Goal: Task Accomplishment & Management: Manage account settings

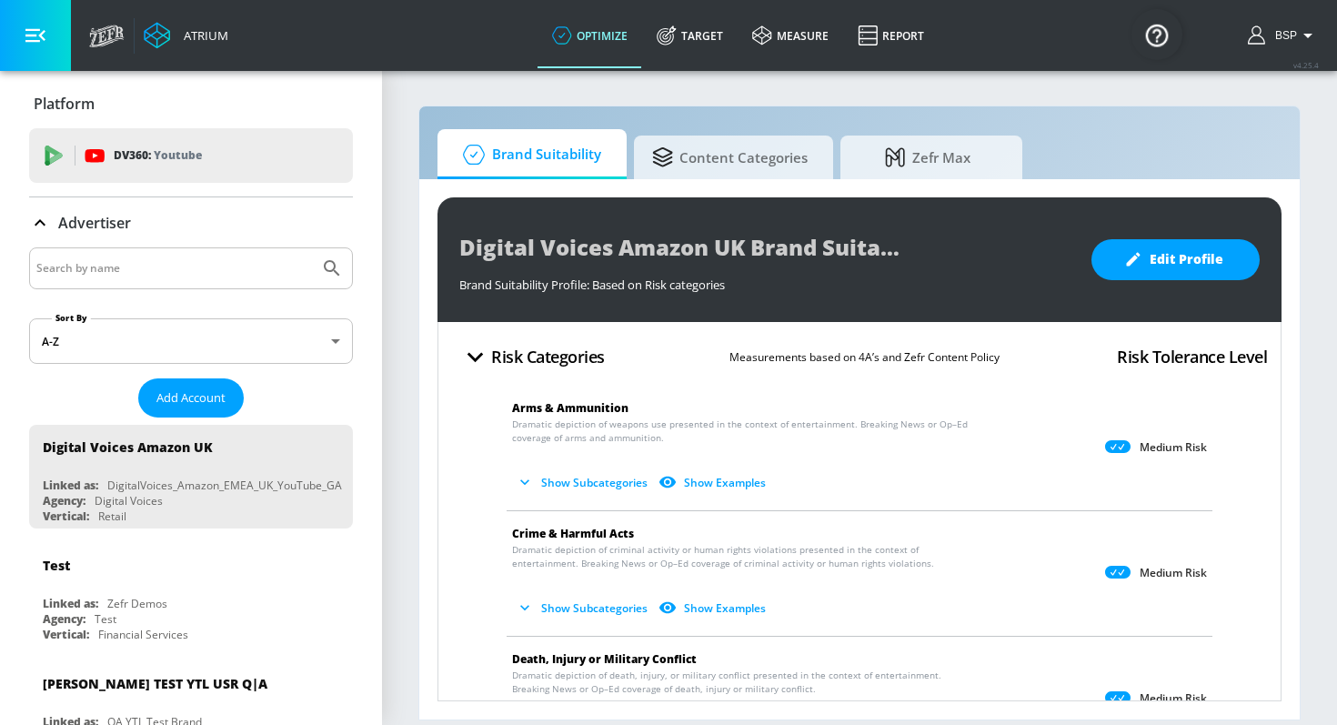
click at [146, 270] on input "Search by name" at bounding box center [174, 268] width 276 height 24
click at [172, 384] on button "Add Account" at bounding box center [190, 397] width 105 height 39
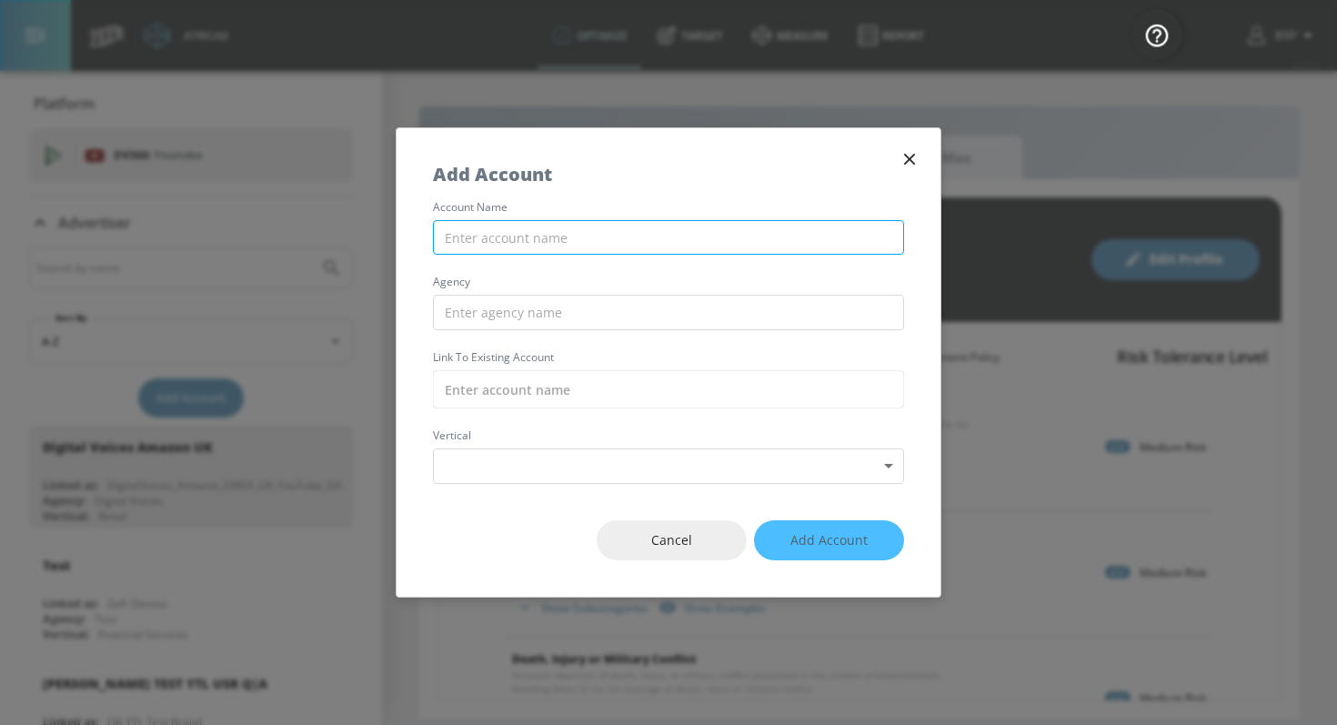
click at [592, 230] on input "text" at bounding box center [668, 237] width 471 height 35
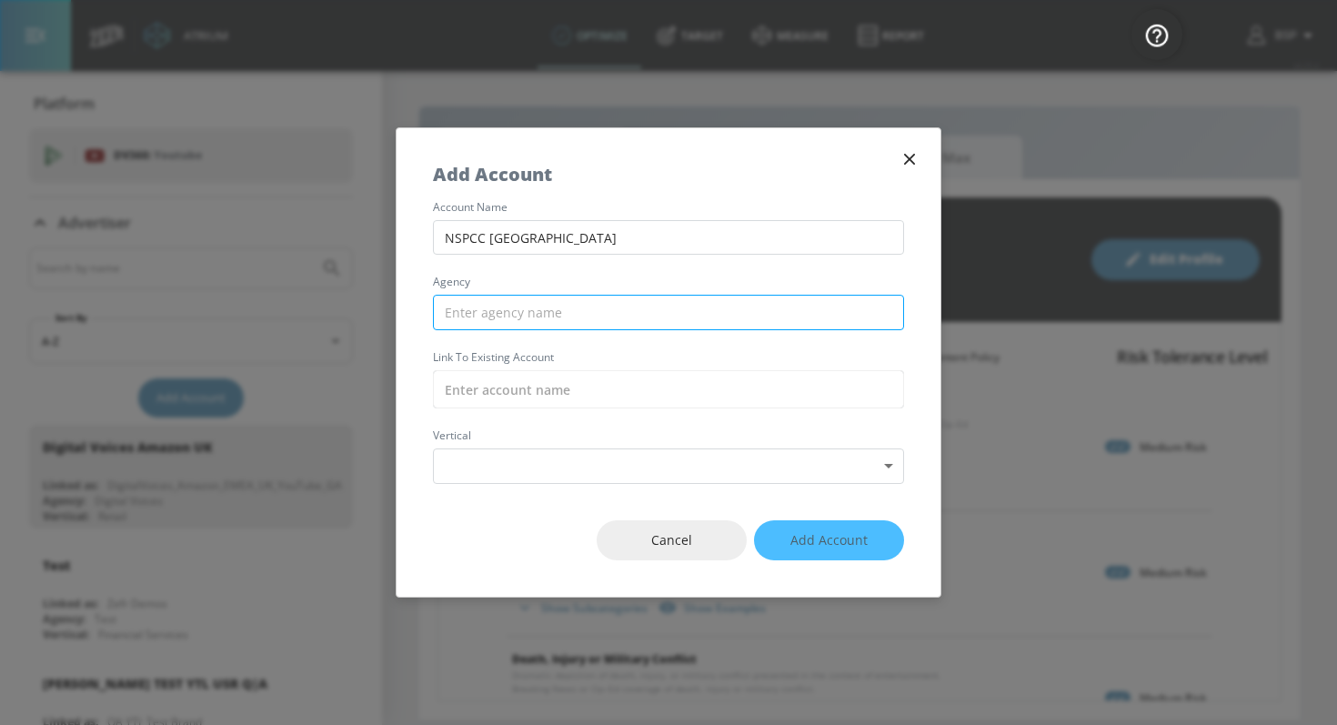
type input "NSPCC [GEOGRAPHIC_DATA]"
click at [579, 302] on input "text" at bounding box center [668, 312] width 471 height 35
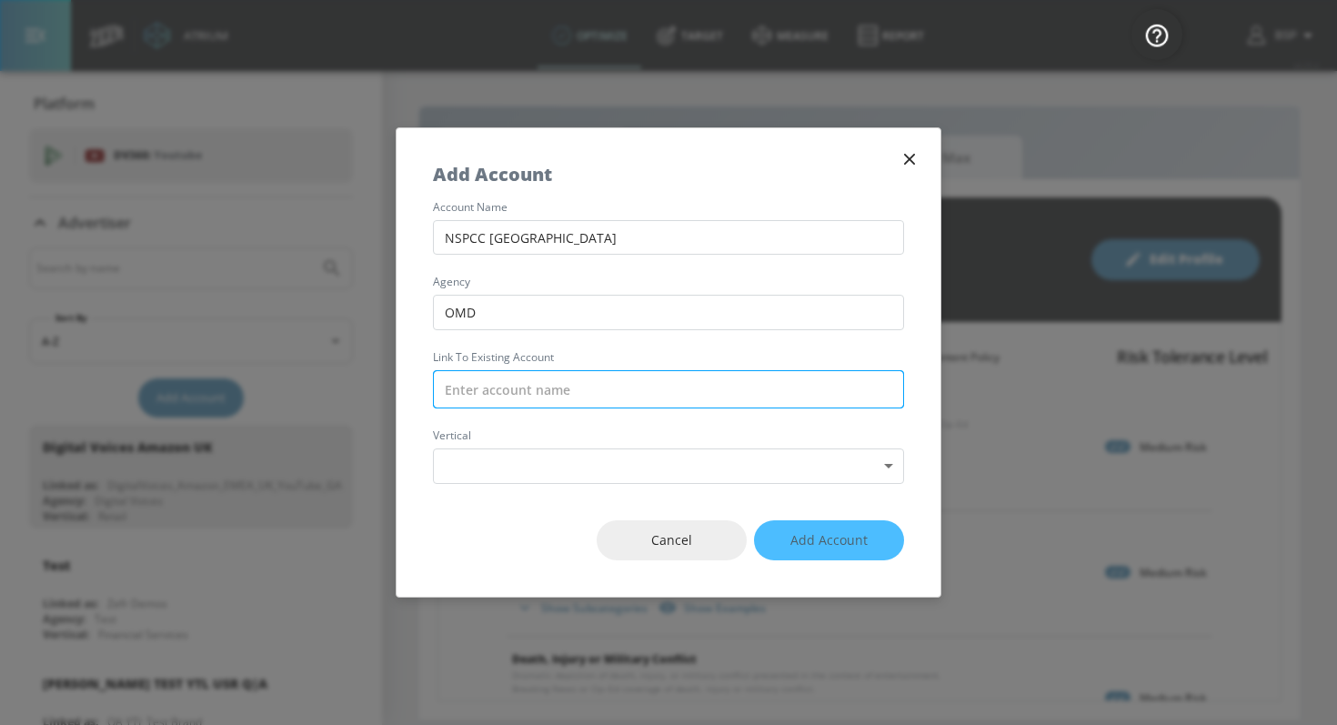
type input "OMD"
click at [507, 398] on input "text" at bounding box center [668, 389] width 471 height 38
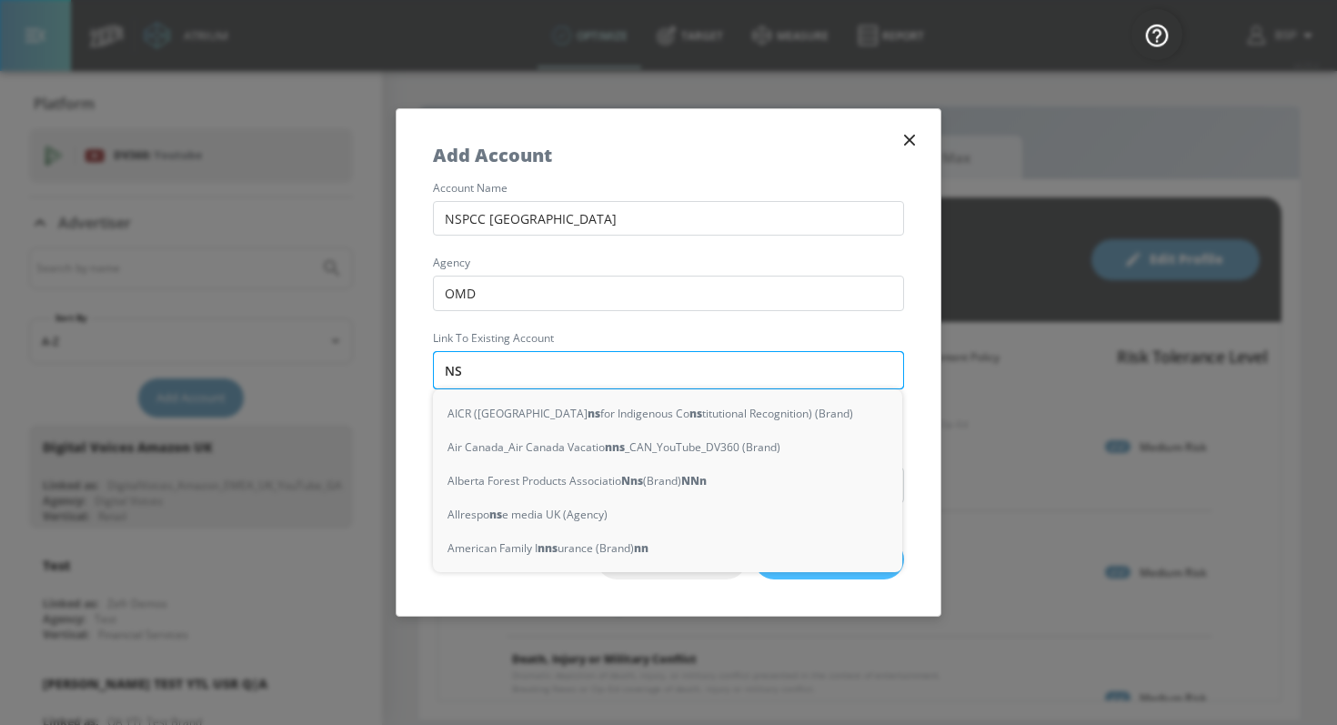
type input "NSC"
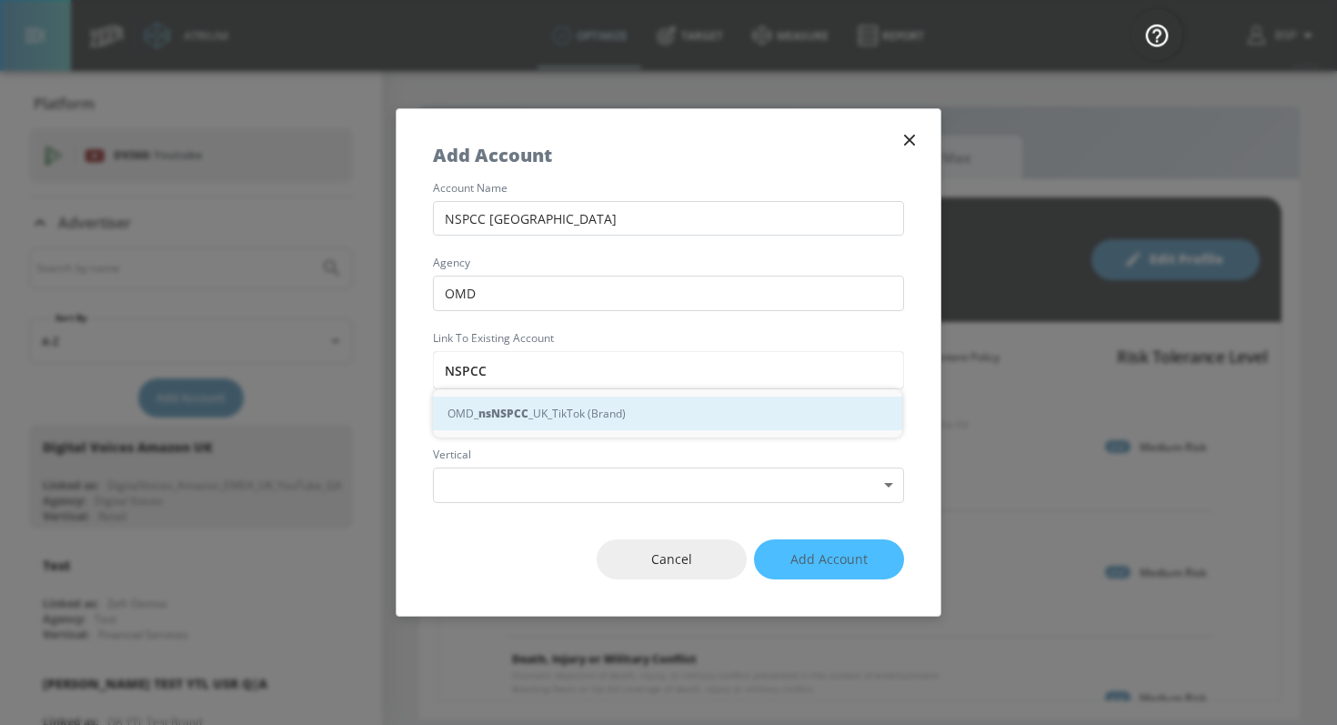
click at [548, 420] on div "OMD_ ns NSPCC _UK_TikTok (Brand)" at bounding box center [667, 414] width 469 height 34
type input "OMD_NSPCC_UK_TikTok (Brand)"
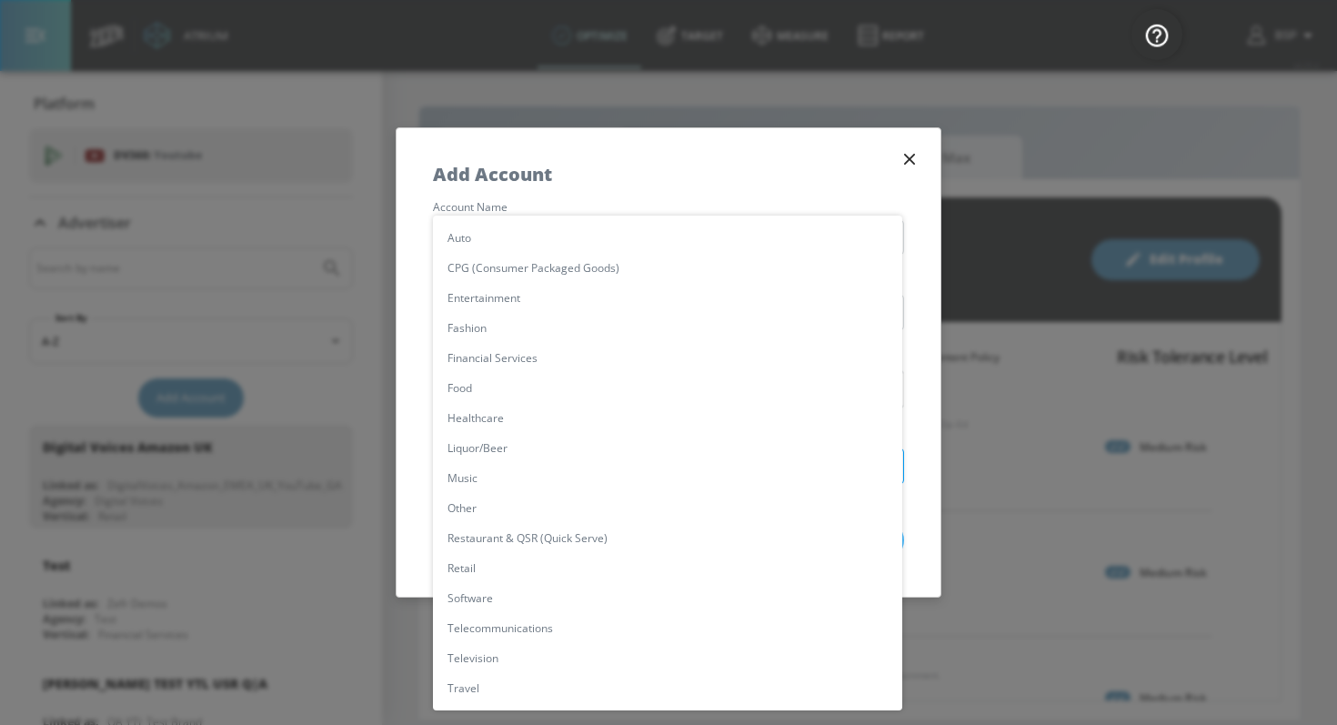
click at [544, 475] on body "Atrium optimize Target measure Report optimize Target measure Report v 4.25.4 B…" at bounding box center [668, 362] width 1337 height 725
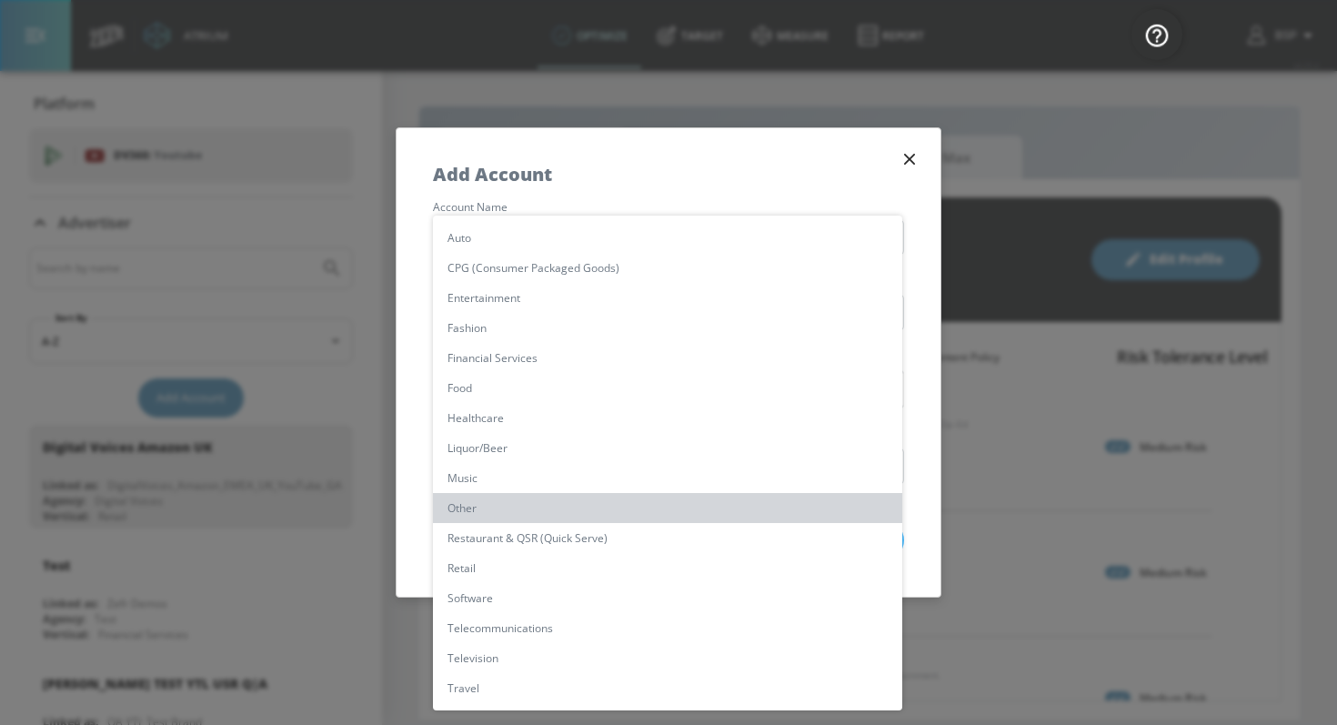
click at [513, 501] on li "Other" at bounding box center [667, 508] width 469 height 30
type input "[object Object]"
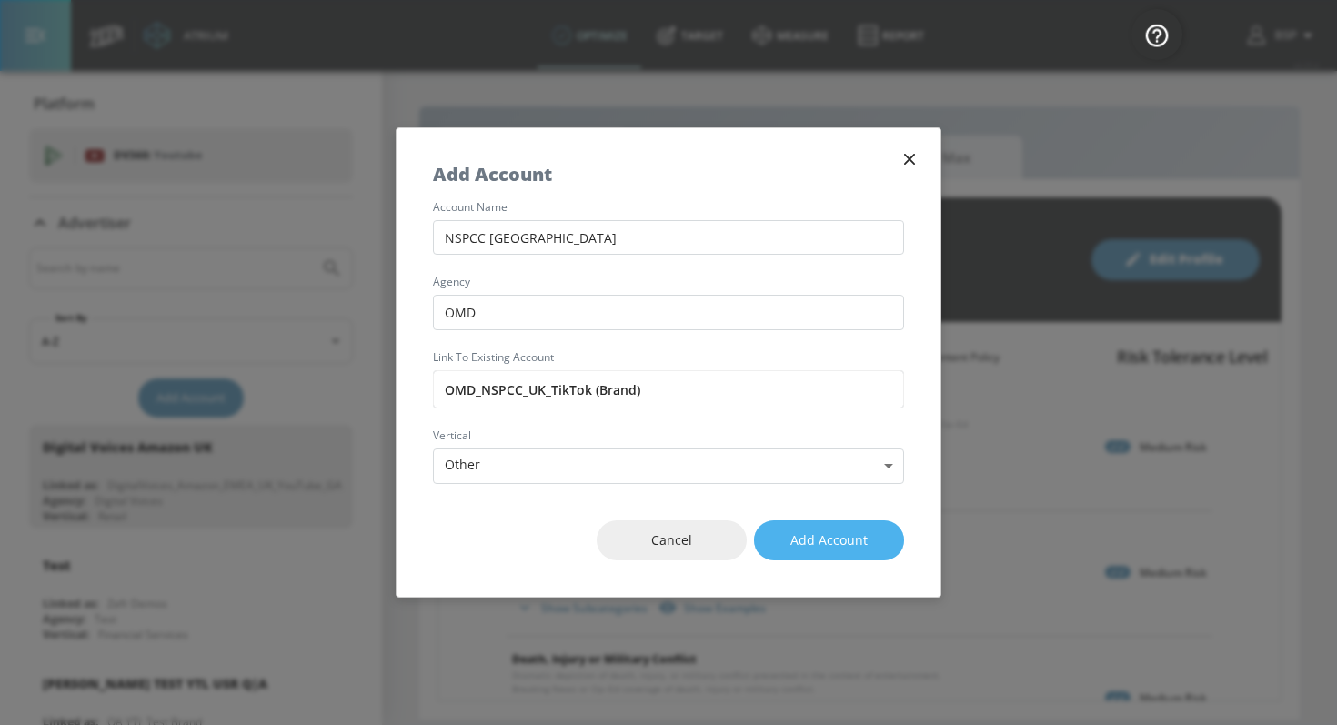
click at [811, 536] on span "Add Account" at bounding box center [828, 540] width 77 height 23
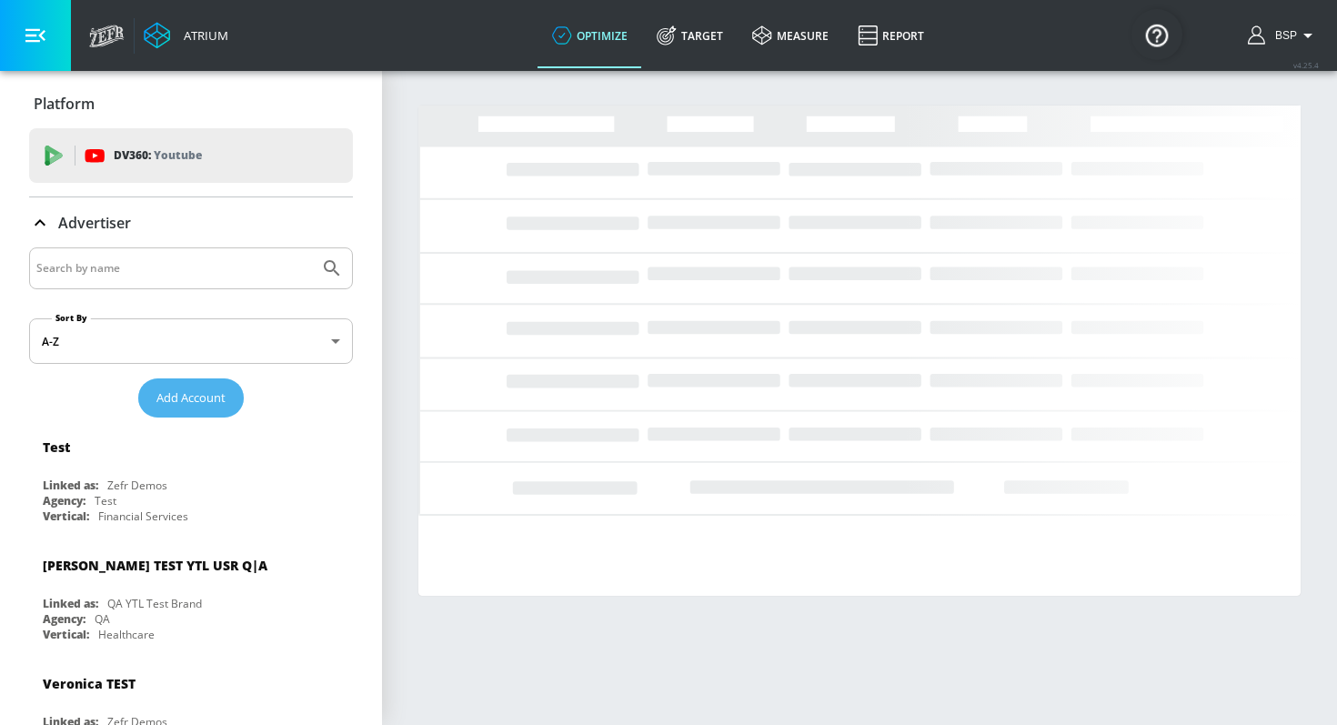
click at [204, 397] on span "Add Account" at bounding box center [190, 397] width 69 height 21
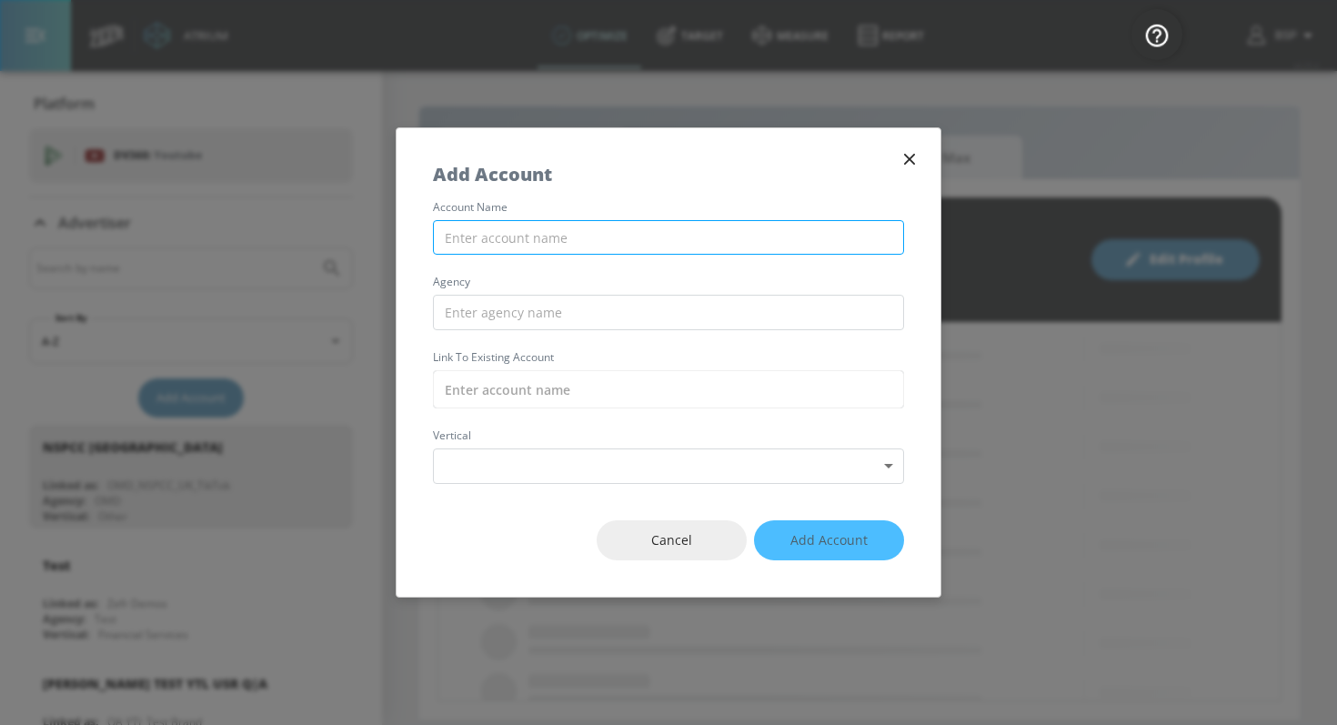
click at [600, 236] on input "text" at bounding box center [668, 237] width 471 height 35
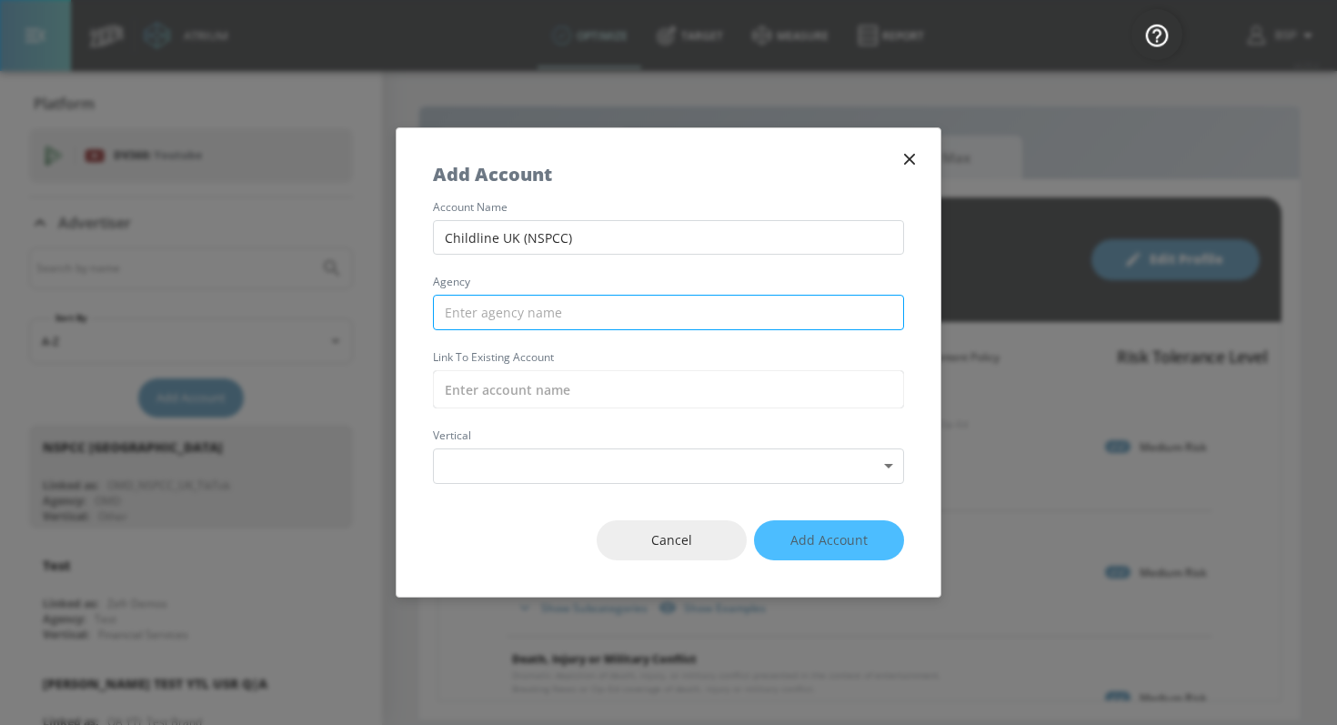
type input "Childline UK (NSPCC)"
click at [563, 317] on input "text" at bounding box center [668, 312] width 471 height 35
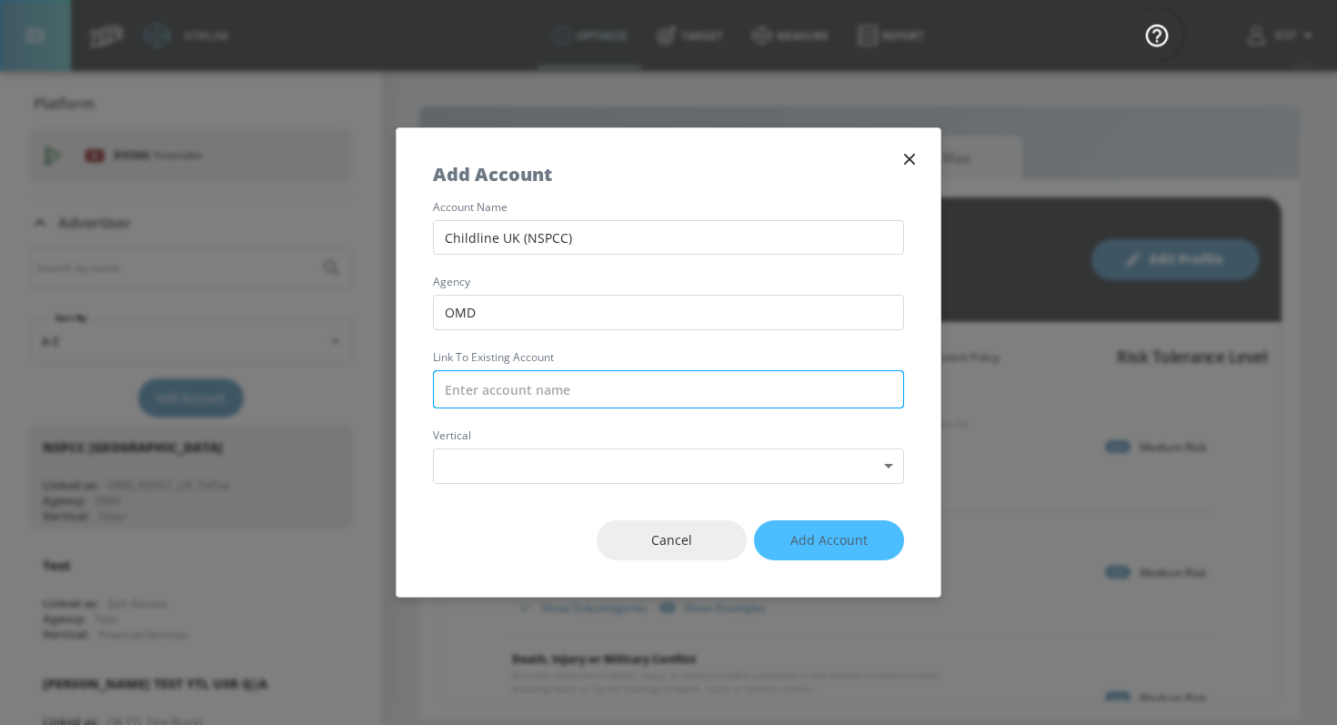
type input "OMD"
click at [547, 395] on input "text" at bounding box center [668, 389] width 471 height 38
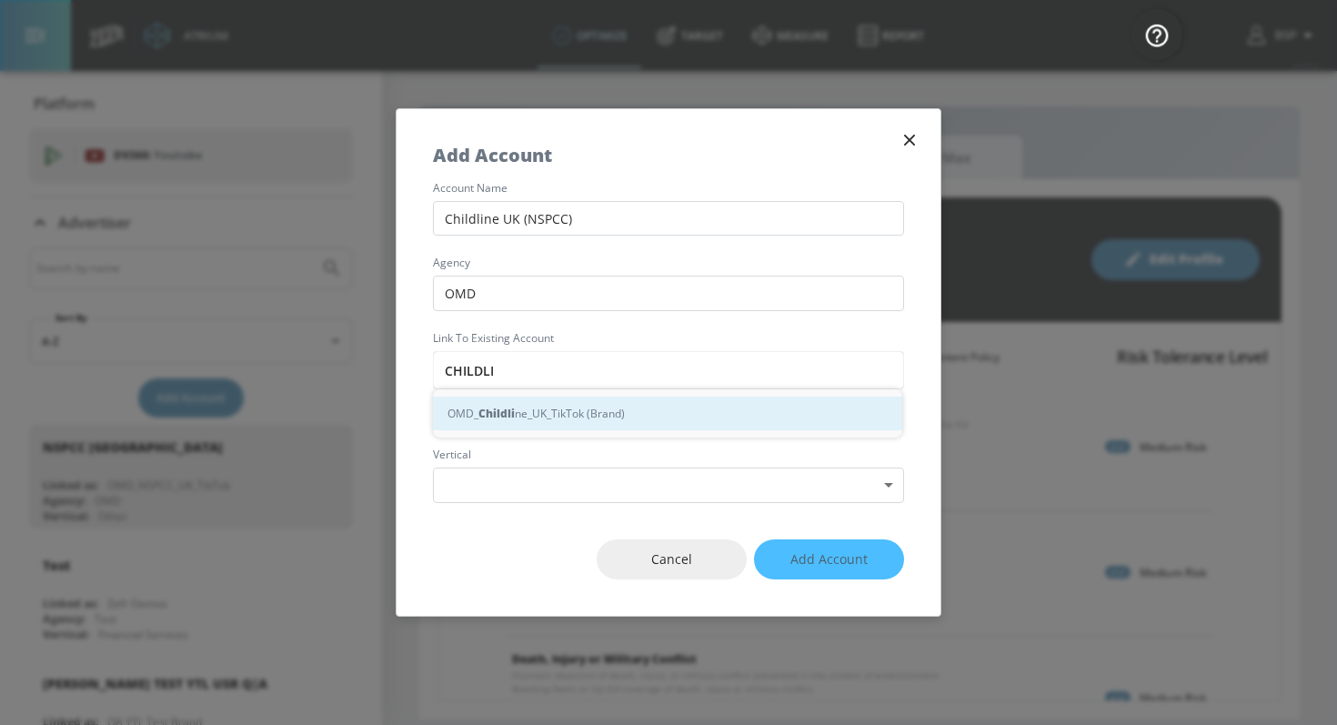
click at [575, 418] on div "OMD_ [PERSON_NAME] ne_UK_TikTok (Brand)" at bounding box center [667, 414] width 469 height 34
type input "OMD_Childline_UK_TikTok (Brand)"
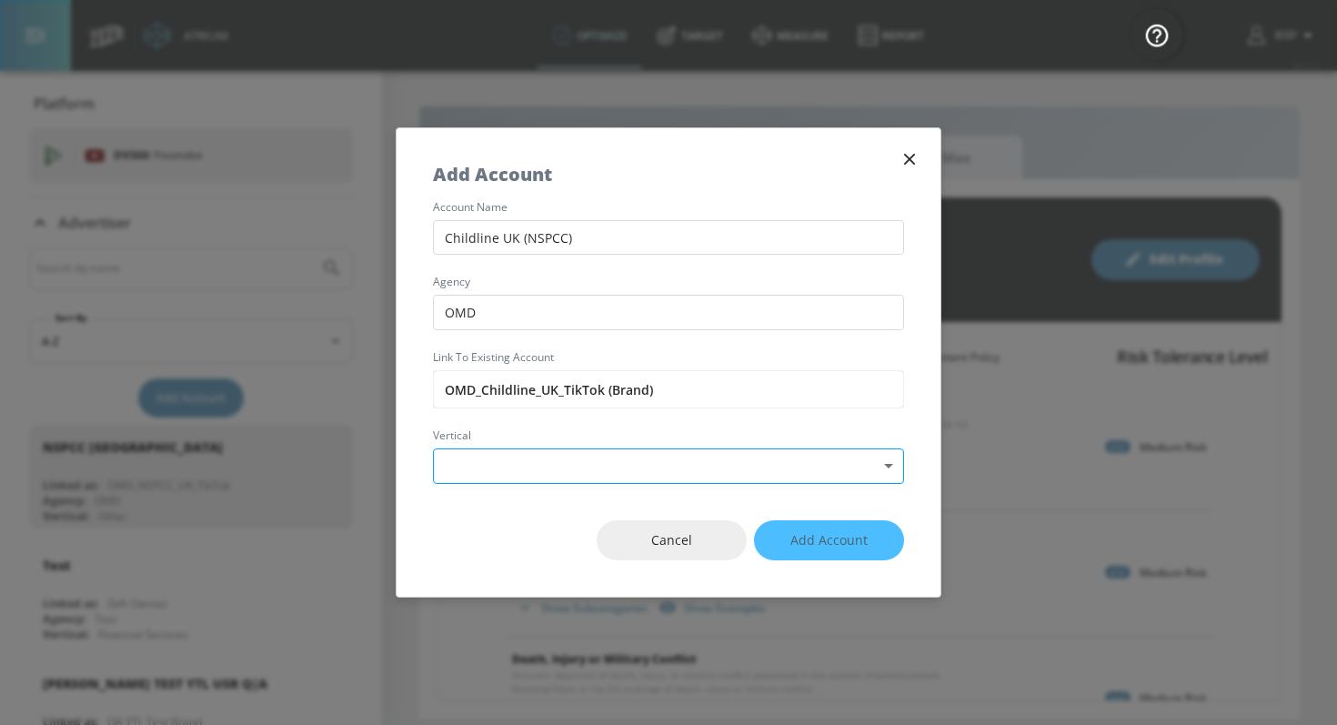
click at [551, 481] on body "Atrium optimize Target measure Report optimize Target measure Report v 4.25.4 B…" at bounding box center [668, 362] width 1337 height 725
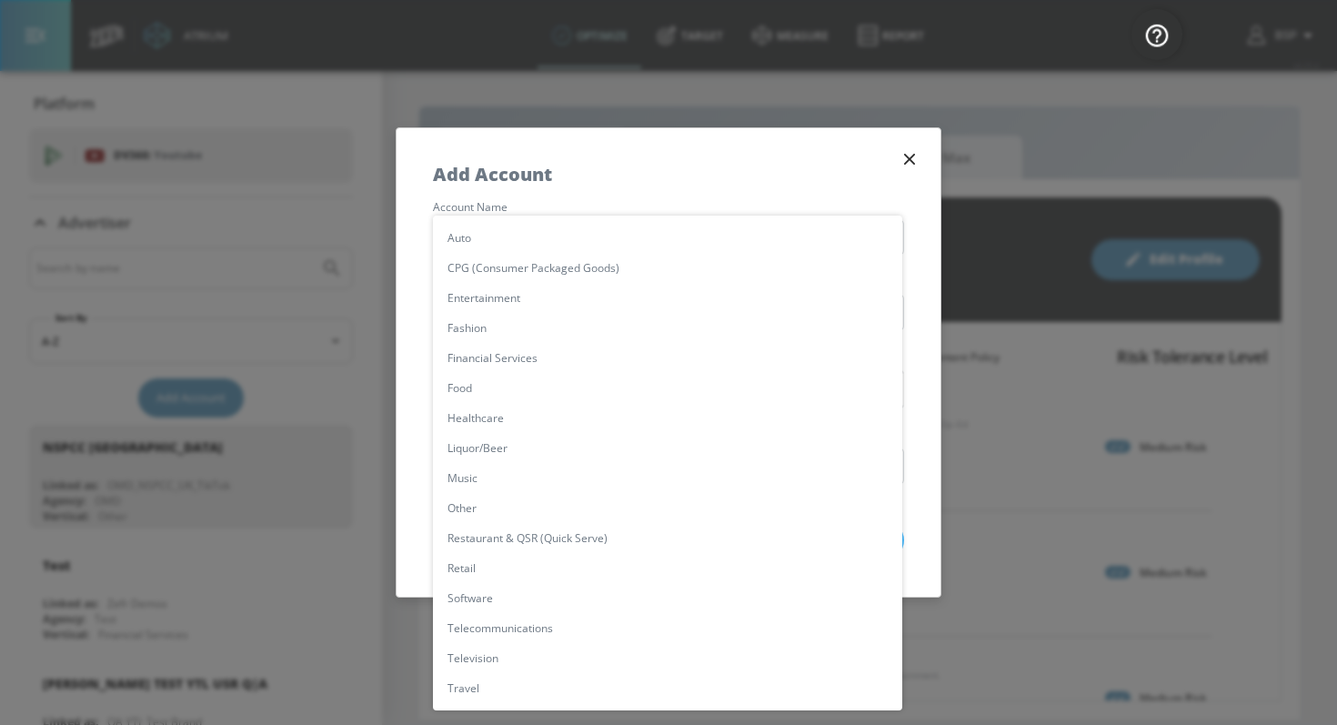
click at [514, 511] on li "Other" at bounding box center [667, 508] width 469 height 30
type input "[object Object]"
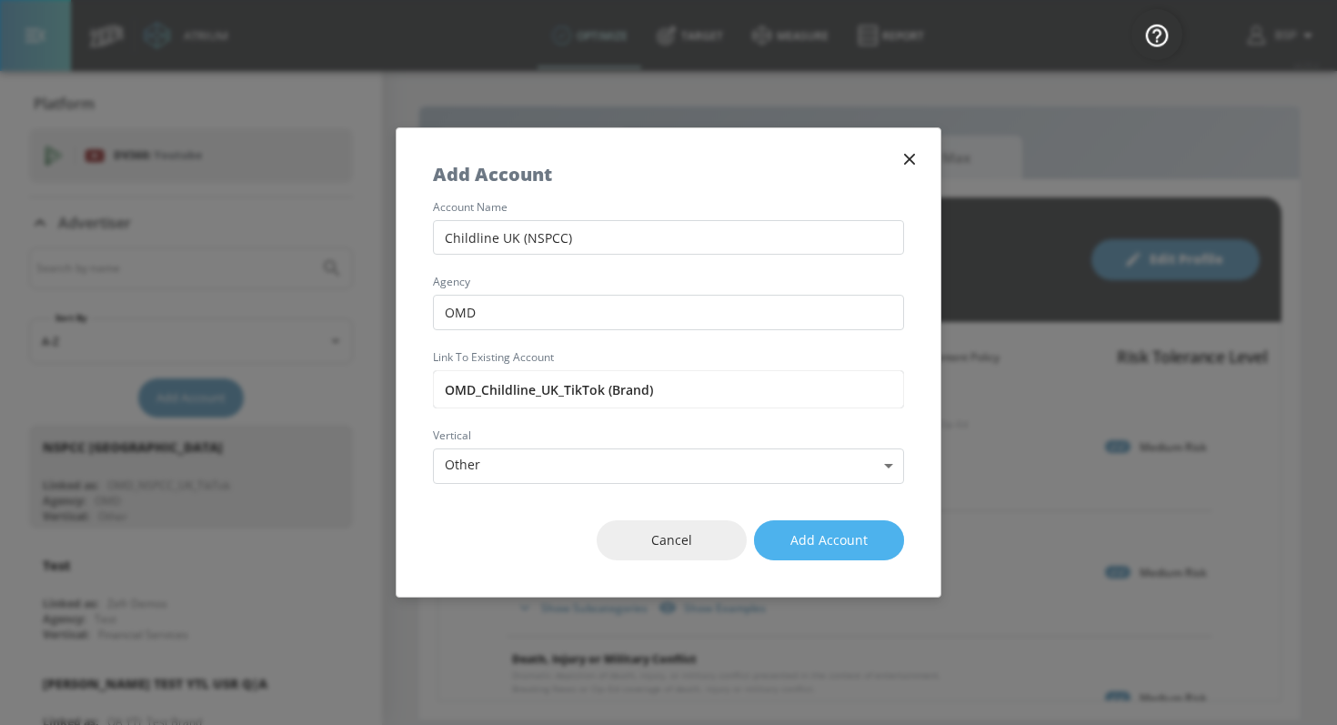
click at [811, 534] on span "Add Account" at bounding box center [828, 540] width 77 height 23
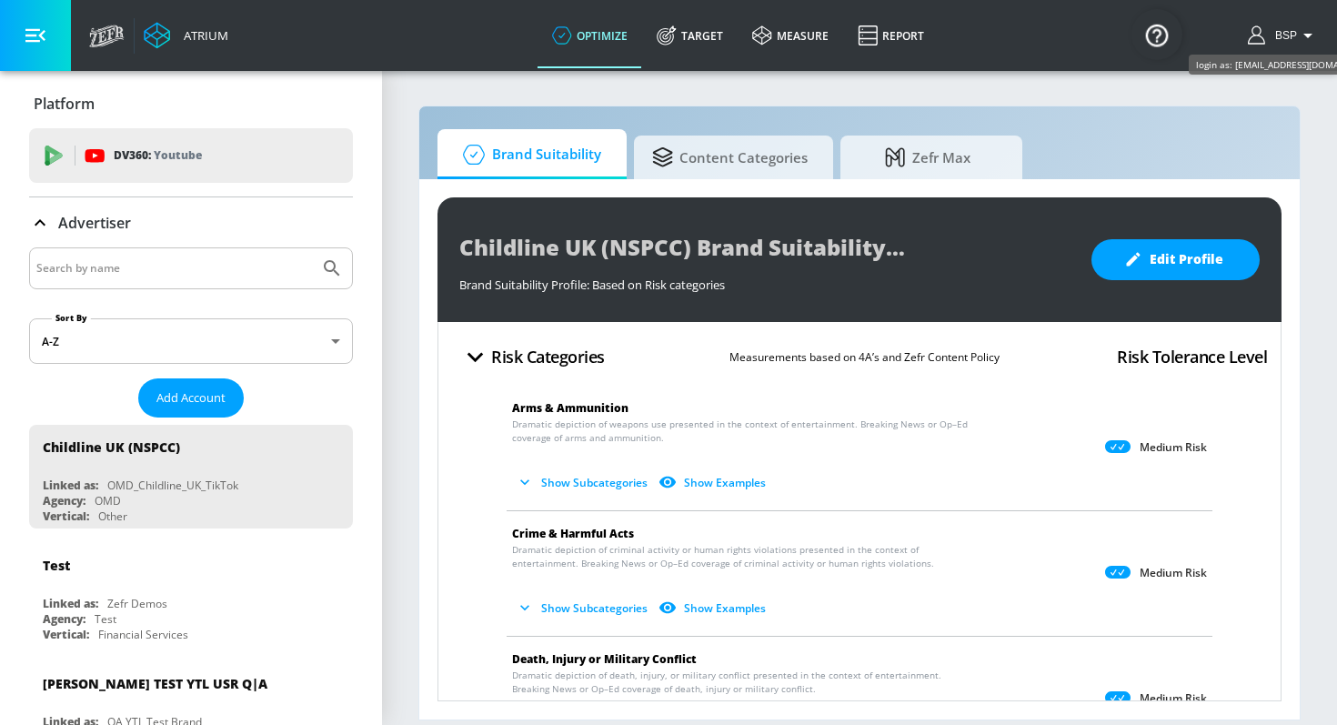
click at [1292, 29] on span "BSP" at bounding box center [1282, 35] width 29 height 13
click at [1273, 91] on div "Logout" at bounding box center [1240, 85] width 153 height 22
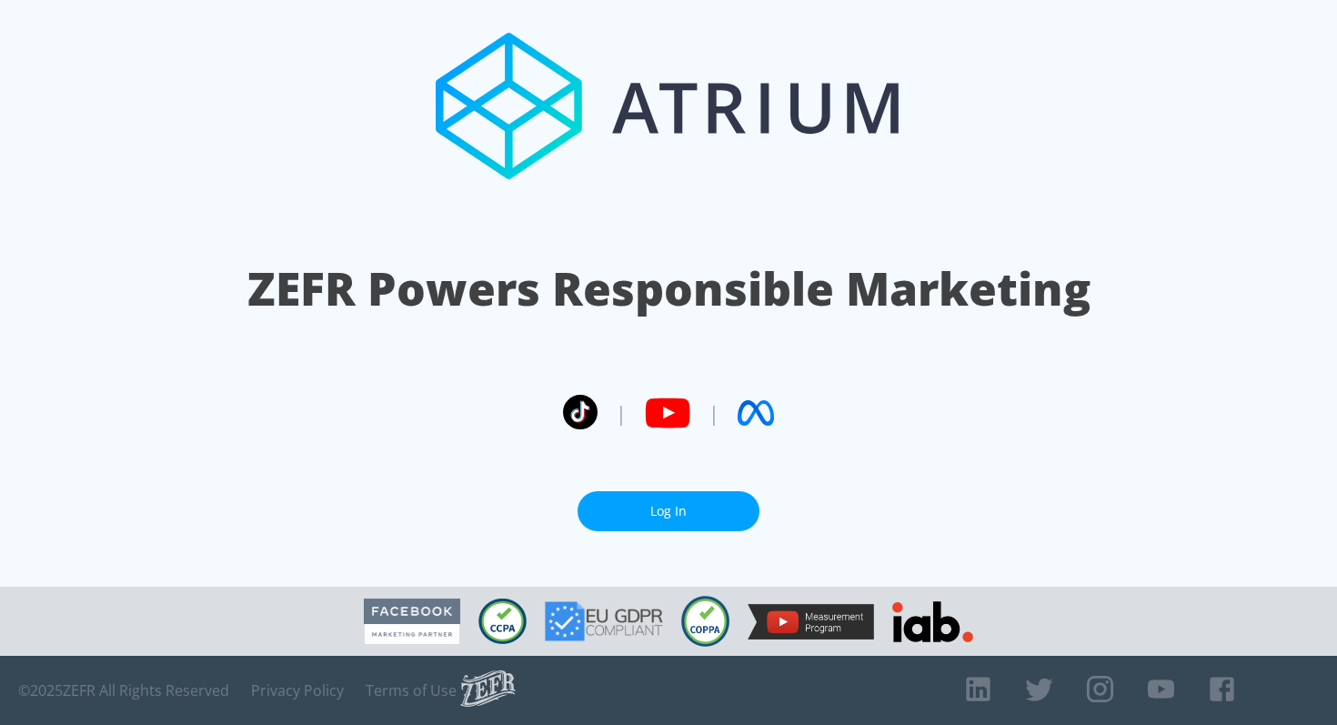
click at [688, 500] on link "Log In" at bounding box center [669, 511] width 182 height 41
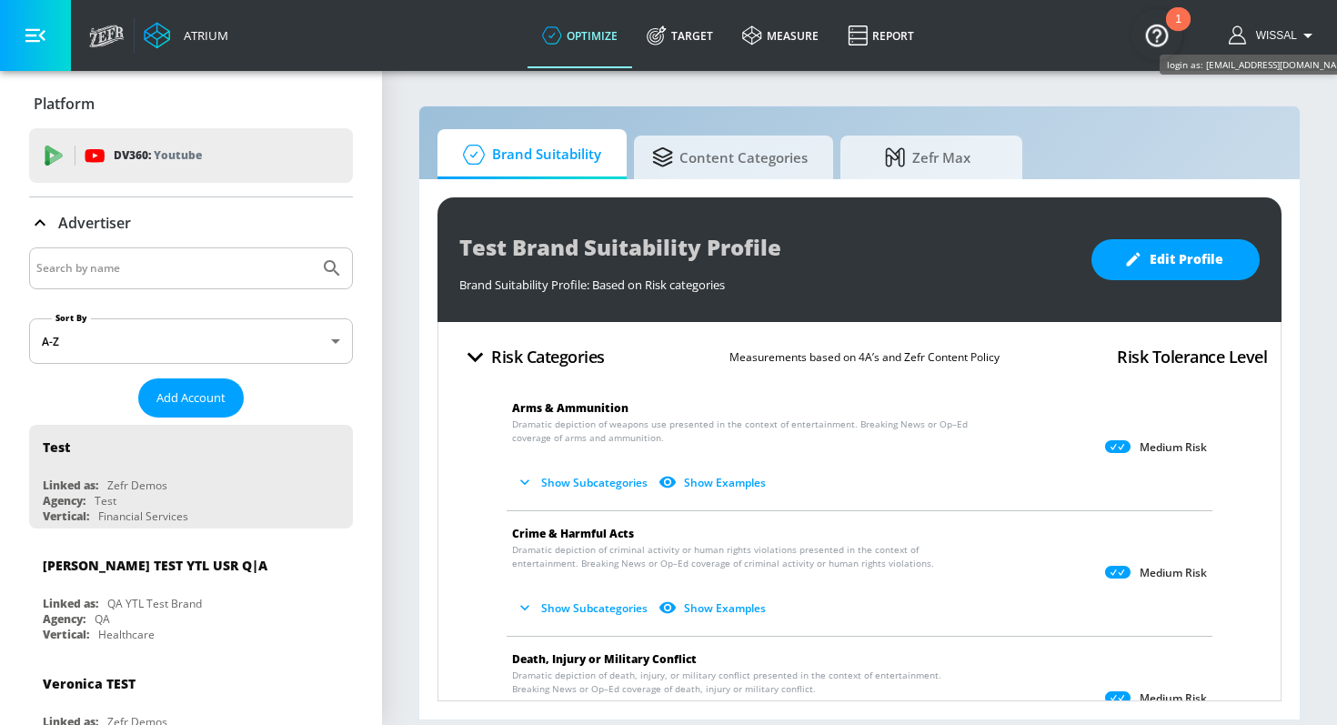
click at [1294, 30] on span "Wissal" at bounding box center [1273, 35] width 48 height 13
click at [796, 42] on div at bounding box center [668, 362] width 1337 height 725
click at [796, 42] on link "measure" at bounding box center [780, 35] width 105 height 65
click at [700, 15] on link "Target" at bounding box center [679, 35] width 95 height 65
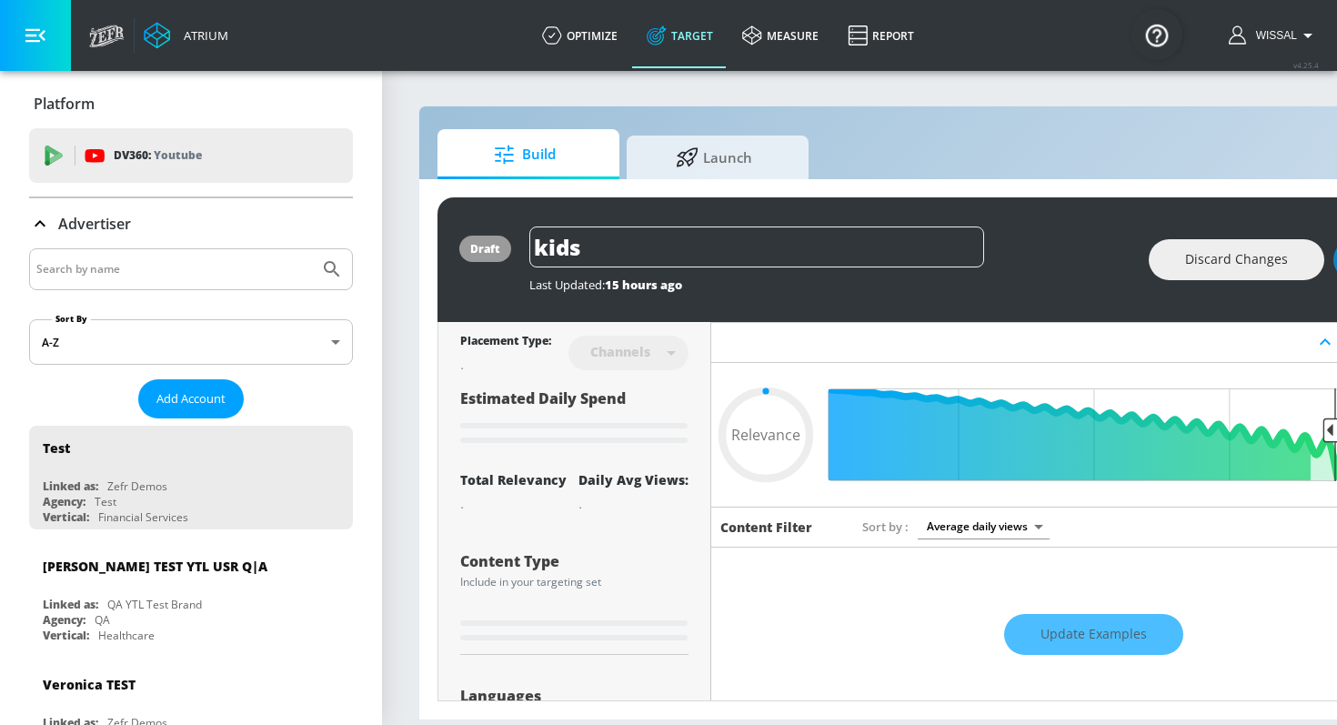
type input "0.05"
click at [615, 35] on link "optimize" at bounding box center [579, 35] width 105 height 65
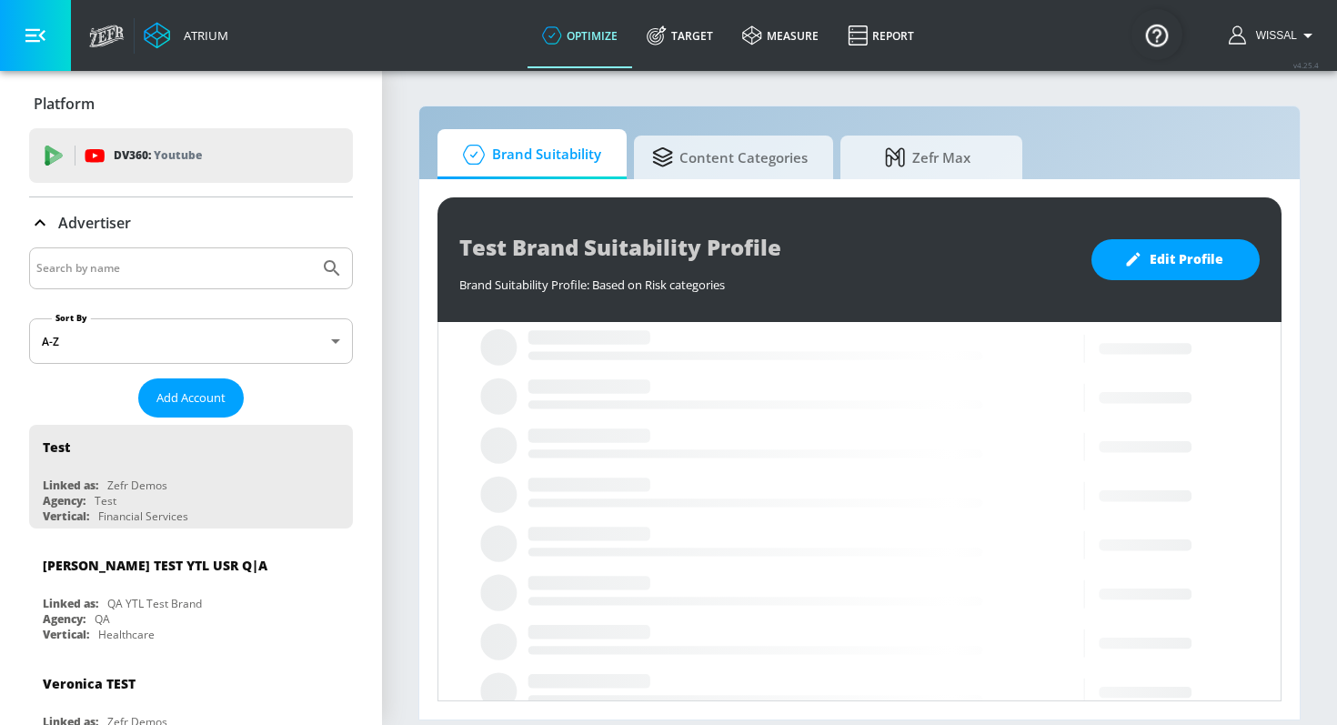
click at [174, 275] on input "Search by name" at bounding box center [174, 268] width 276 height 24
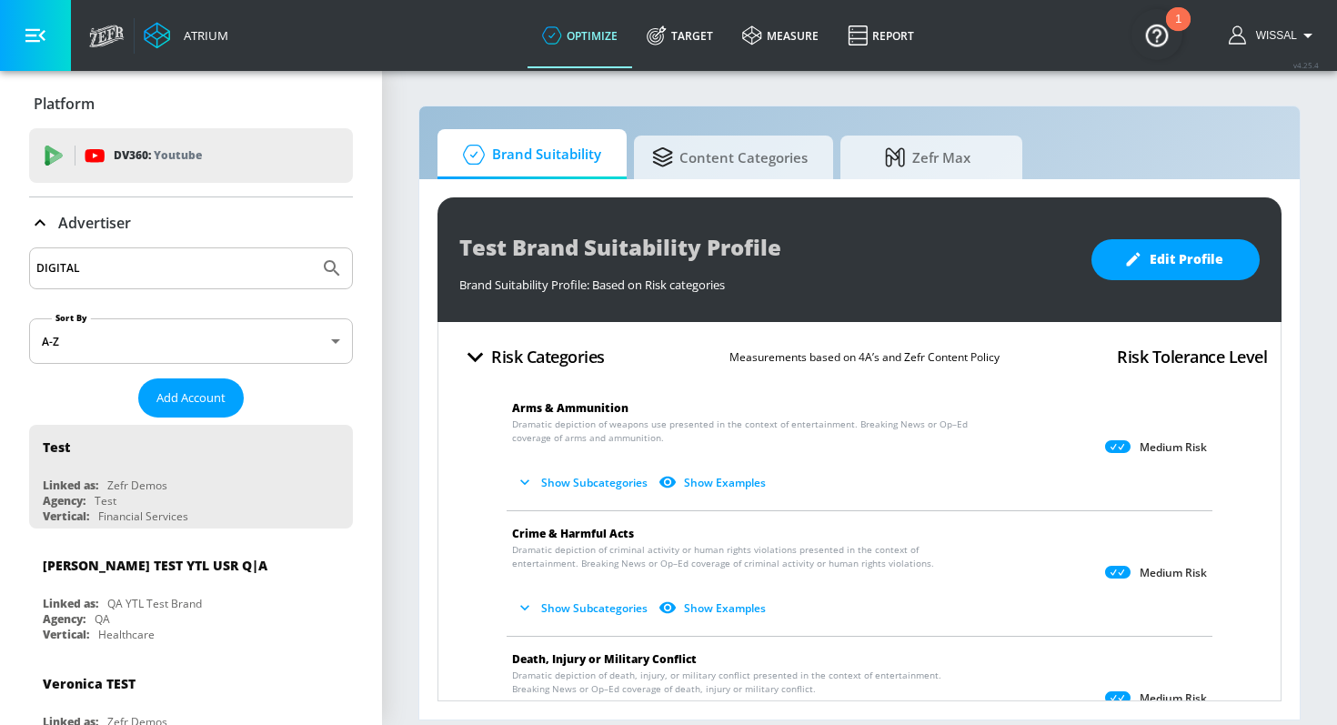
type input "DIGITAL"
click at [312, 248] on button "Submit Search" at bounding box center [332, 268] width 40 height 40
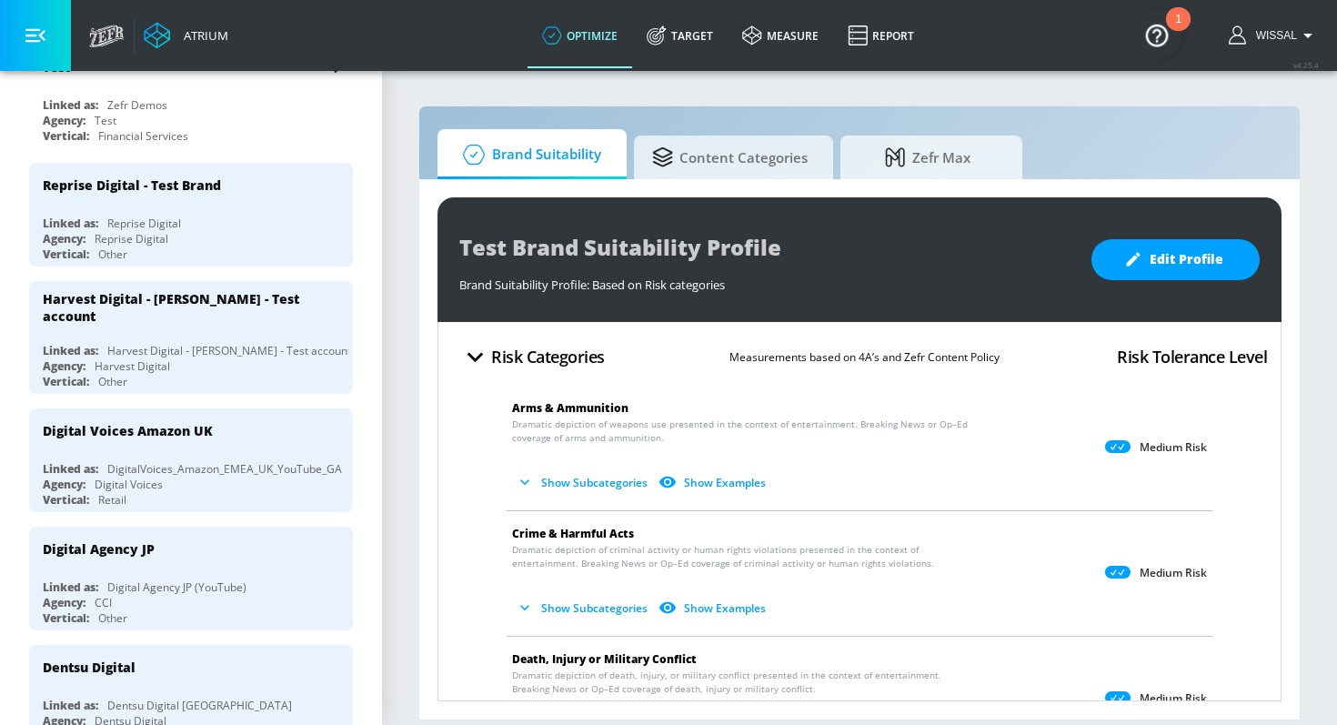
scroll to position [362, 0]
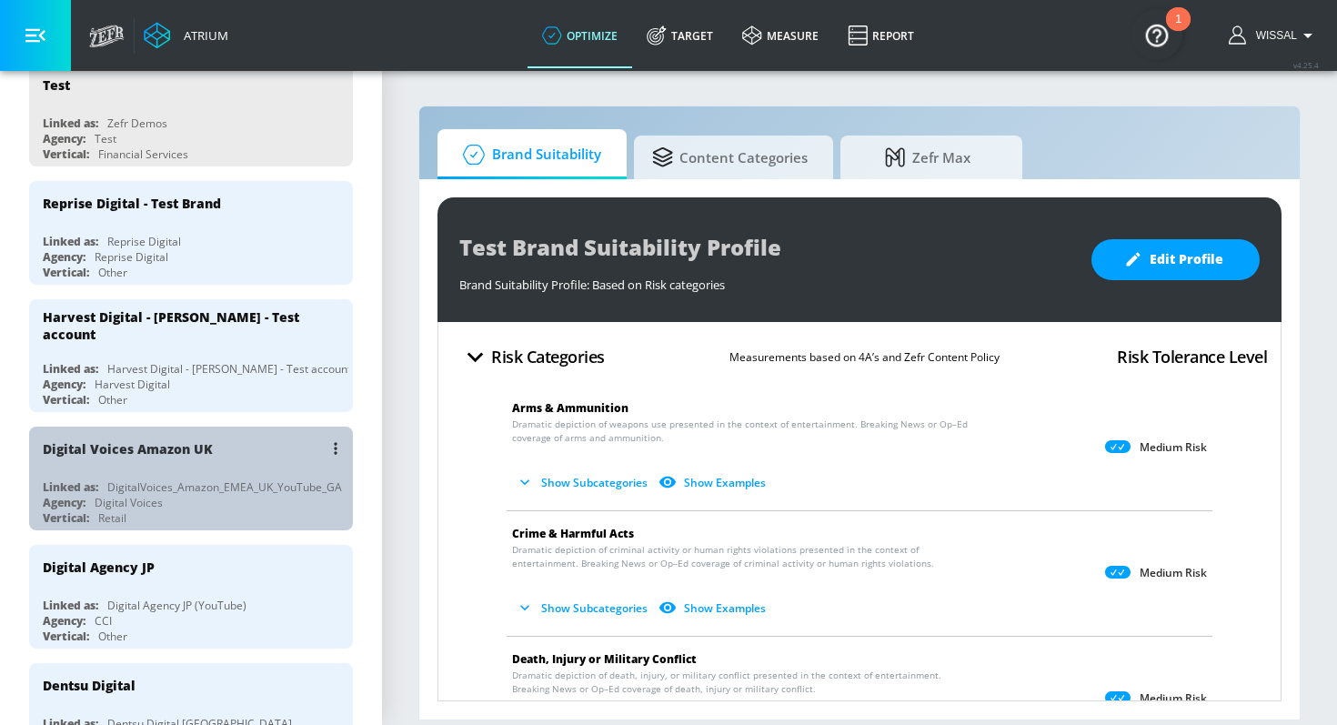
click at [210, 470] on div "Digital Voices Amazon UK Linked as: DigitalVoices_Amazon_EMEA_UK_YouTube_GA Age…" at bounding box center [191, 479] width 324 height 104
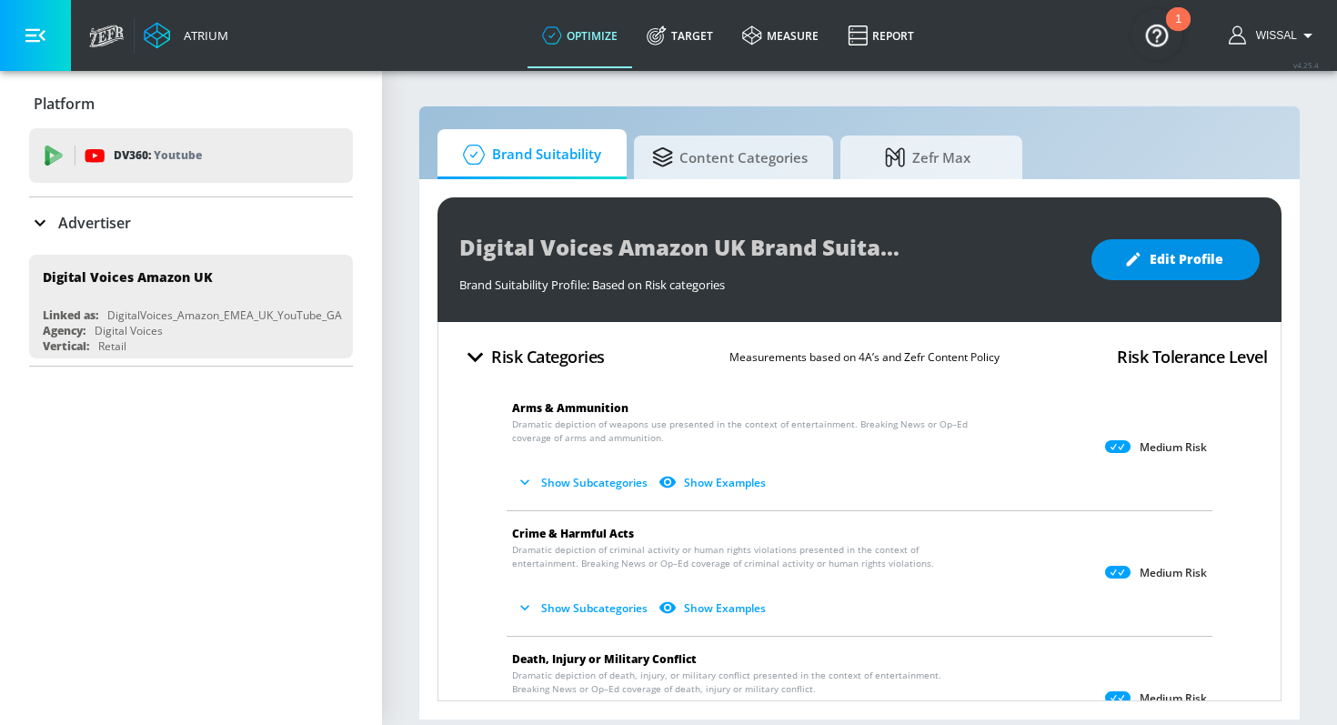
click at [1124, 265] on button "Edit Profile" at bounding box center [1175, 259] width 168 height 41
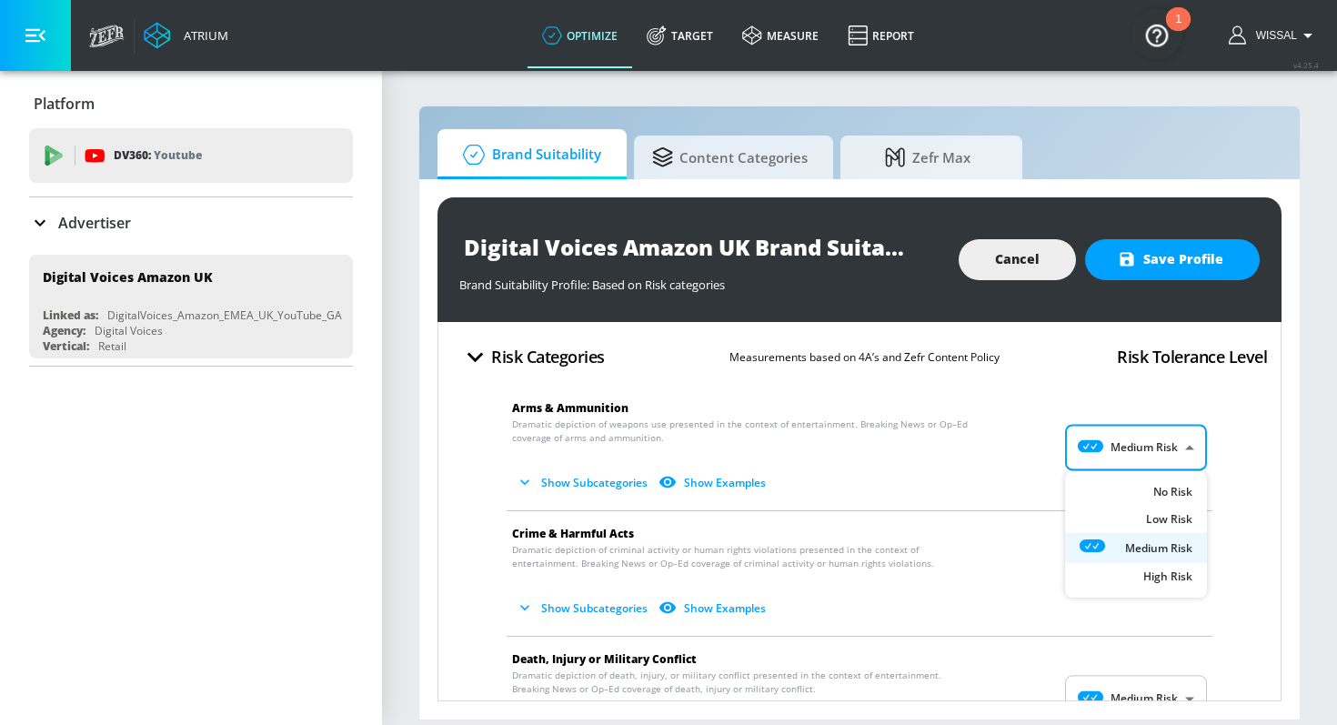
click at [1118, 438] on body "Atrium optimize Target measure Report optimize Target measure Report v 4.25.4 W…" at bounding box center [668, 362] width 1337 height 725
click at [1112, 487] on icon at bounding box center [1105, 491] width 50 height 13
type input "MINIMAL"
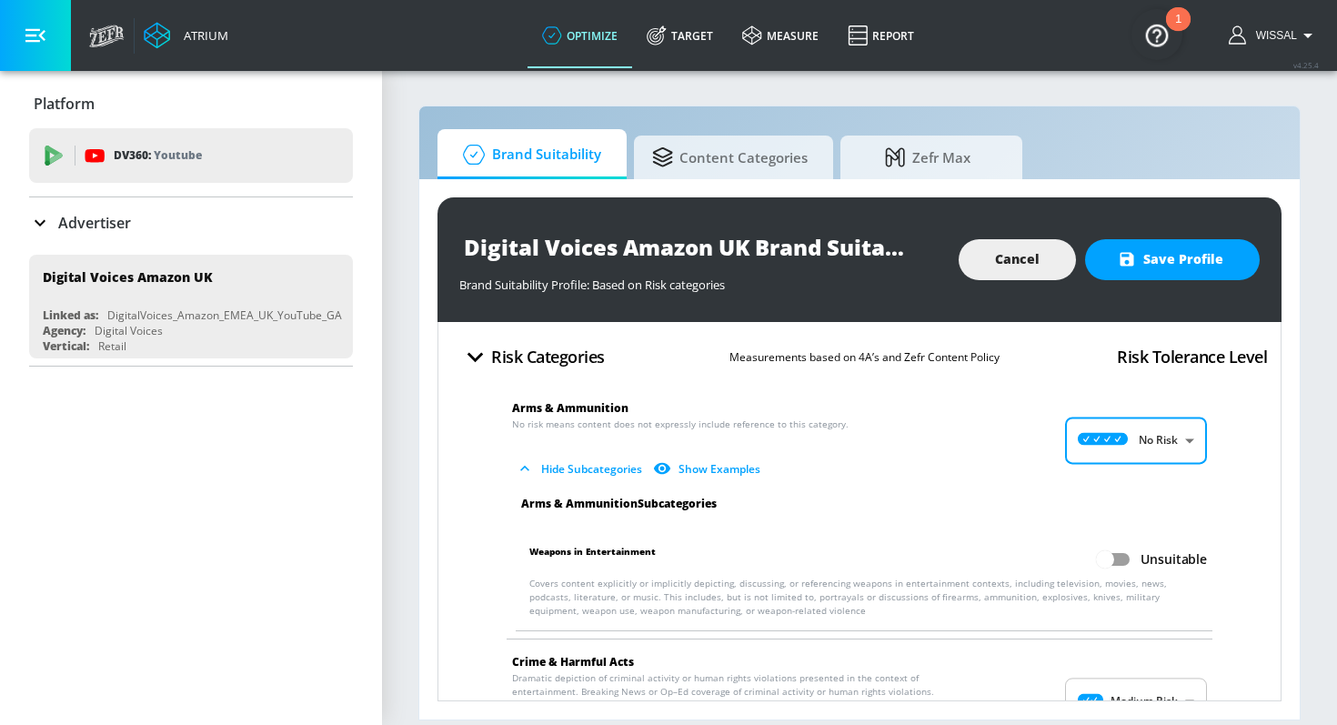
scroll to position [77, 0]
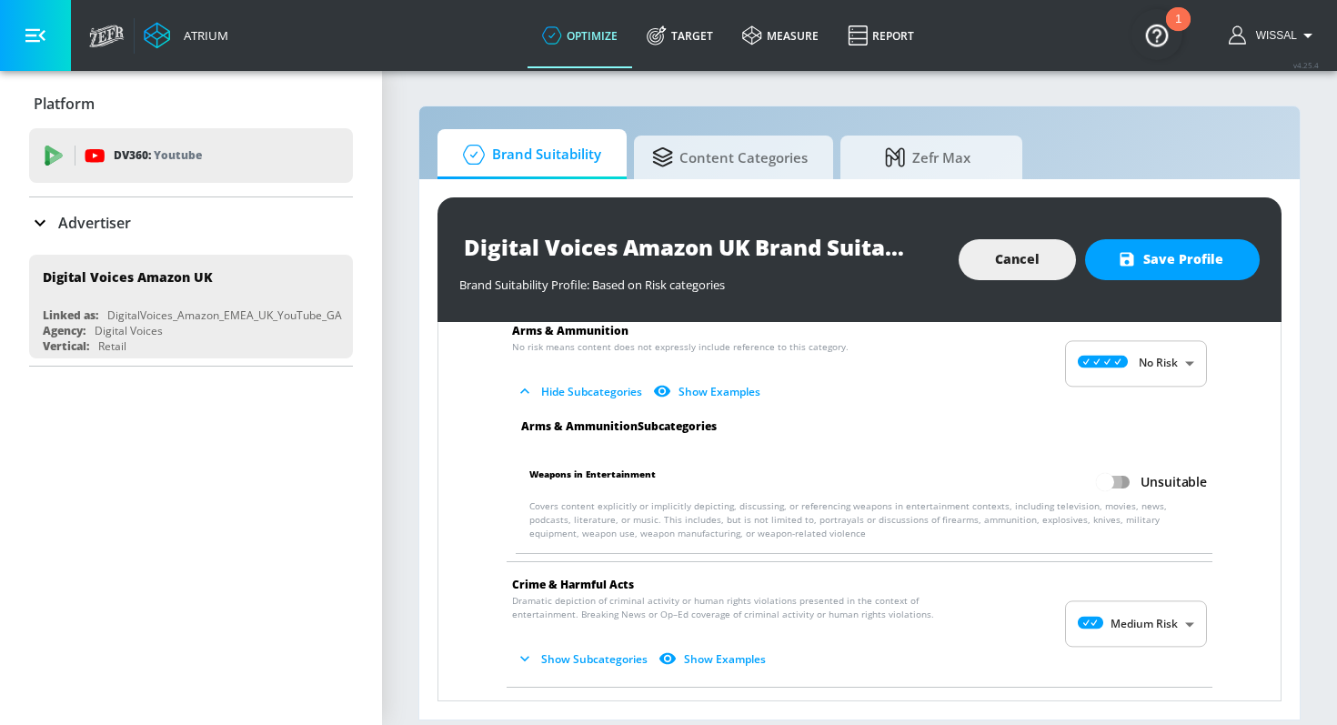
click at [1117, 484] on input "Unsuitable" at bounding box center [1105, 482] width 104 height 35
checkbox input "true"
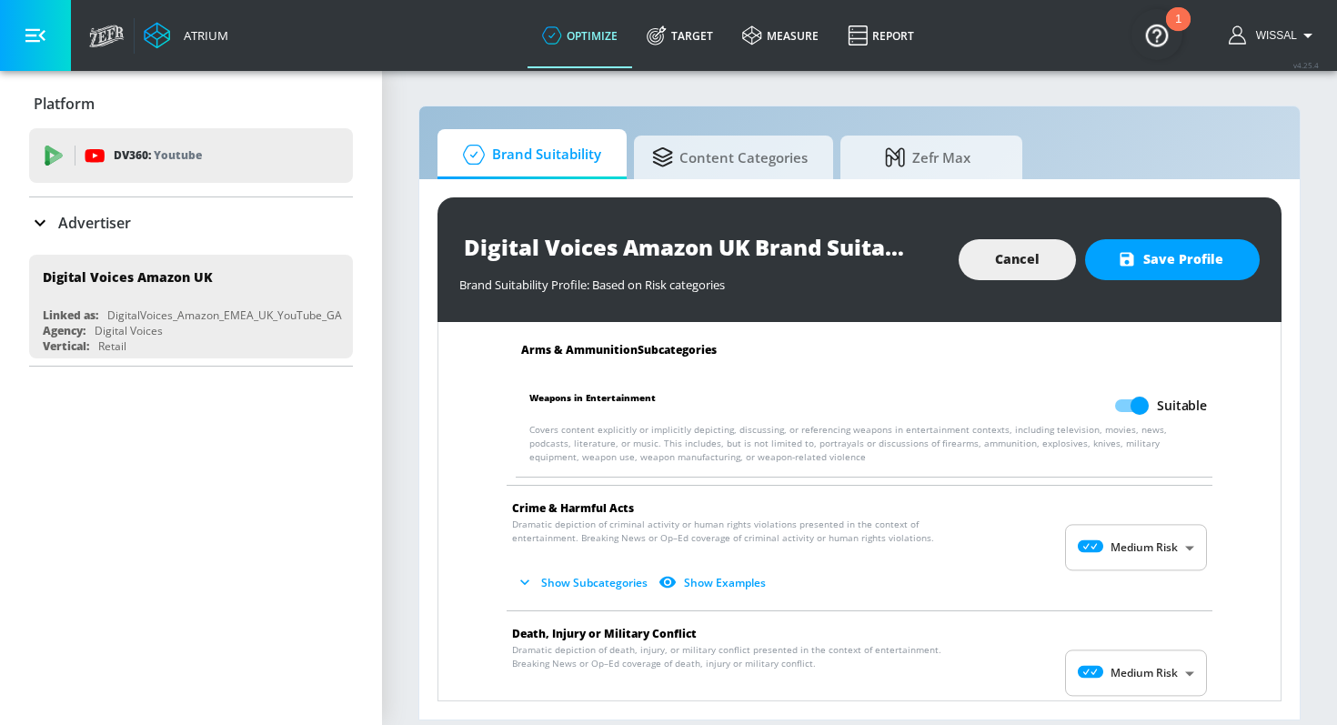
scroll to position [170, 0]
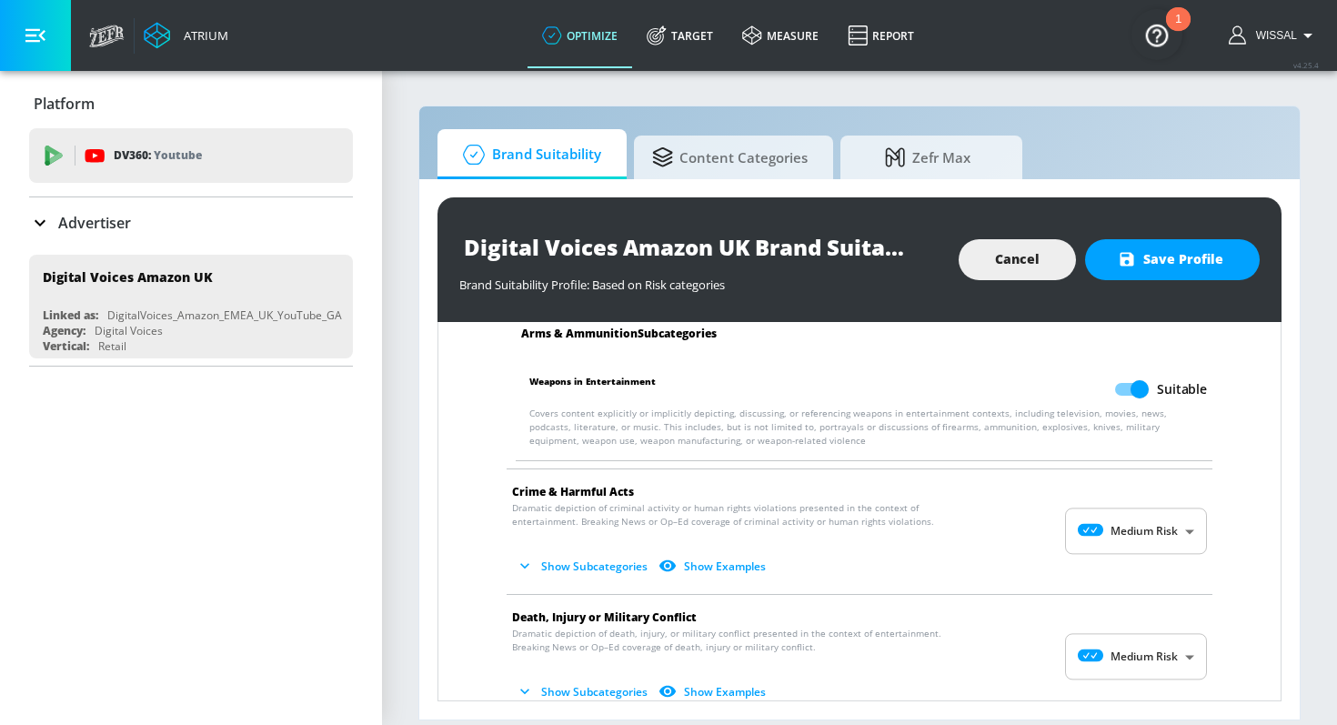
click at [1114, 524] on body "Atrium optimize Target measure Report optimize Target measure Report v 4.25.4 W…" at bounding box center [668, 362] width 1337 height 725
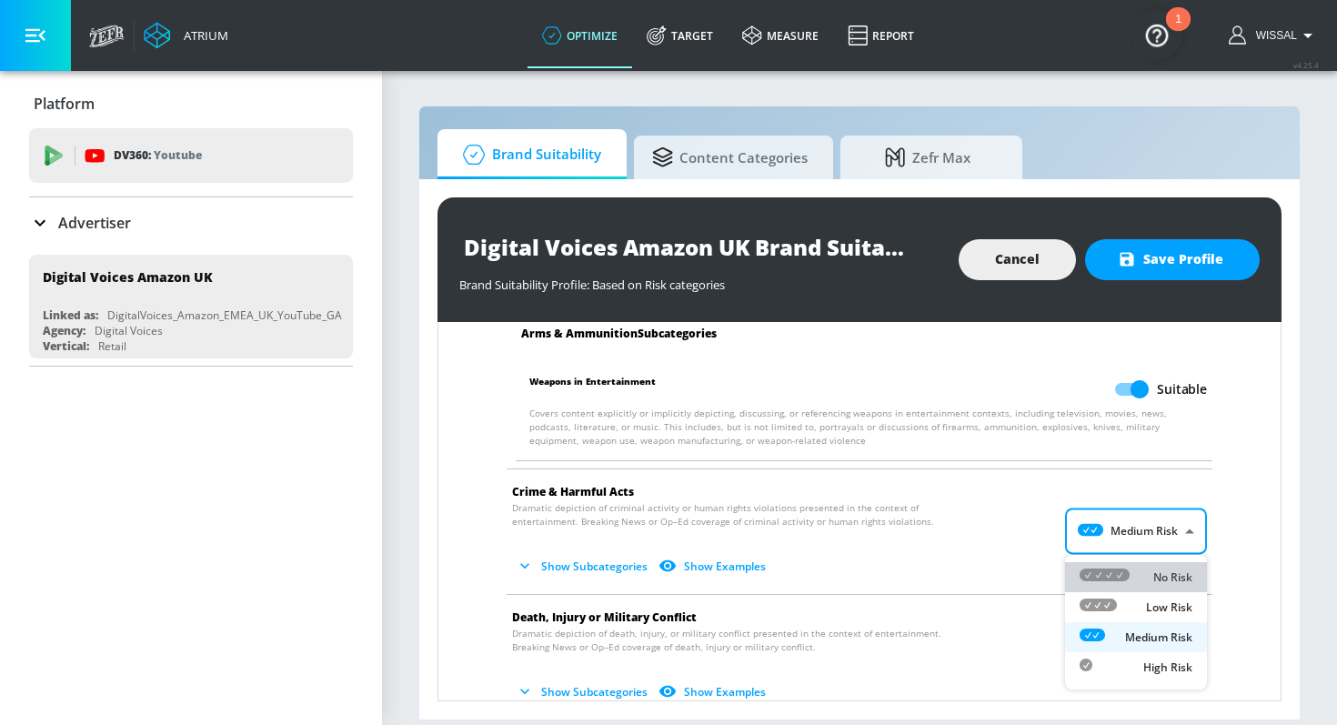
click at [1116, 565] on li "No Risk" at bounding box center [1136, 577] width 142 height 30
type input "MINIMAL"
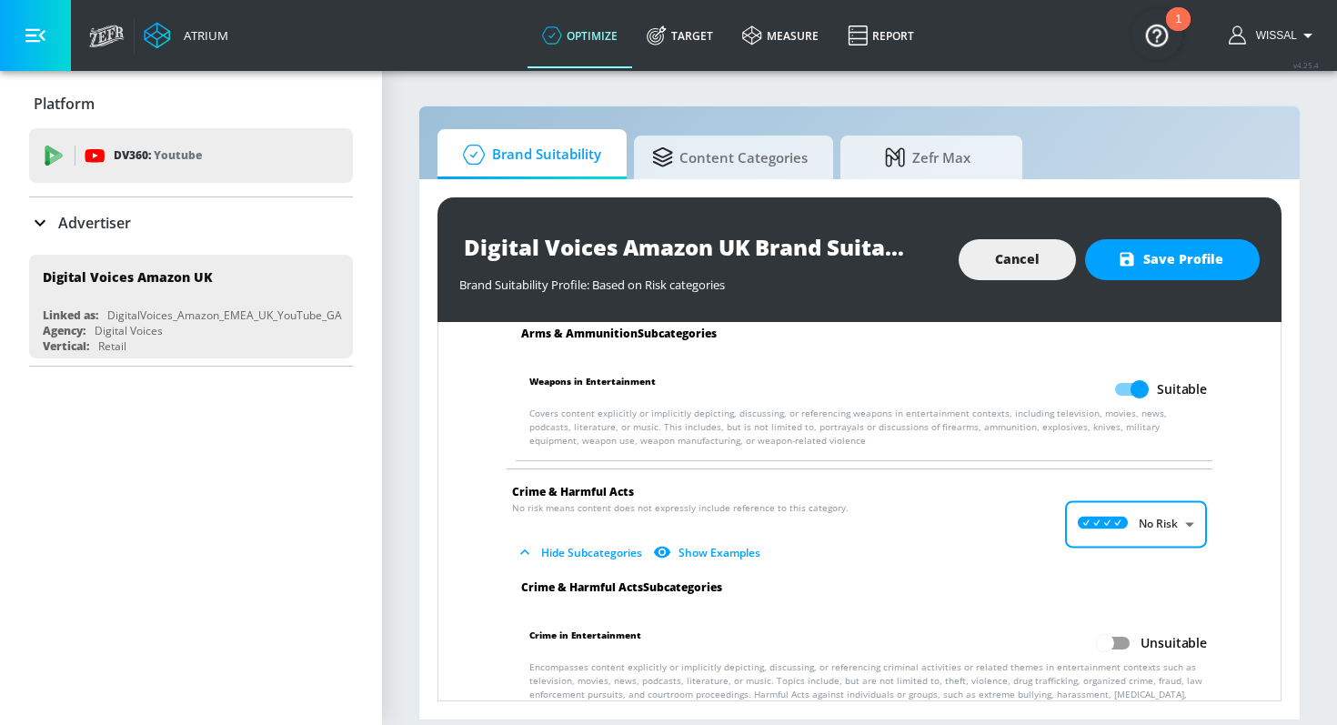
click at [1117, 632] on input "Unsuitable" at bounding box center [1105, 643] width 104 height 35
checkbox input "true"
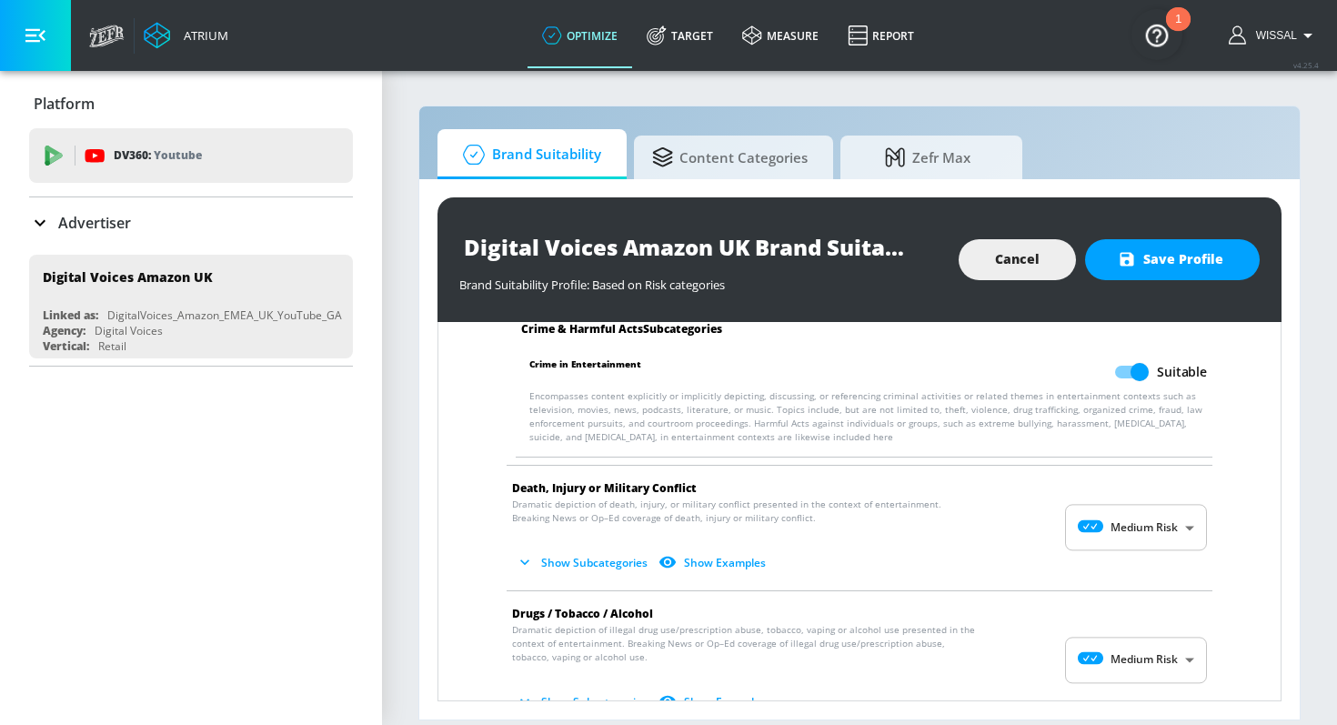
scroll to position [452, 0]
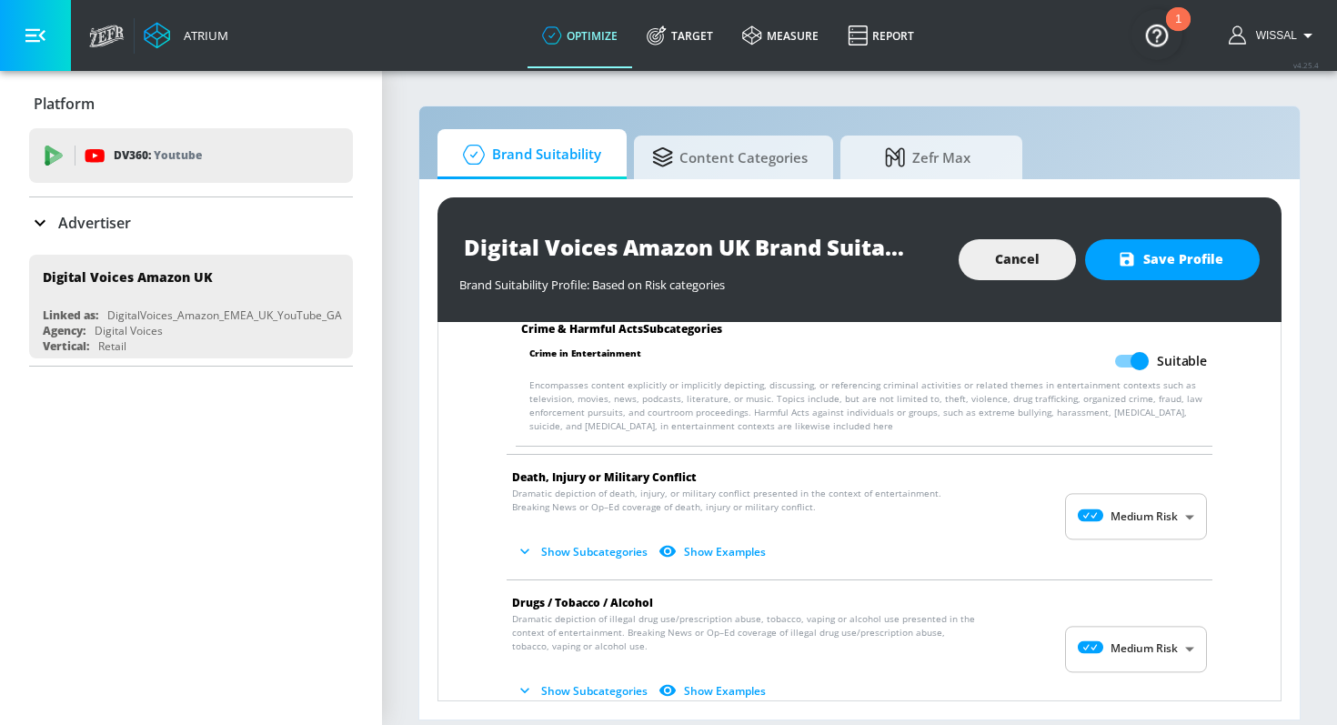
click at [1138, 530] on body "Atrium optimize Target measure Report optimize Target measure Report v 4.25.4 W…" at bounding box center [668, 362] width 1337 height 725
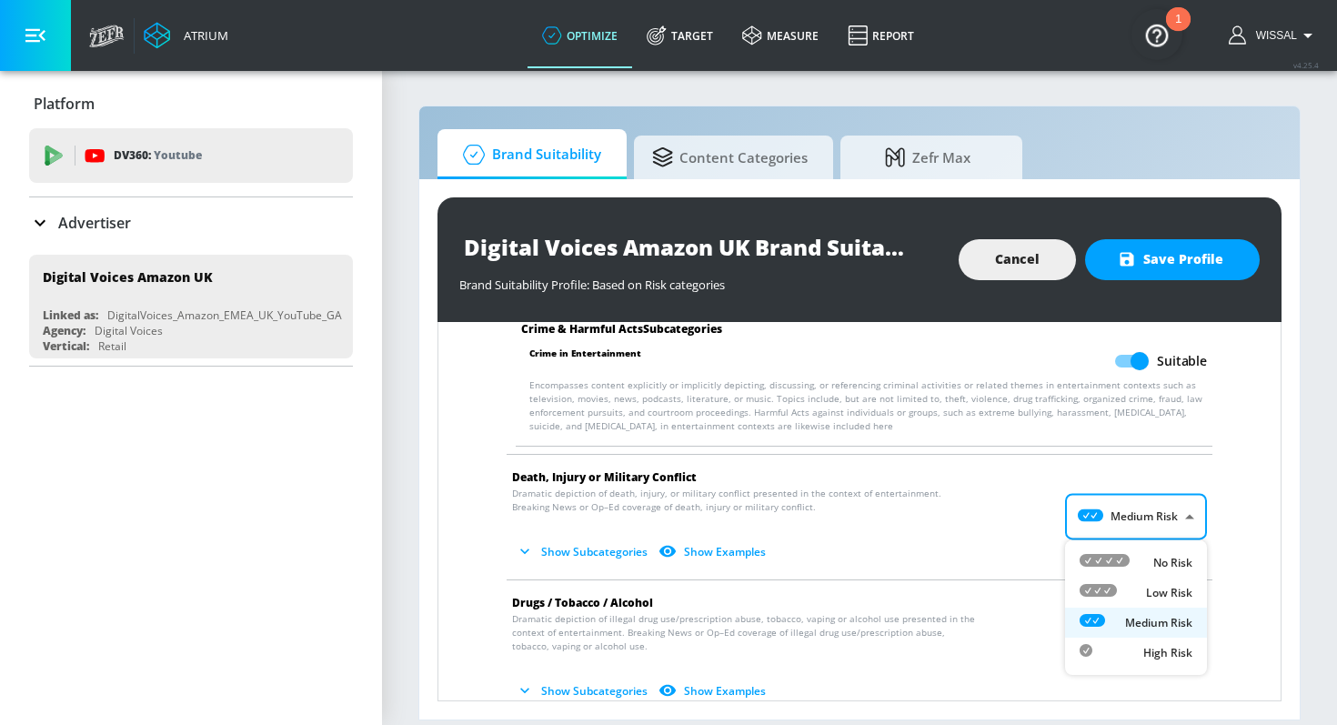
click at [1139, 574] on li "No Risk" at bounding box center [1136, 562] width 142 height 30
type input "MINIMAL"
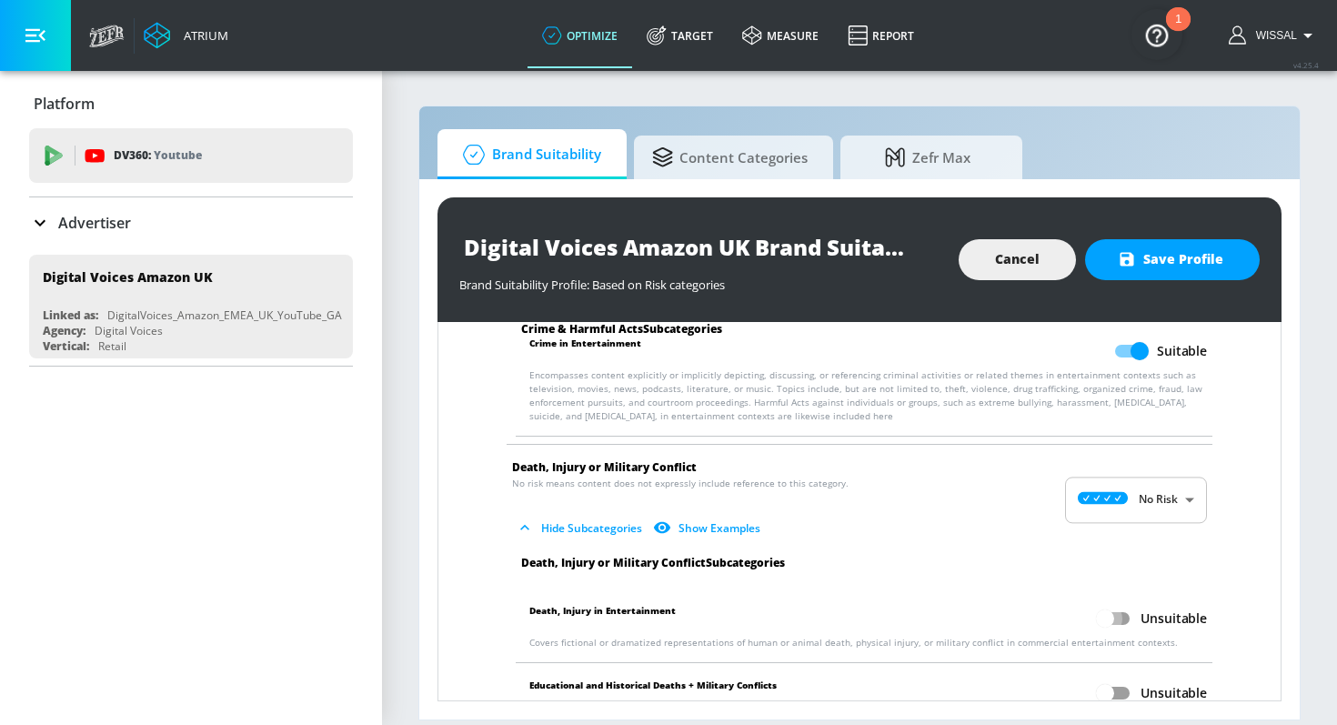
click at [1123, 614] on input "Unsuitable" at bounding box center [1105, 618] width 104 height 35
checkbox input "true"
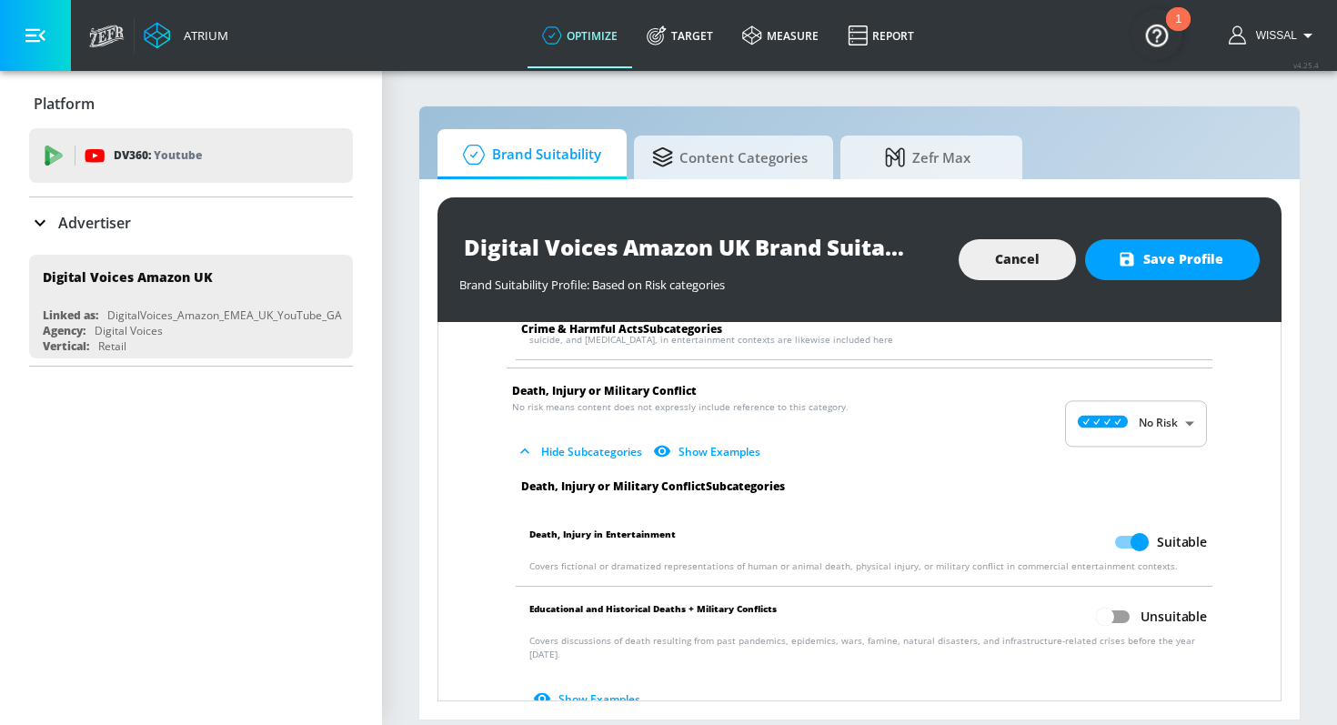
scroll to position [584, 0]
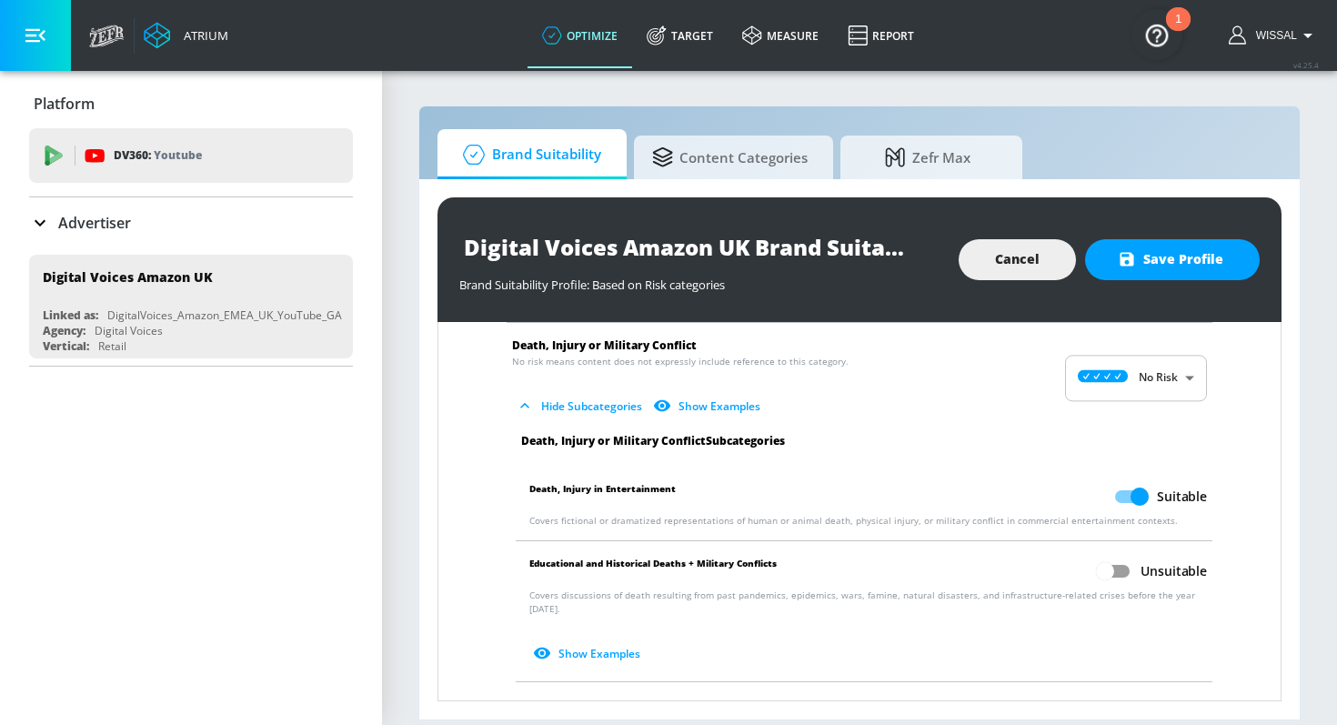
click at [1114, 584] on input "Unsuitable" at bounding box center [1105, 571] width 104 height 35
checkbox input "true"
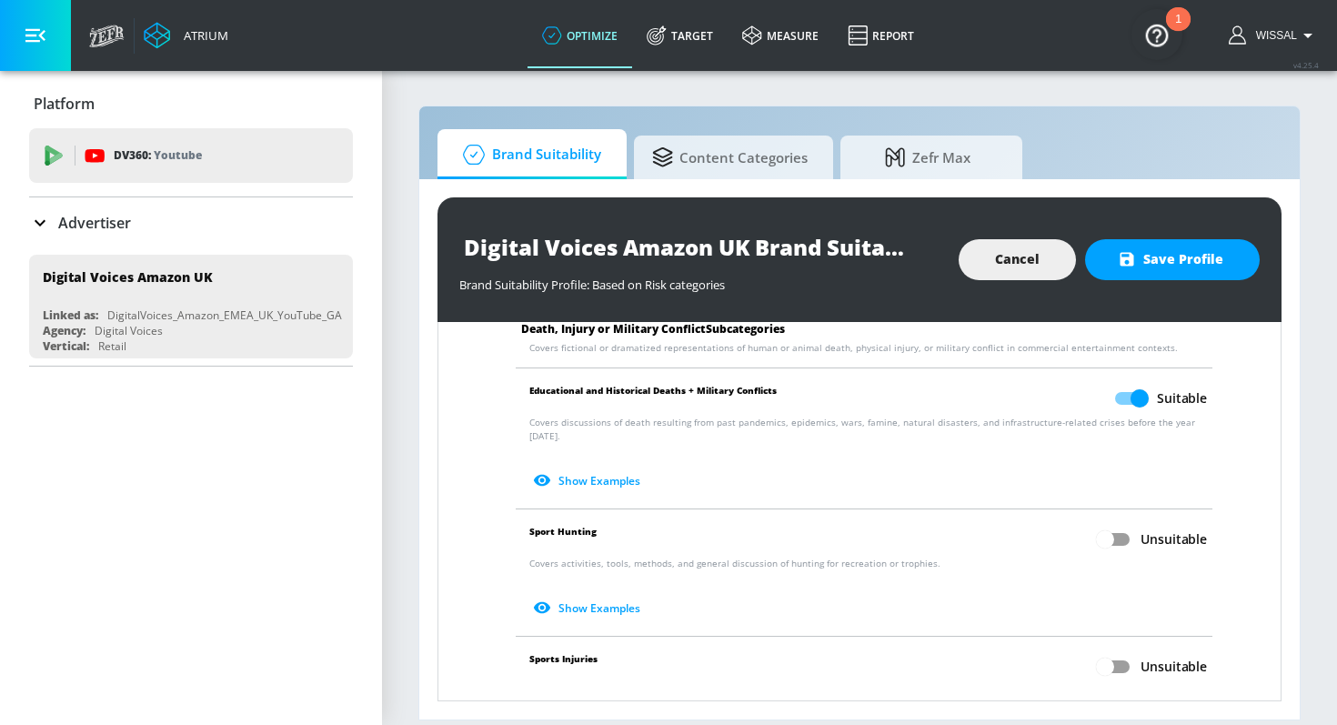
click at [1120, 522] on input "Unsuitable" at bounding box center [1105, 539] width 104 height 35
checkbox input "true"
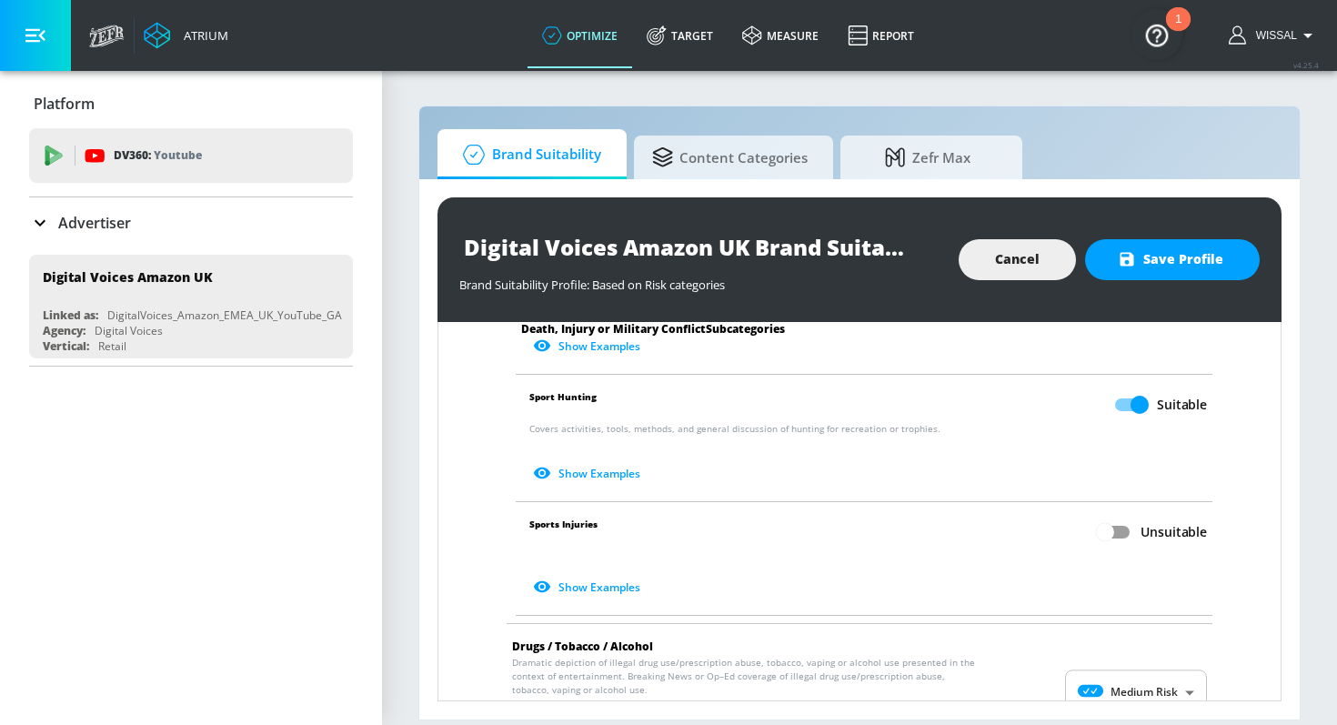
click at [1119, 515] on input "Unsuitable" at bounding box center [1105, 532] width 104 height 35
checkbox input "true"
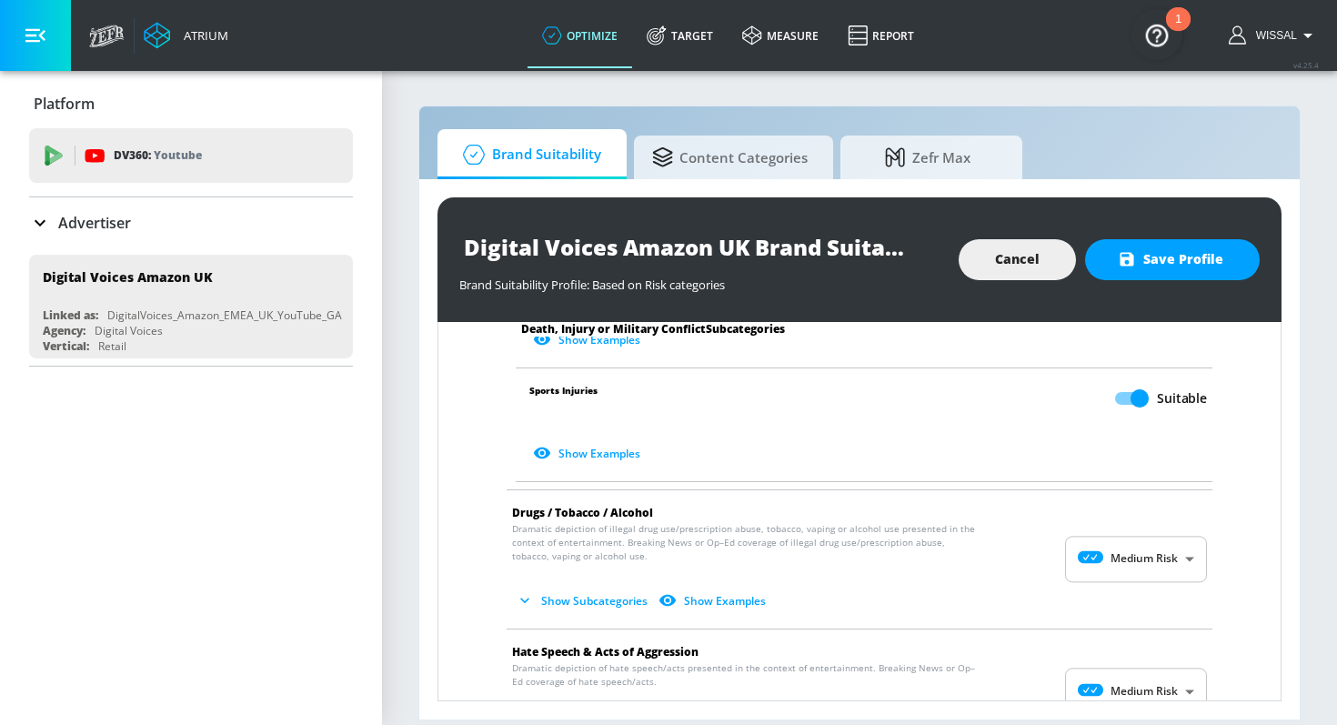
scroll to position [1033, 0]
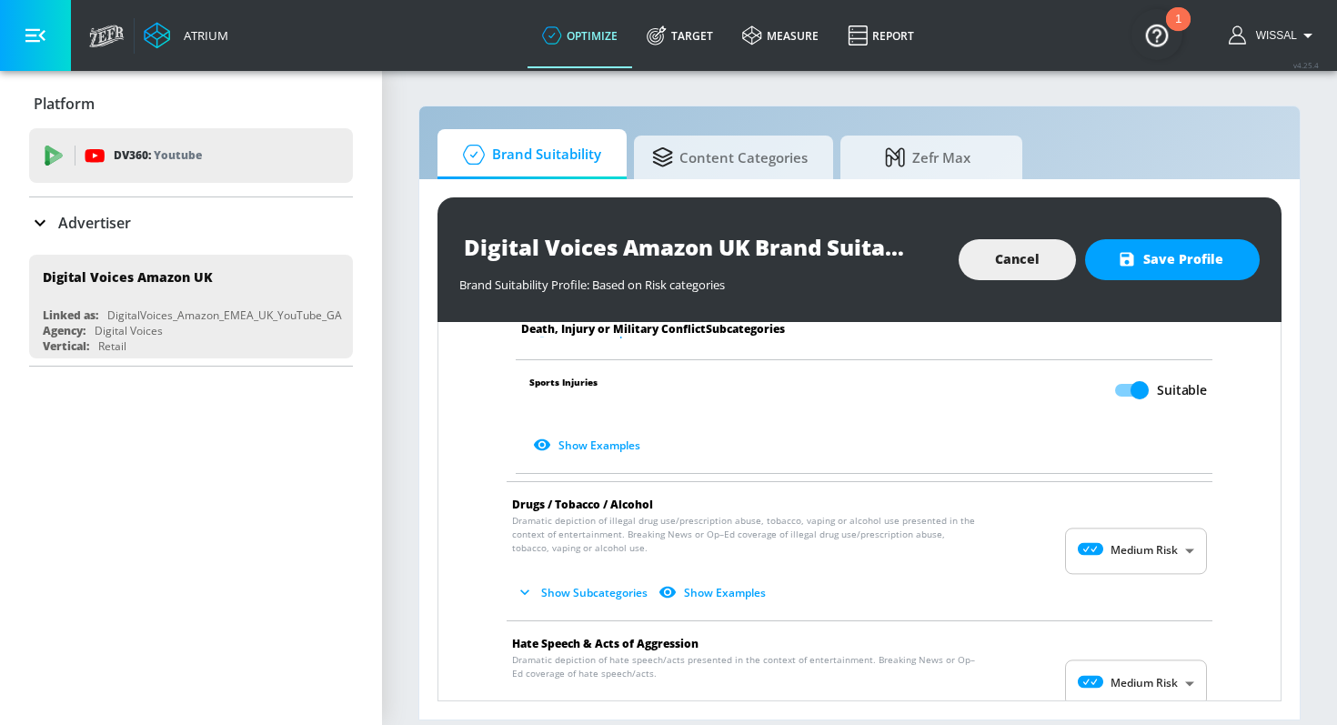
click at [1122, 523] on body "Atrium optimize Target measure Report optimize Target measure Report v 4.25.4 W…" at bounding box center [668, 362] width 1337 height 725
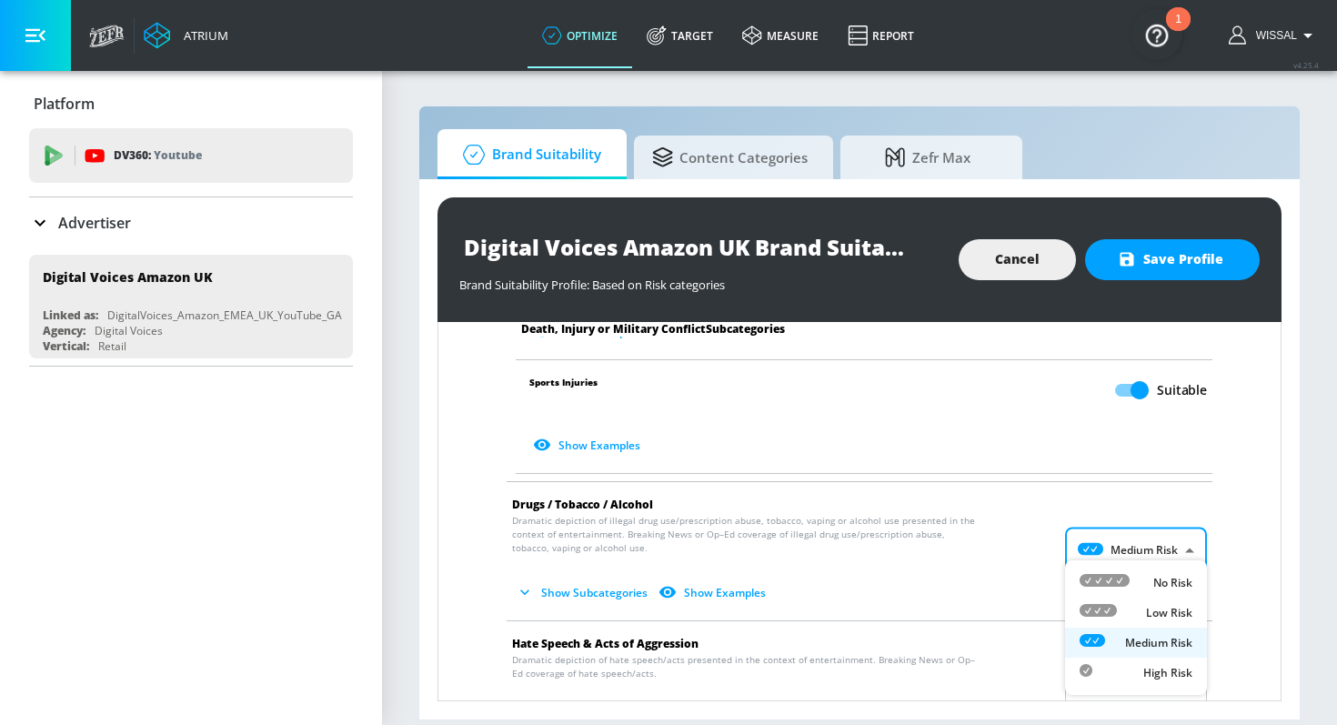
click at [1123, 574] on icon at bounding box center [1105, 580] width 50 height 13
type input "MINIMAL"
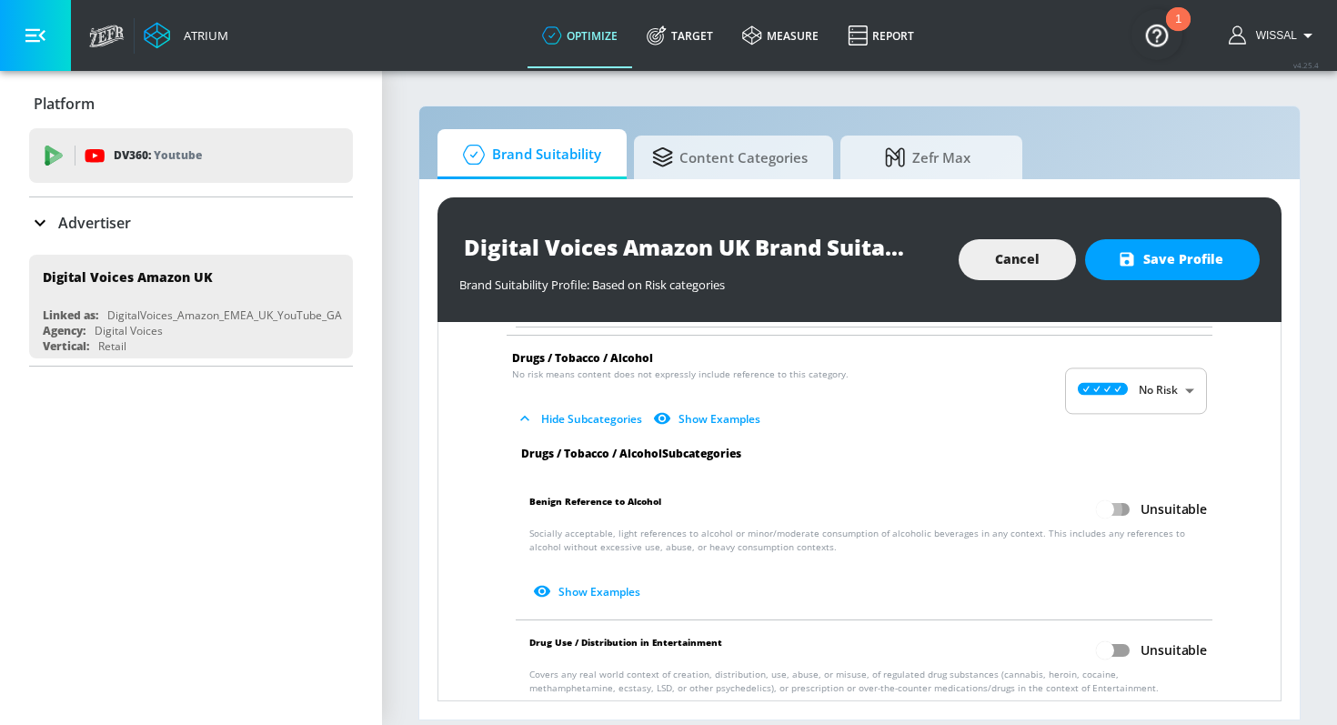
click at [1116, 501] on input "Unsuitable" at bounding box center [1105, 509] width 104 height 35
checkbox input "true"
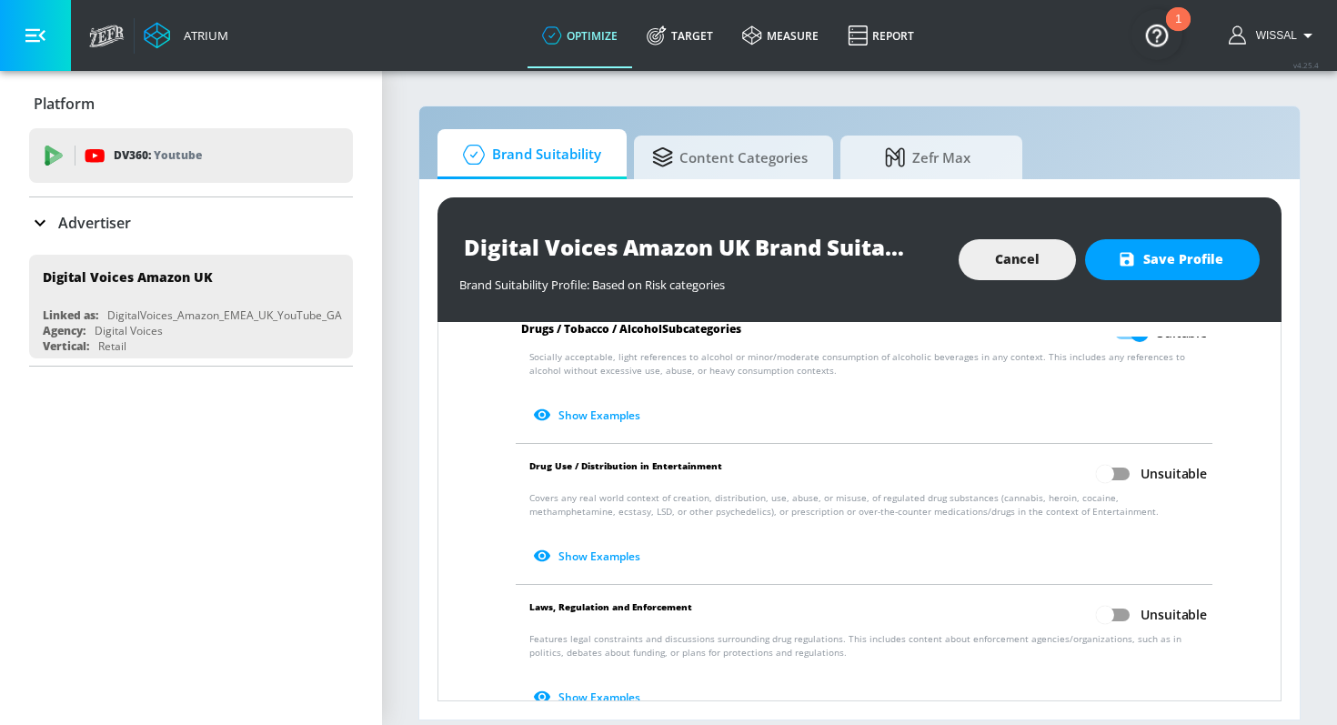
scroll to position [1391, 0]
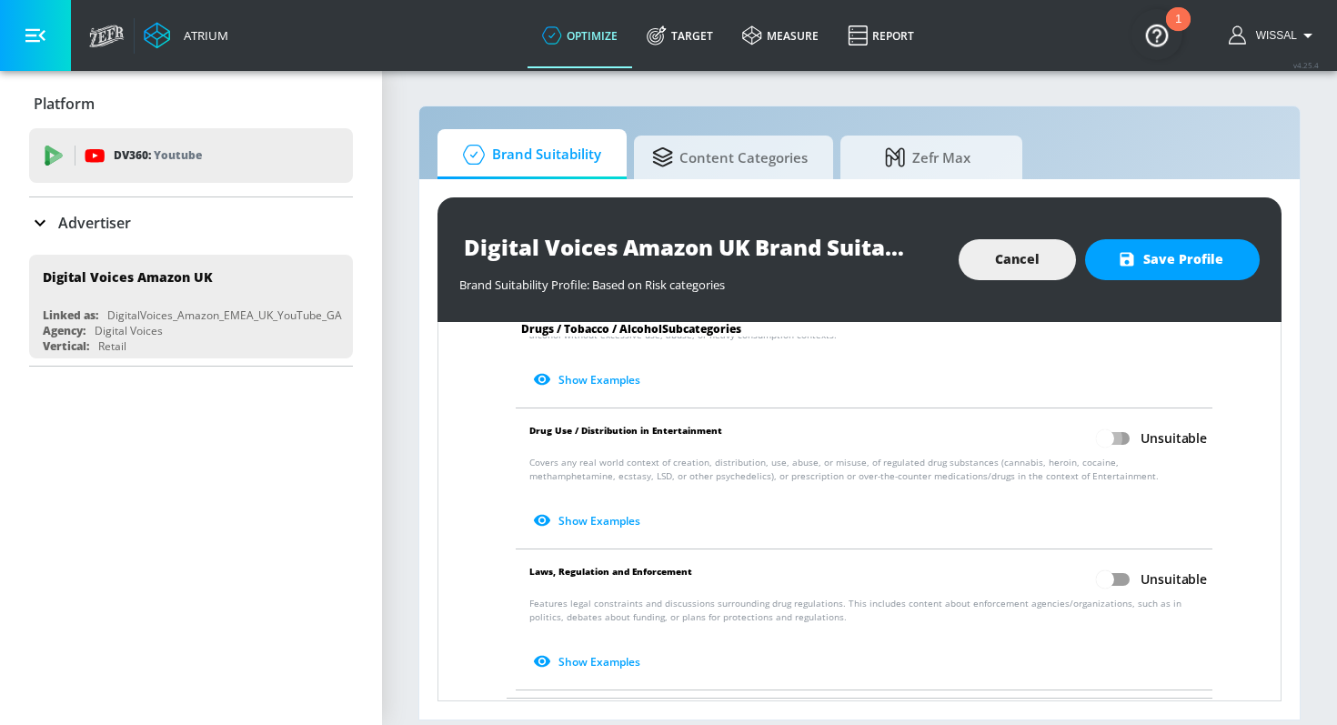
click at [1115, 421] on input "Unsuitable" at bounding box center [1105, 438] width 104 height 35
checkbox input "true"
click at [1121, 563] on input "Unsuitable" at bounding box center [1105, 579] width 104 height 35
checkbox input "true"
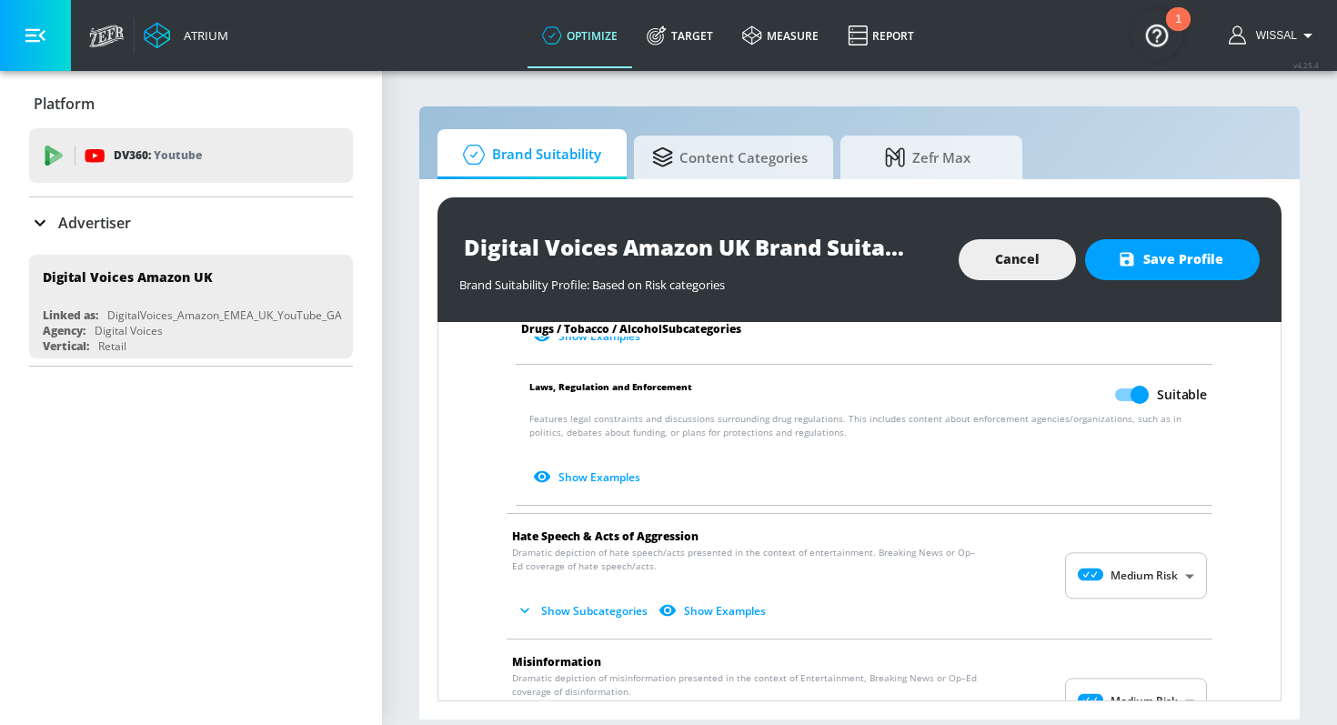
scroll to position [1616, 0]
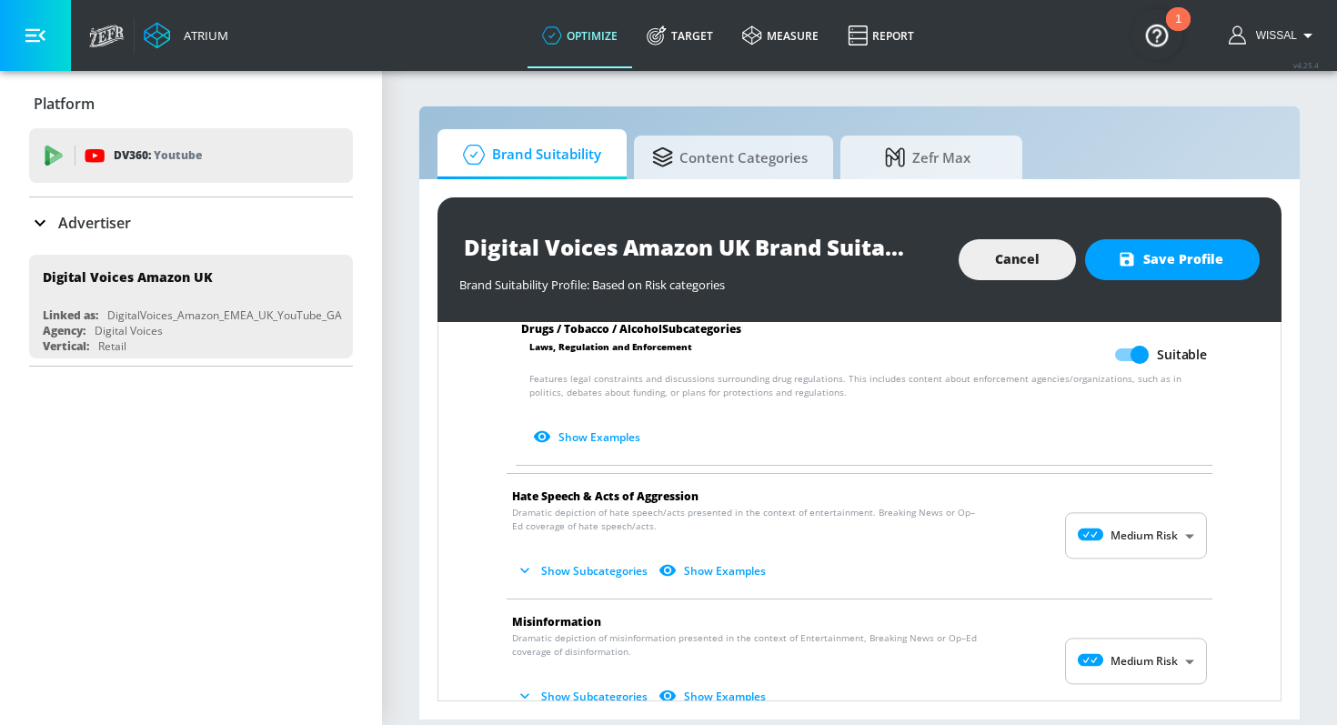
click at [1117, 513] on body "Atrium optimize Target measure Report optimize Target measure Report v 4.25.4 W…" at bounding box center [668, 362] width 1337 height 725
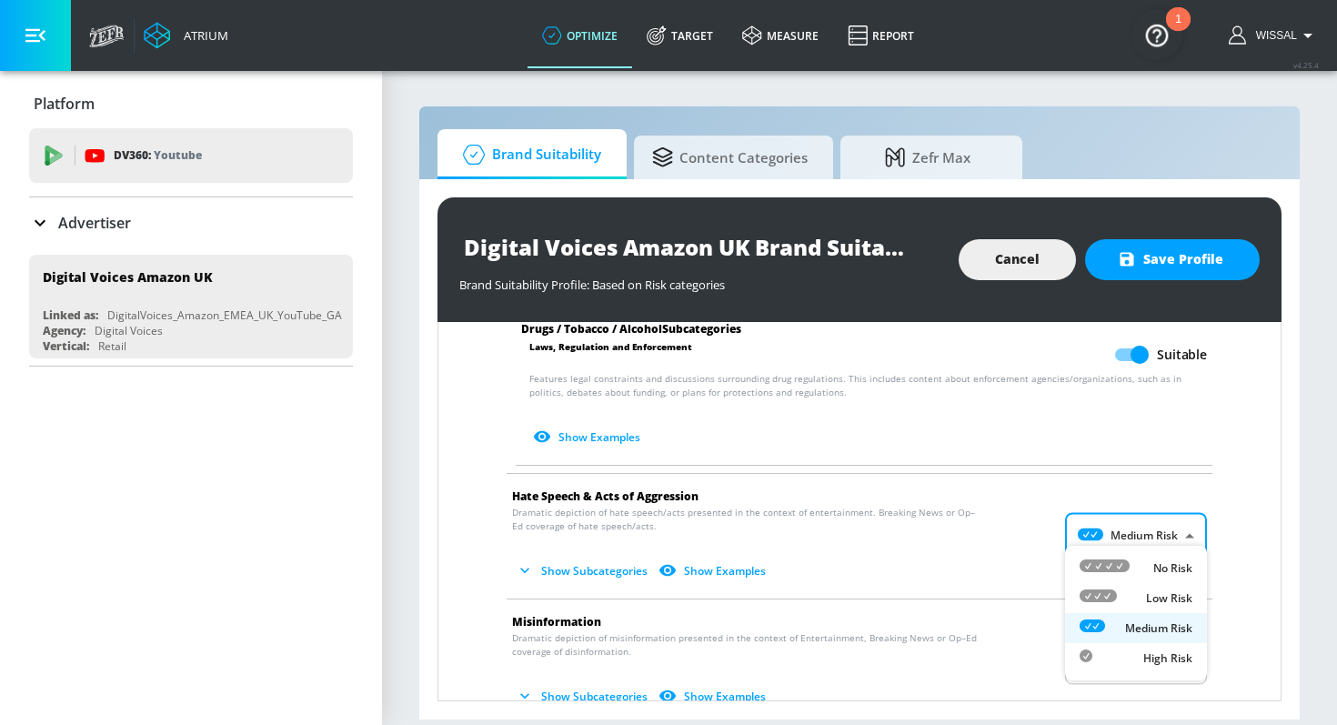
click at [1114, 553] on li "No Risk" at bounding box center [1136, 568] width 142 height 30
type input "MINIMAL"
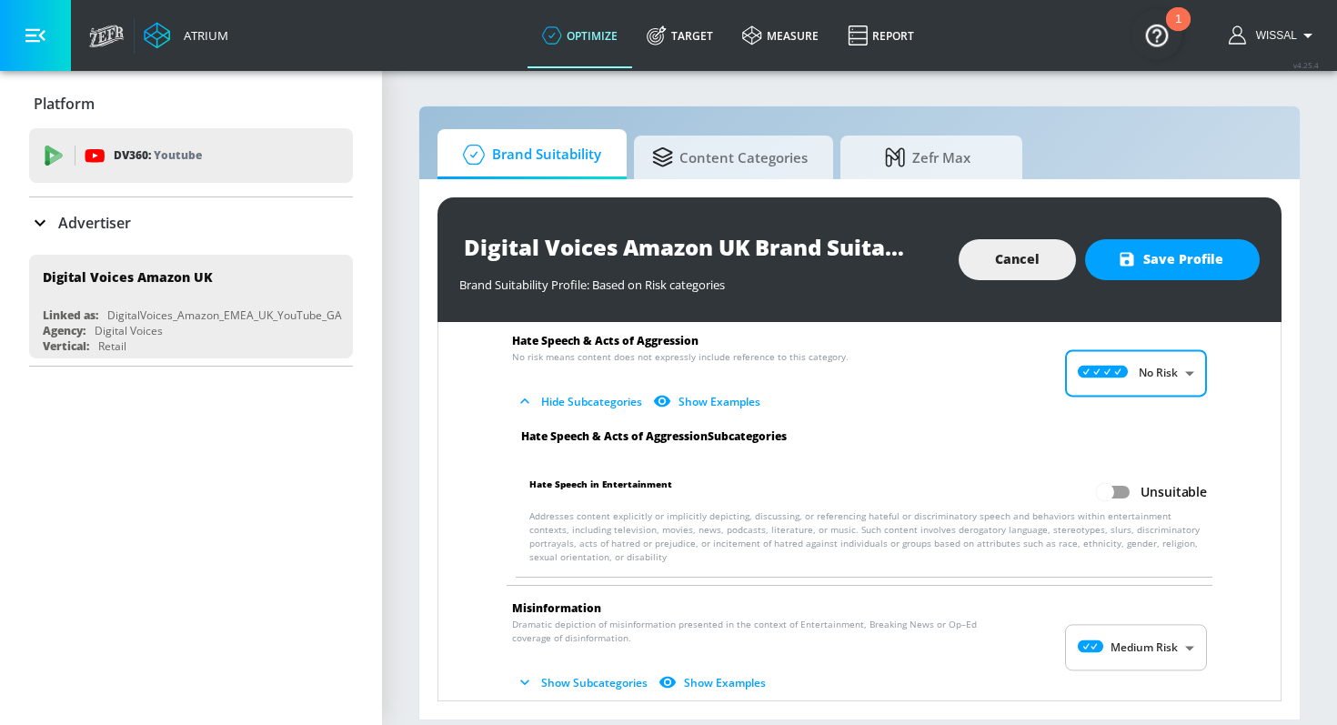
scroll to position [1818, 0]
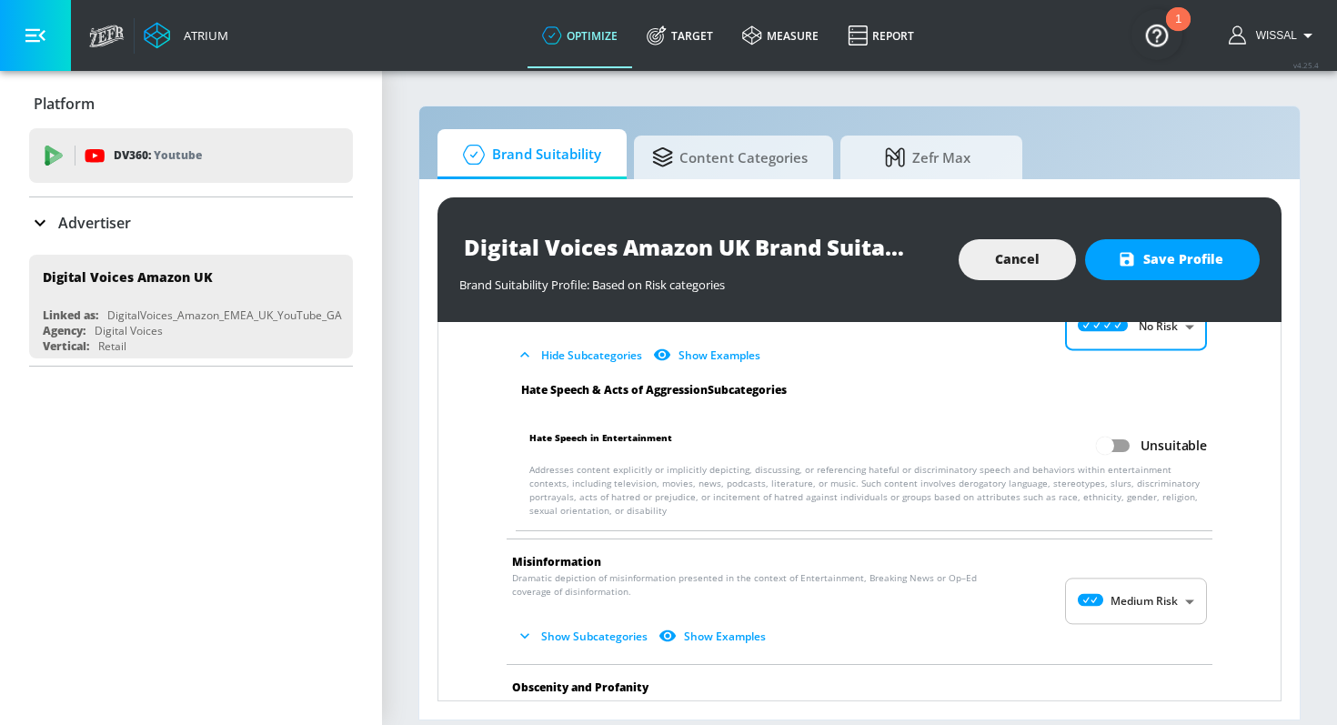
click at [1115, 429] on input "Unsuitable" at bounding box center [1105, 445] width 104 height 35
checkbox input "true"
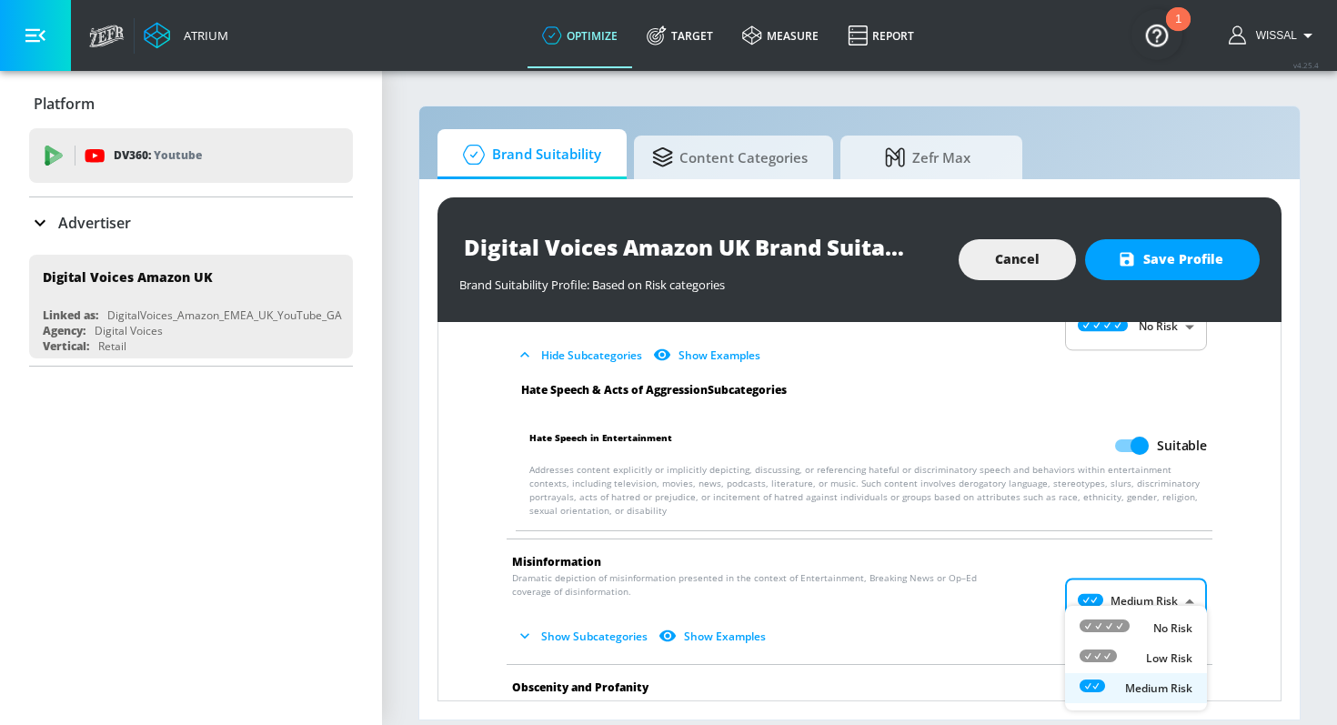
click at [1106, 583] on body "Atrium optimize Target measure Report optimize Target measure Report v 4.25.4 W…" at bounding box center [668, 362] width 1337 height 725
click at [1122, 609] on ul "No Risk Low Risk Medium Risk" at bounding box center [1136, 658] width 142 height 105
click at [1124, 622] on icon at bounding box center [1105, 625] width 50 height 13
type input "MINIMAL"
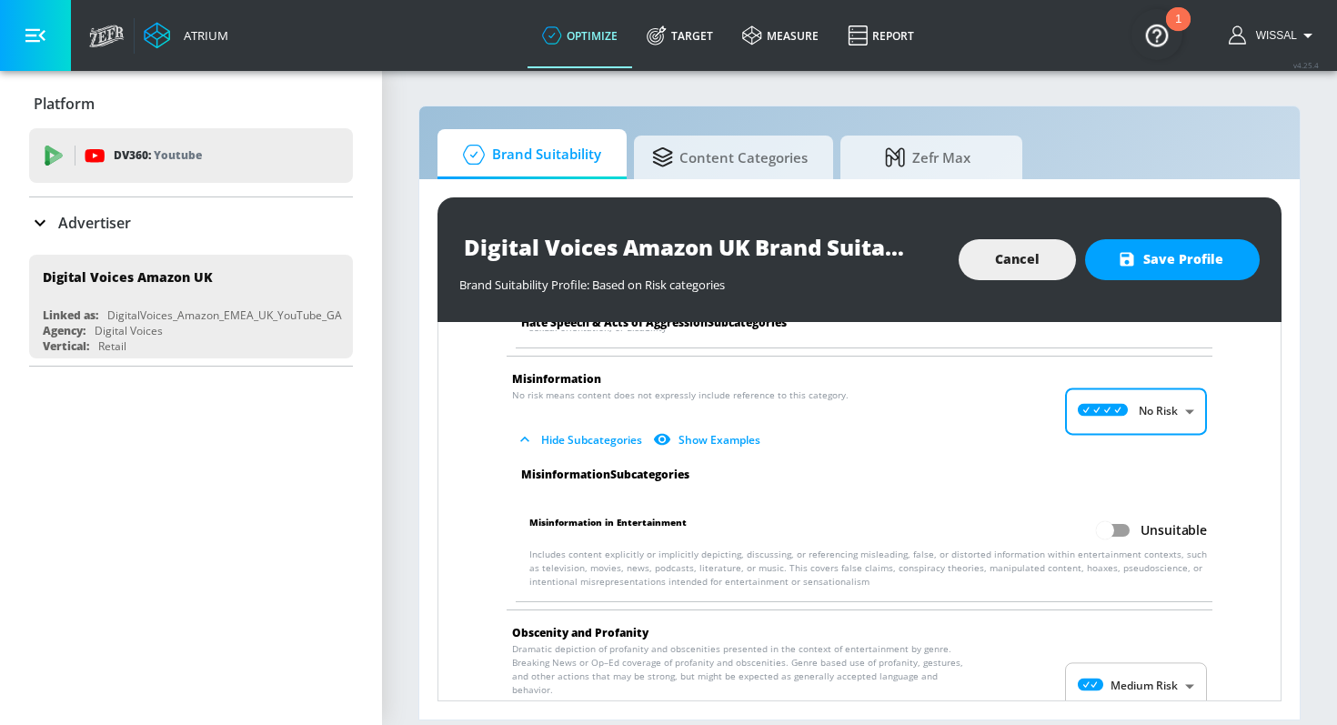
scroll to position [1943, 0]
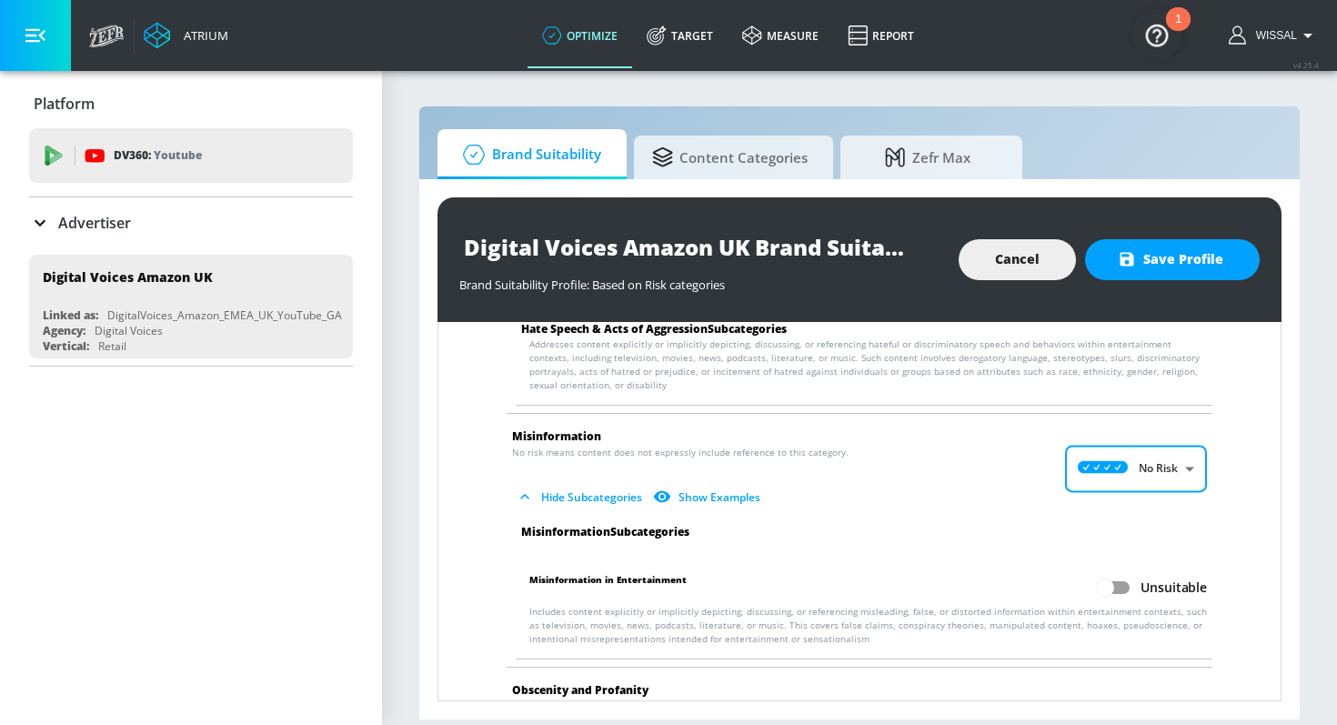
click at [1119, 570] on input "Unsuitable" at bounding box center [1105, 587] width 104 height 35
checkbox input "true"
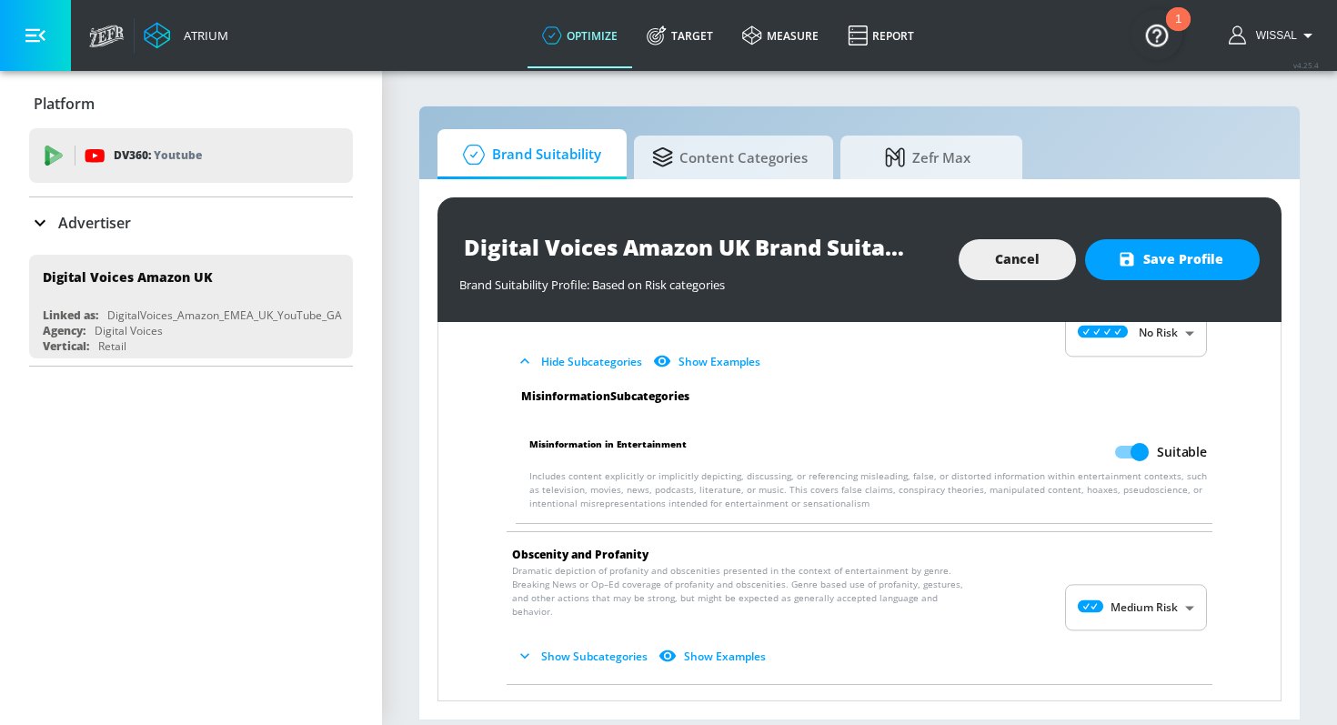
scroll to position [2234, 0]
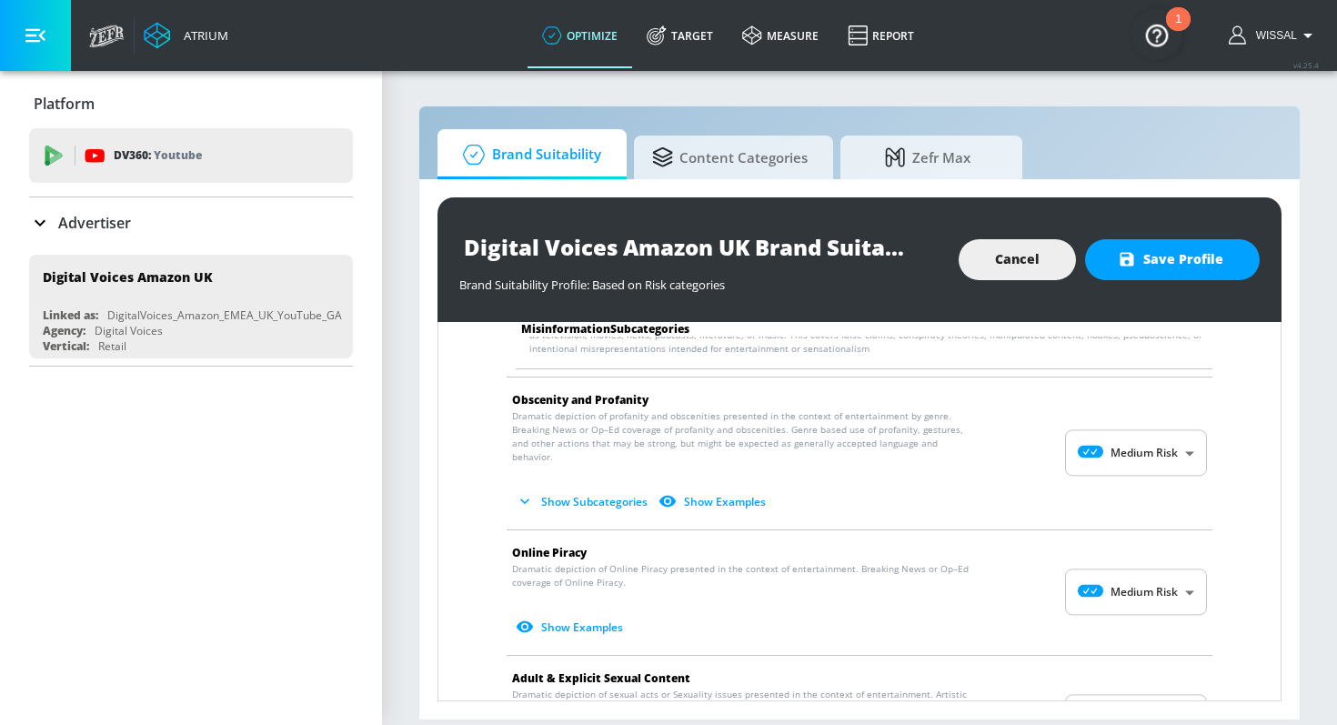
click at [1134, 439] on body "Atrium optimize Target measure Report optimize Target measure Report v 4.25.4 W…" at bounding box center [668, 362] width 1337 height 725
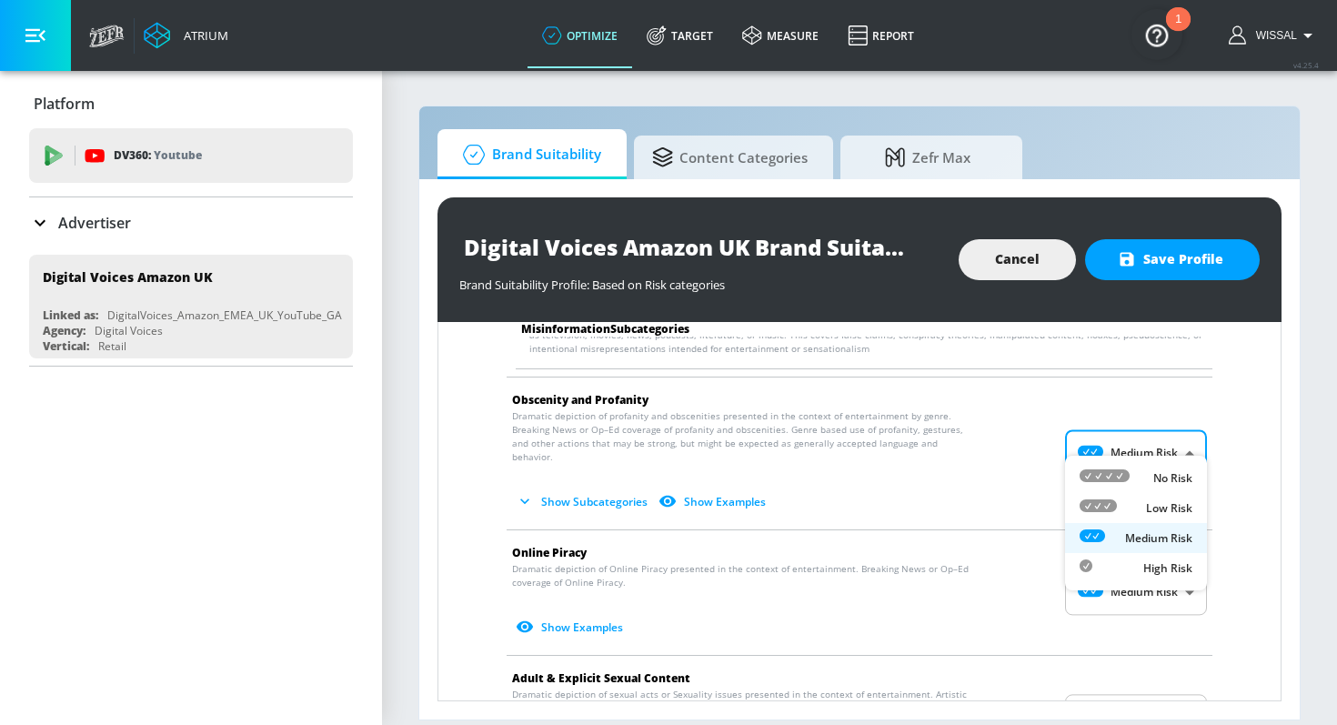
click at [1130, 482] on div "No Risk" at bounding box center [1136, 477] width 113 height 19
type input "MINIMAL"
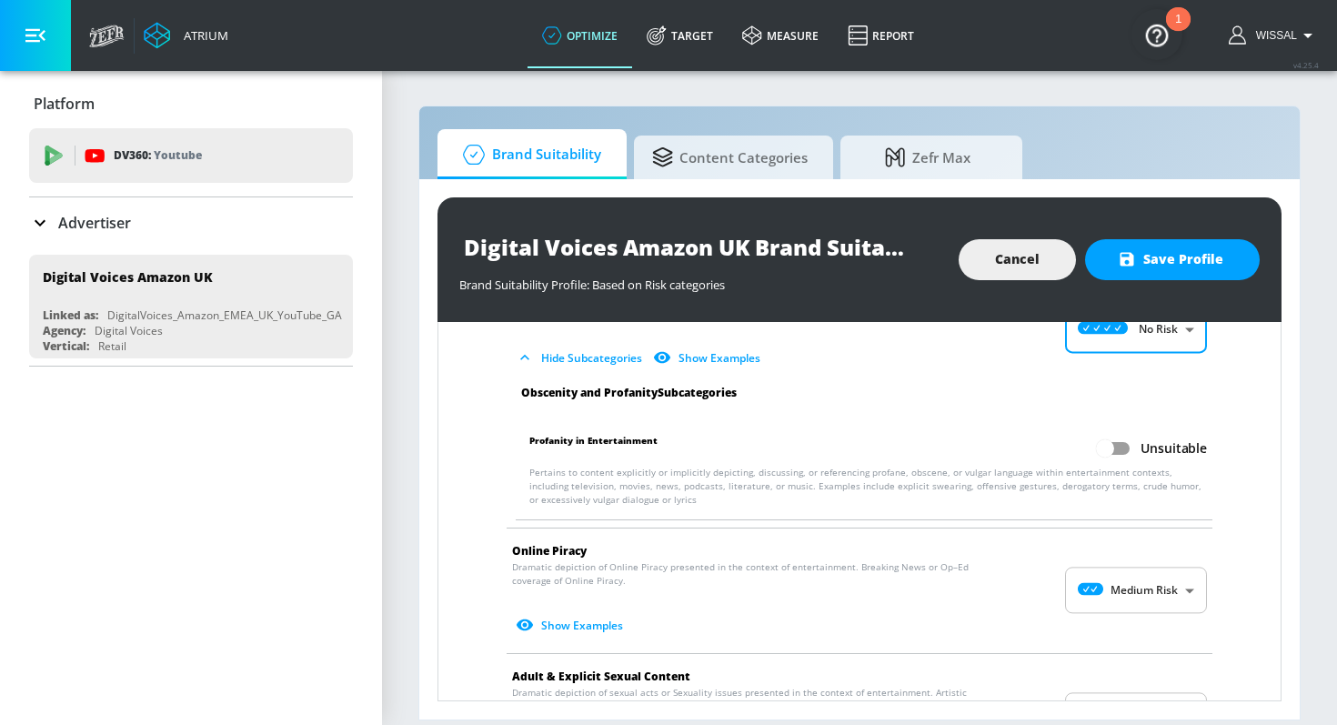
scroll to position [2377, 0]
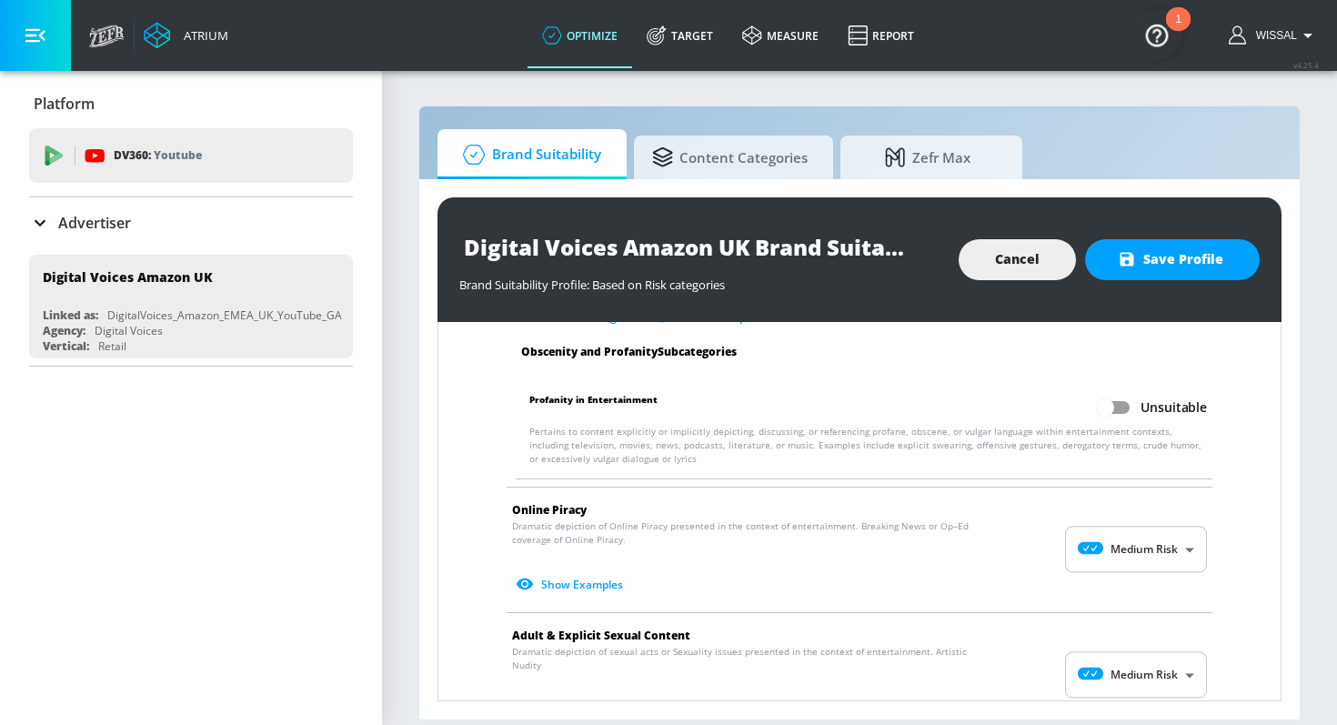
click at [1112, 396] on input "Unsuitable" at bounding box center [1105, 407] width 104 height 35
checkbox input "true"
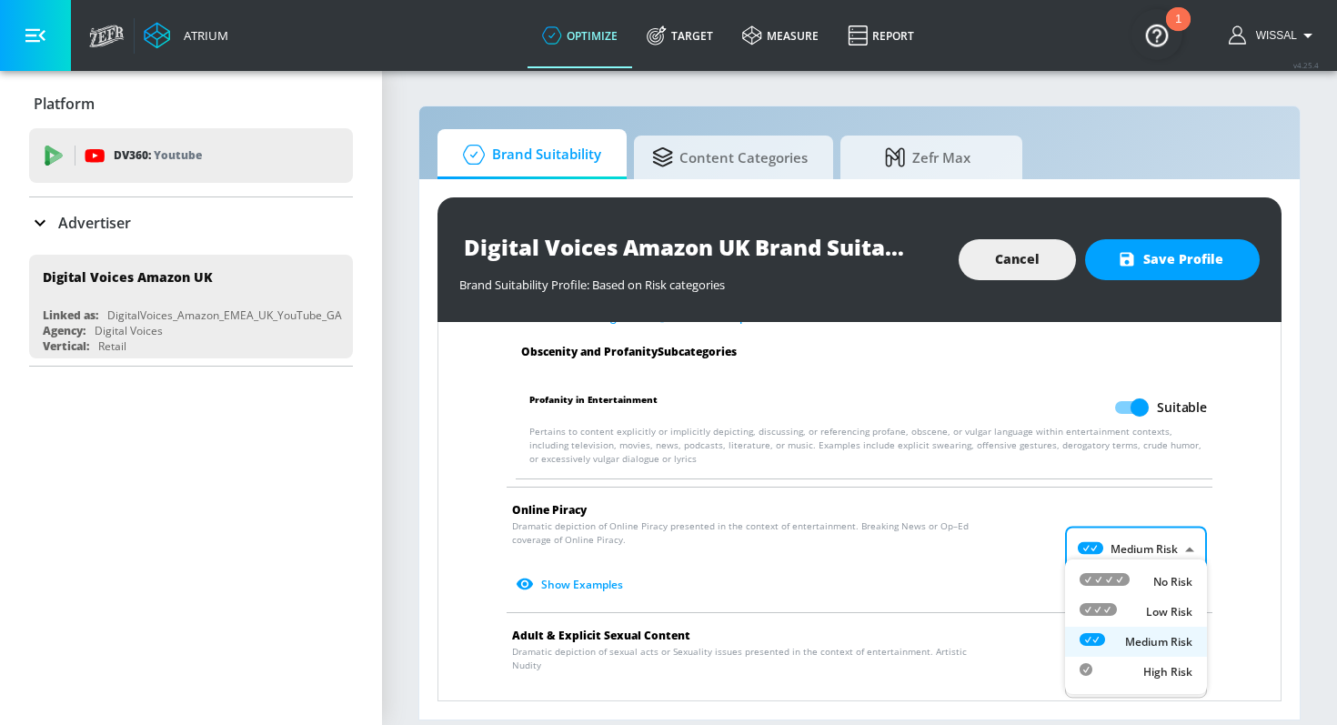
click at [1112, 532] on body "Atrium optimize Target measure Report optimize Target measure Report v 4.25.4 W…" at bounding box center [668, 362] width 1337 height 725
click at [1124, 578] on icon at bounding box center [1105, 579] width 50 height 13
type input "MINIMAL"
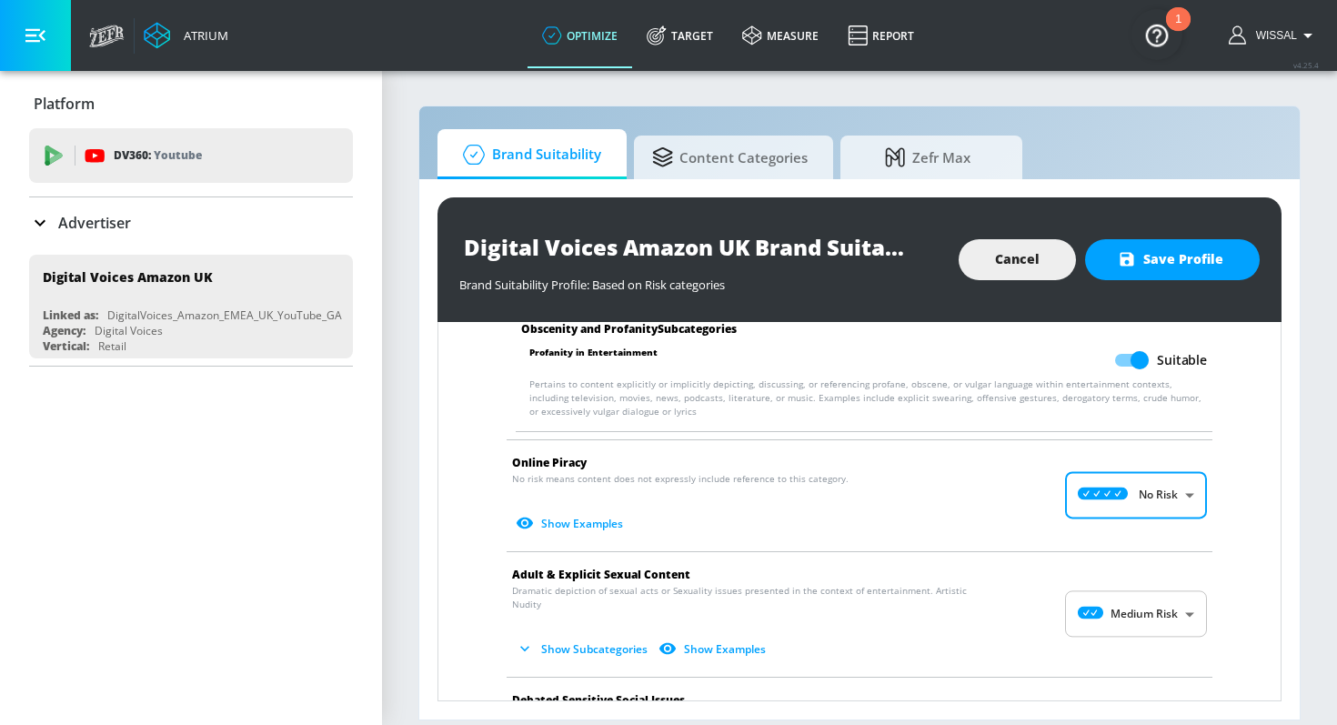
scroll to position [2428, 0]
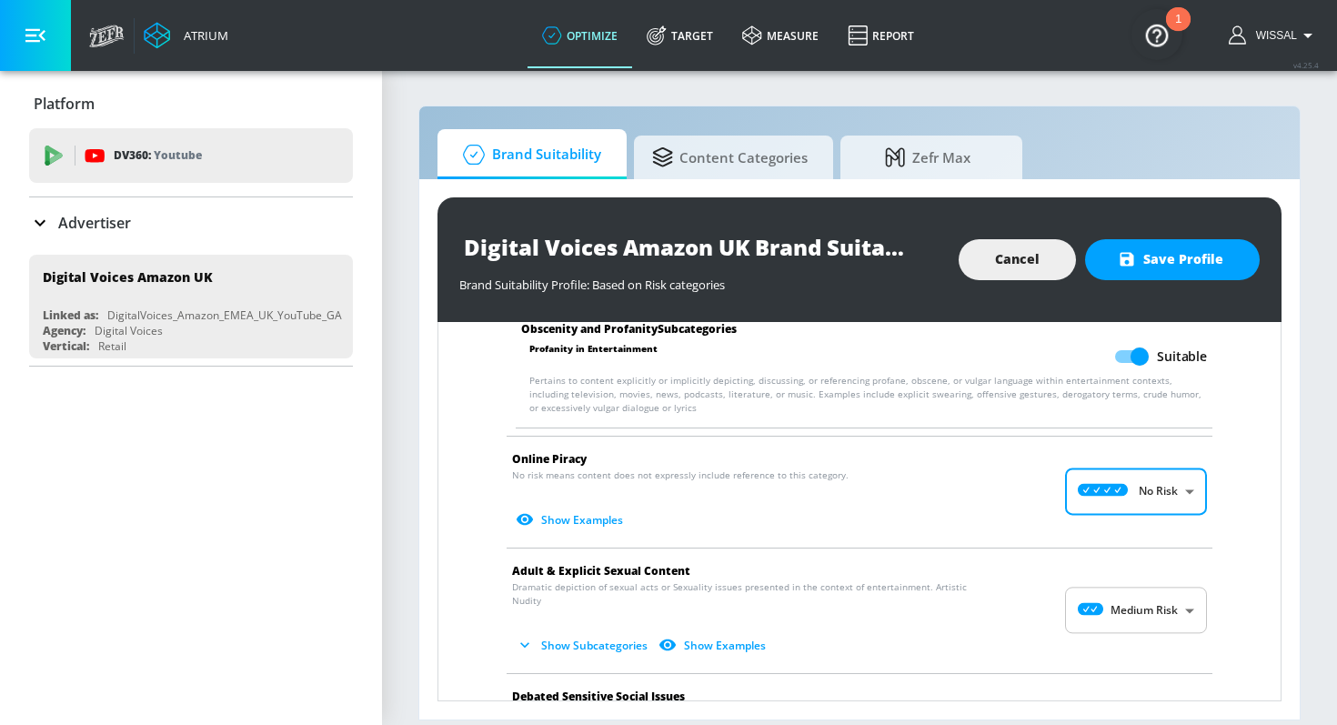
click at [1124, 578] on body "Atrium optimize Target measure Report optimize Target measure Report v 4.25.4 W…" at bounding box center [668, 362] width 1337 height 725
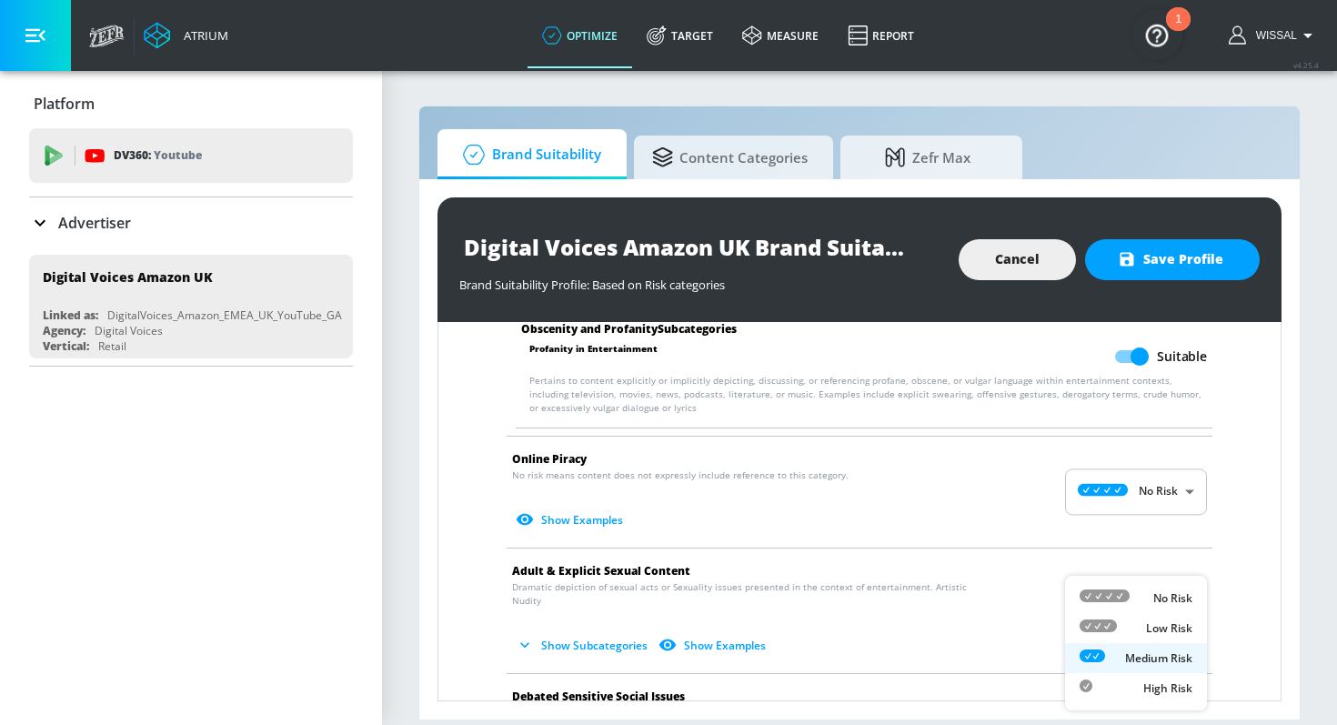
click at [1124, 615] on li "Low Risk" at bounding box center [1136, 628] width 142 height 30
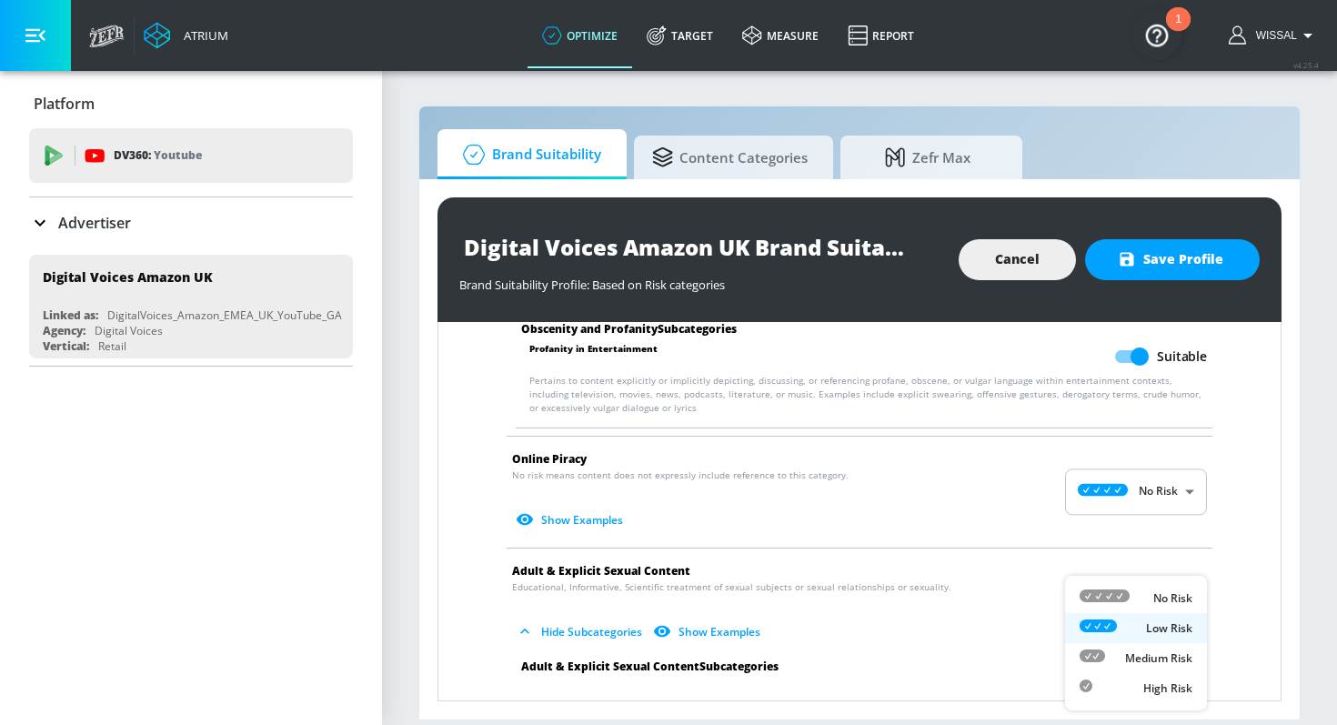
click at [1126, 589] on body "Atrium optimize Target measure Report optimize Target measure Report v 4.25.4 W…" at bounding box center [668, 362] width 1337 height 725
click at [1126, 607] on div at bounding box center [1105, 597] width 50 height 19
type input "MINIMAL"
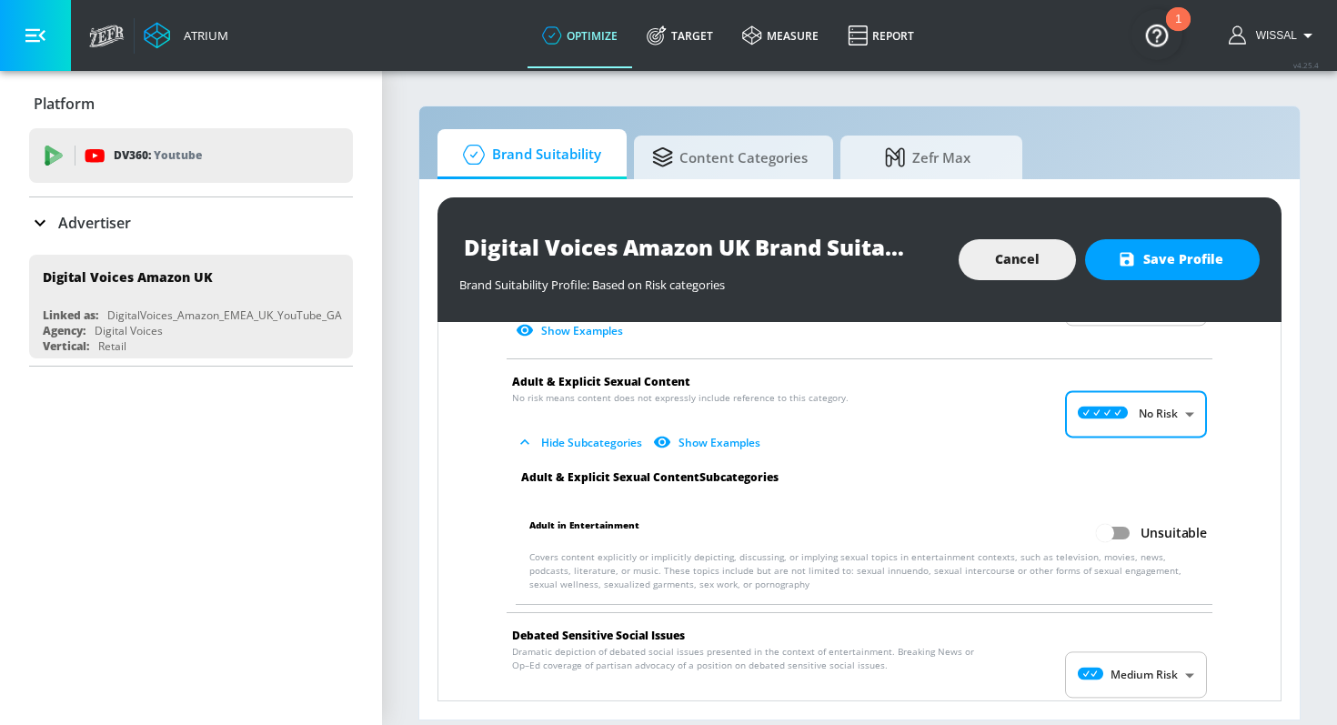
scroll to position [2689, 0]
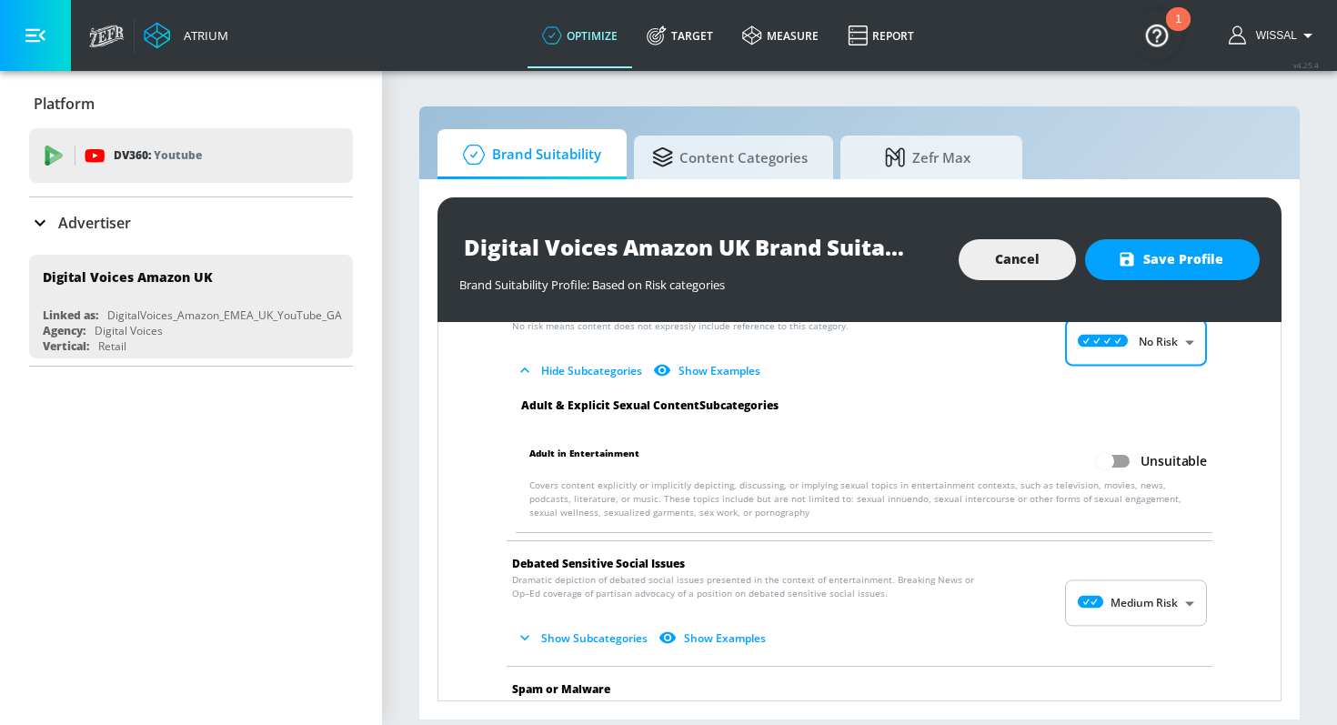
click at [1113, 447] on input "Unsuitable" at bounding box center [1105, 461] width 104 height 35
checkbox input "true"
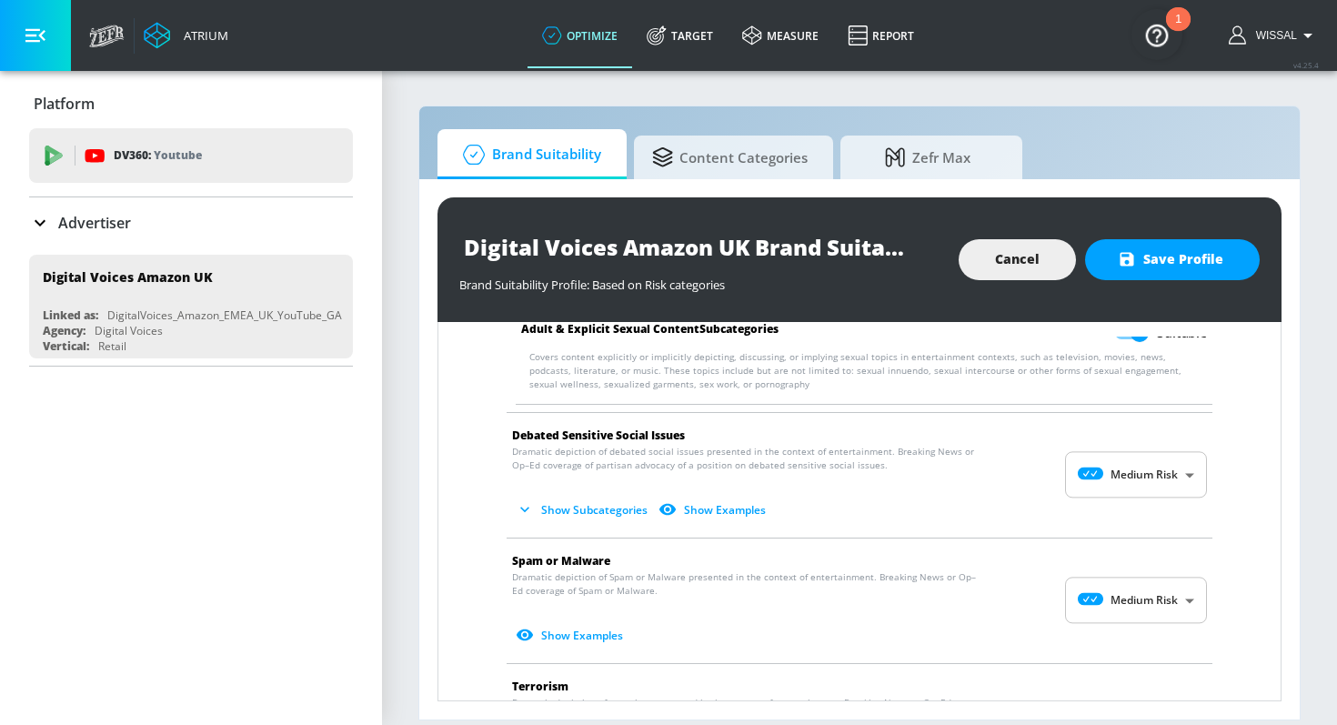
click at [1113, 459] on body "Atrium optimize Target measure Report optimize Target measure Report v 4.25.4 W…" at bounding box center [668, 362] width 1337 height 725
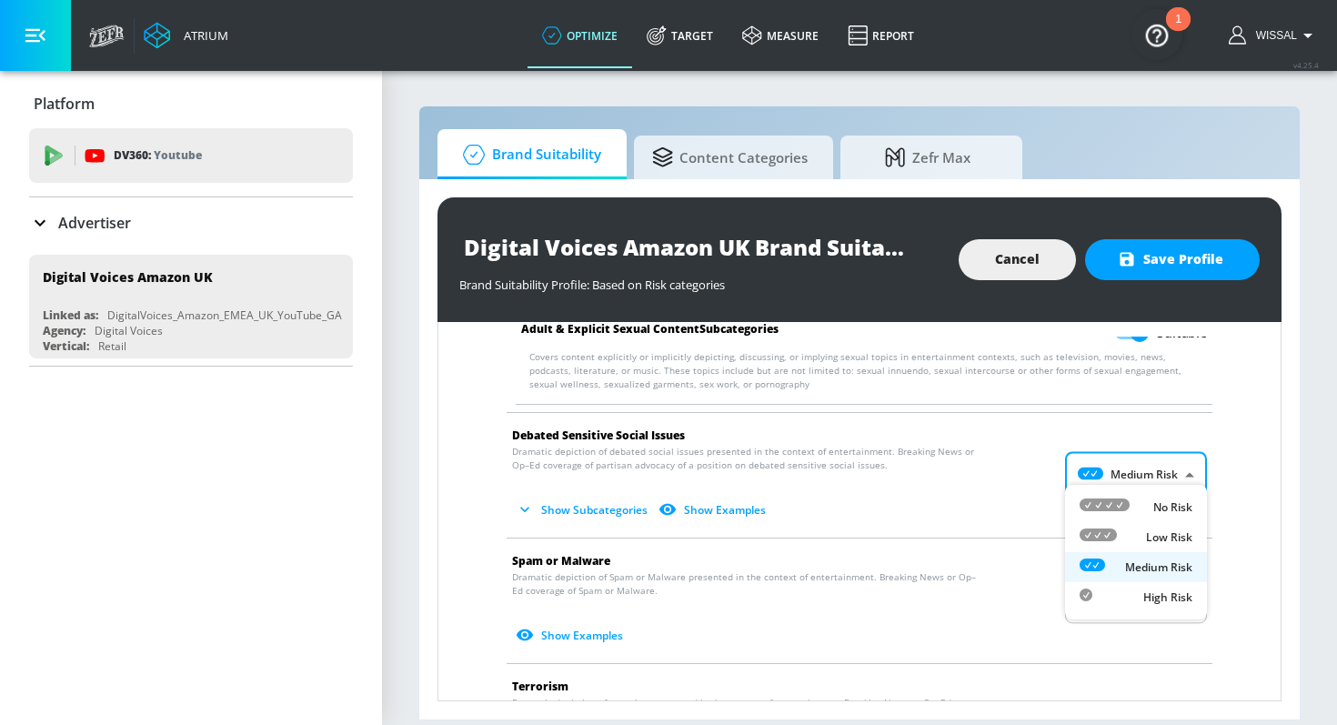
click at [1113, 500] on icon at bounding box center [1105, 504] width 50 height 13
type input "MINIMAL"
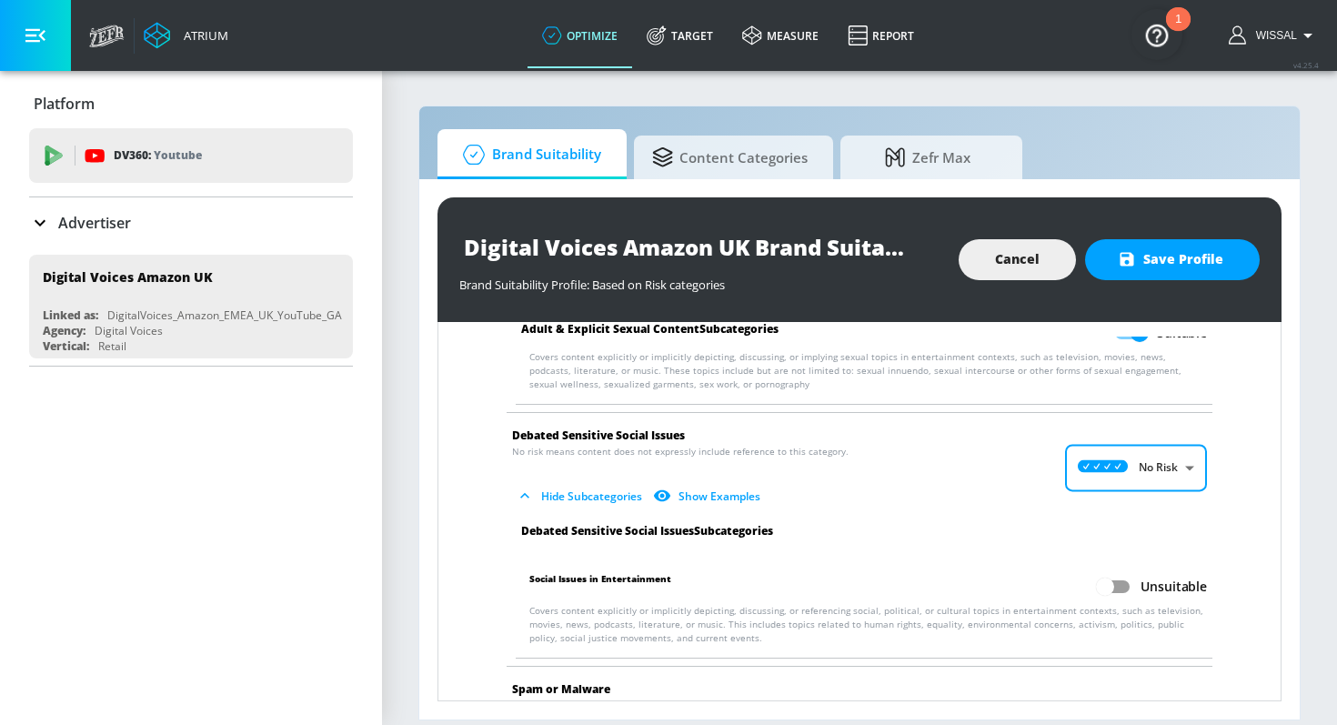
click at [1114, 570] on input "Unsuitable" at bounding box center [1105, 586] width 104 height 35
checkbox input "true"
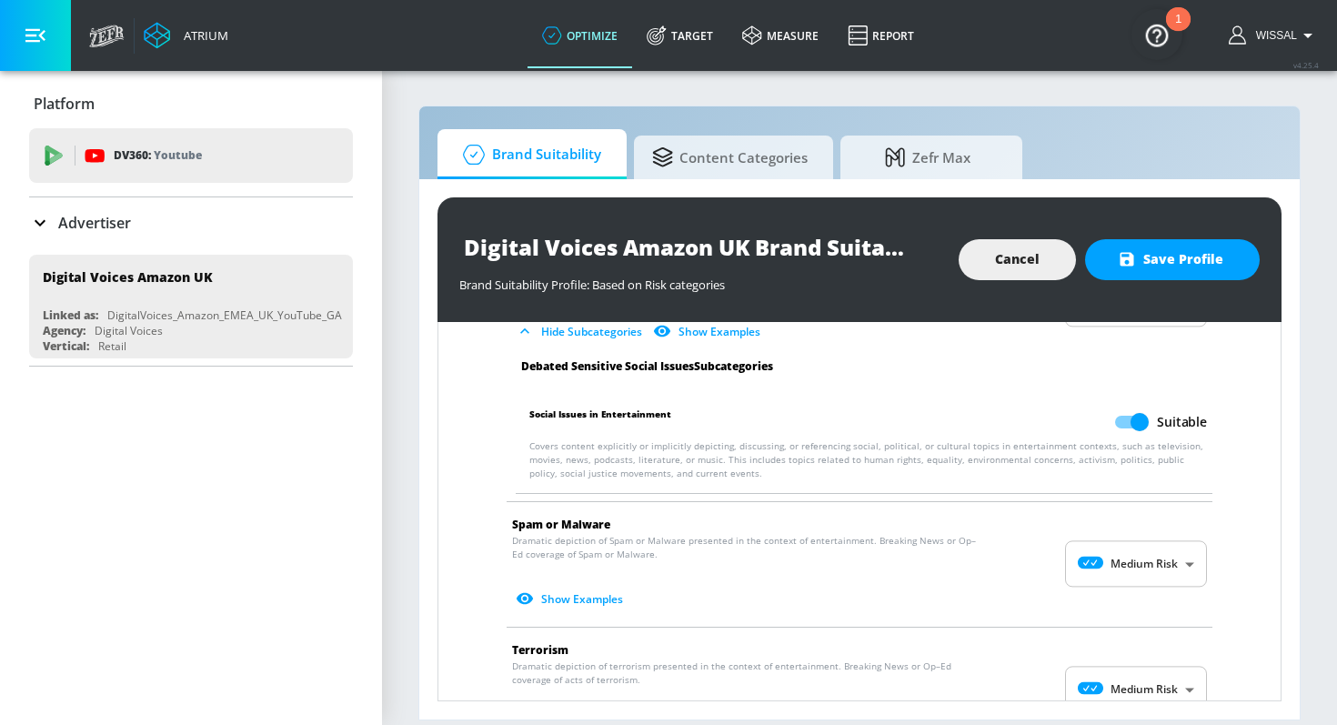
scroll to position [3047, 0]
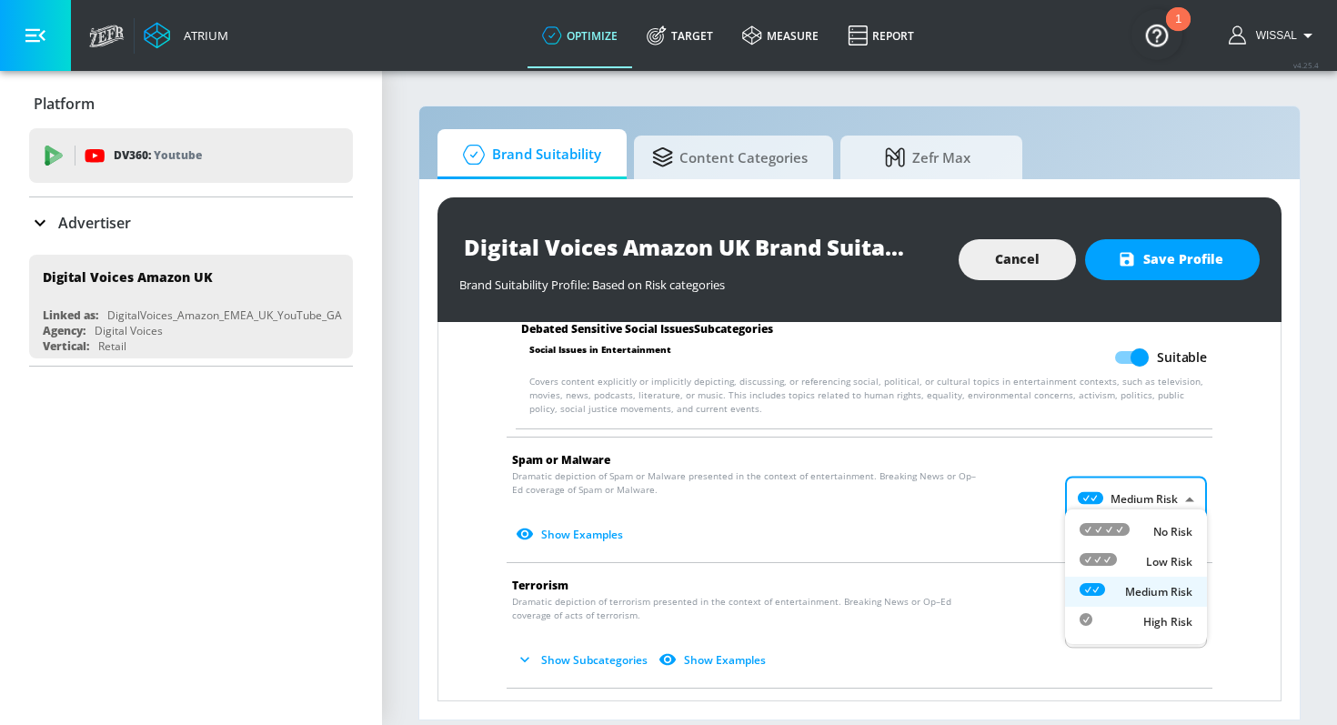
click at [1139, 496] on body "Atrium optimize Target measure Report optimize Target measure Report v 4.25.4 W…" at bounding box center [668, 362] width 1337 height 725
click at [1139, 519] on li "No Risk" at bounding box center [1136, 532] width 142 height 30
type input "MINIMAL"
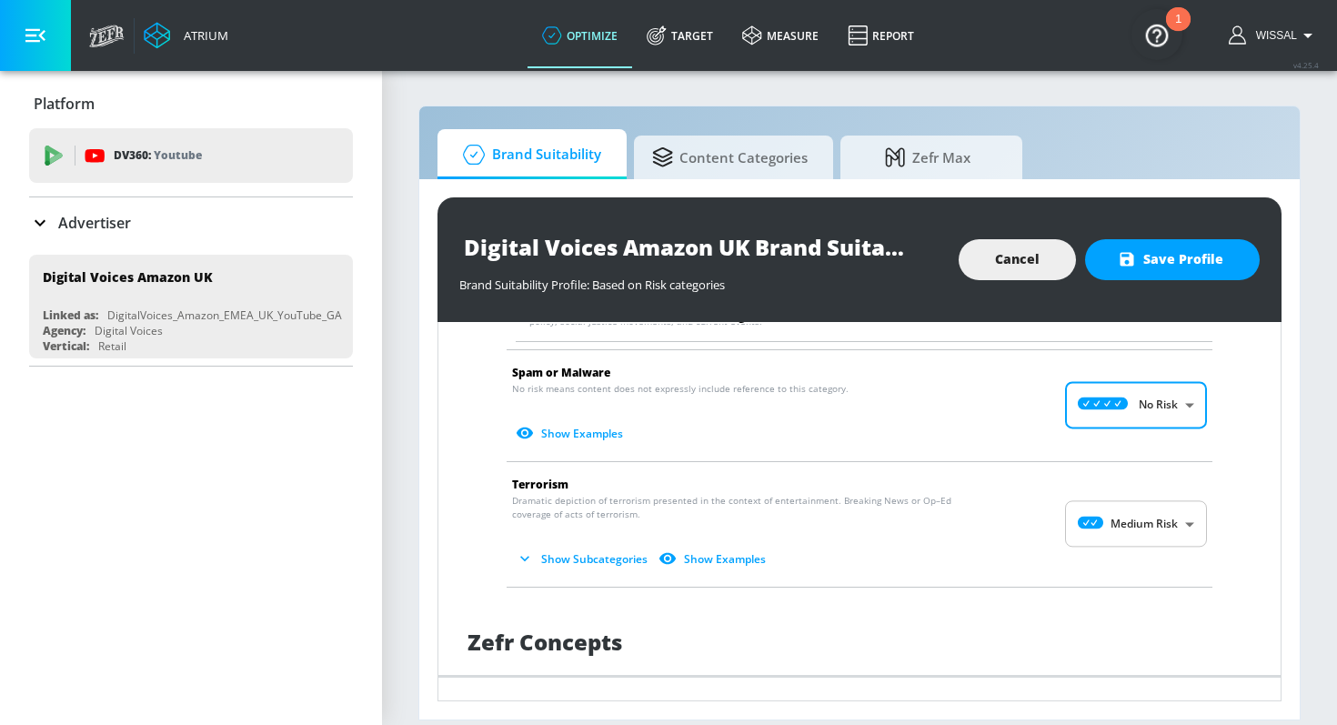
scroll to position [3154, 0]
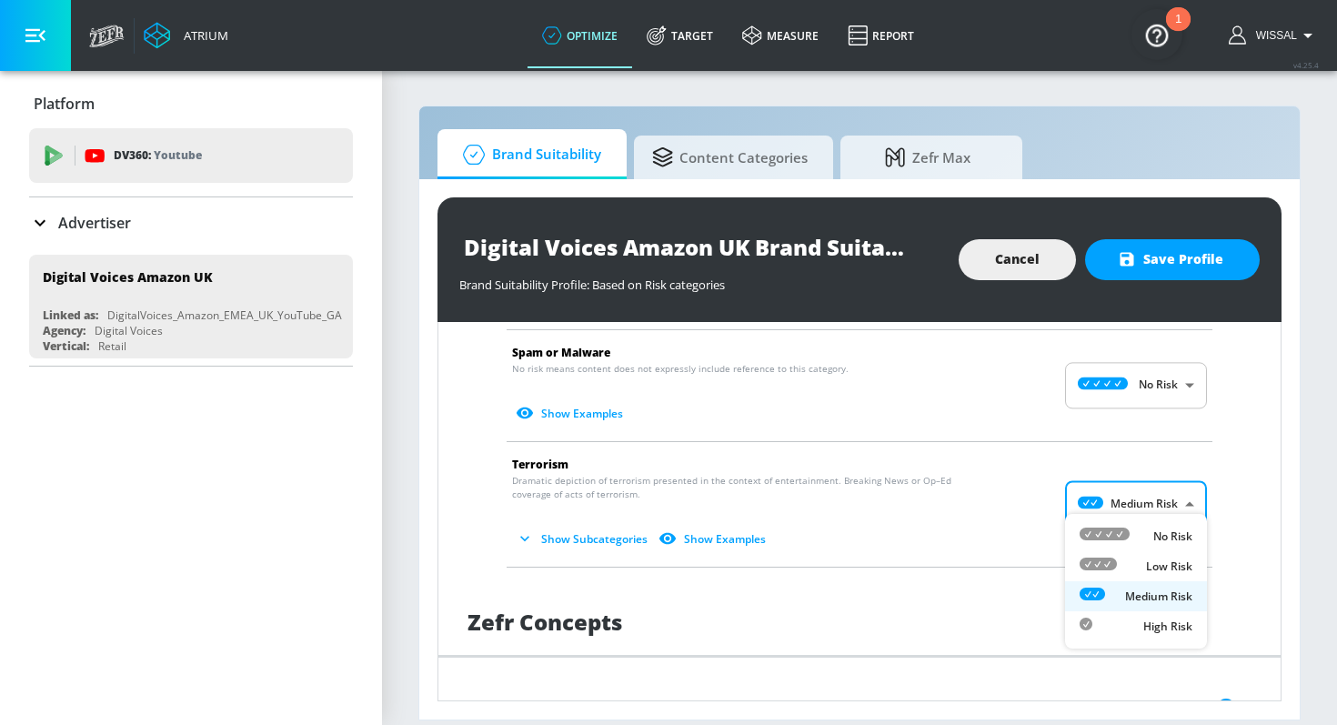
click at [1139, 505] on body "Atrium optimize Target measure Report optimize Target measure Report v 4.25.4 W…" at bounding box center [668, 362] width 1337 height 725
click at [1142, 529] on div "No Risk" at bounding box center [1136, 536] width 113 height 19
type input "MINIMAL"
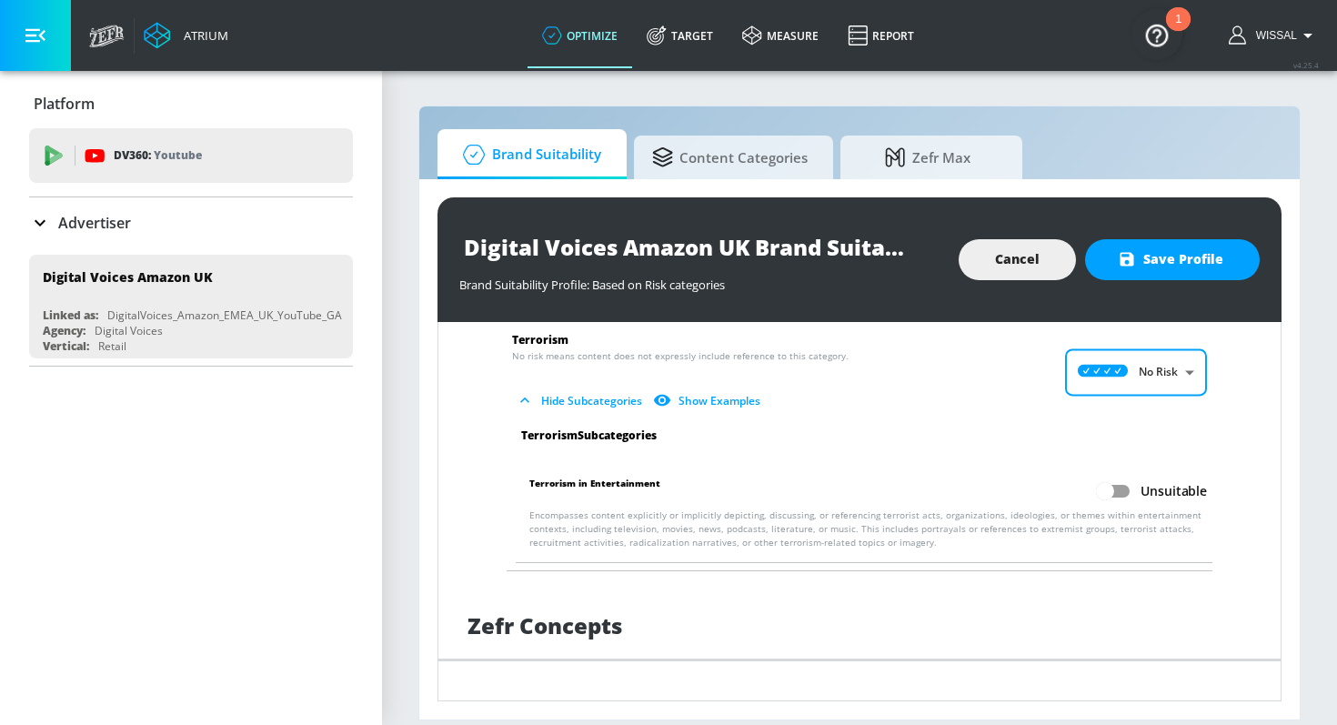
scroll to position [3289, 0]
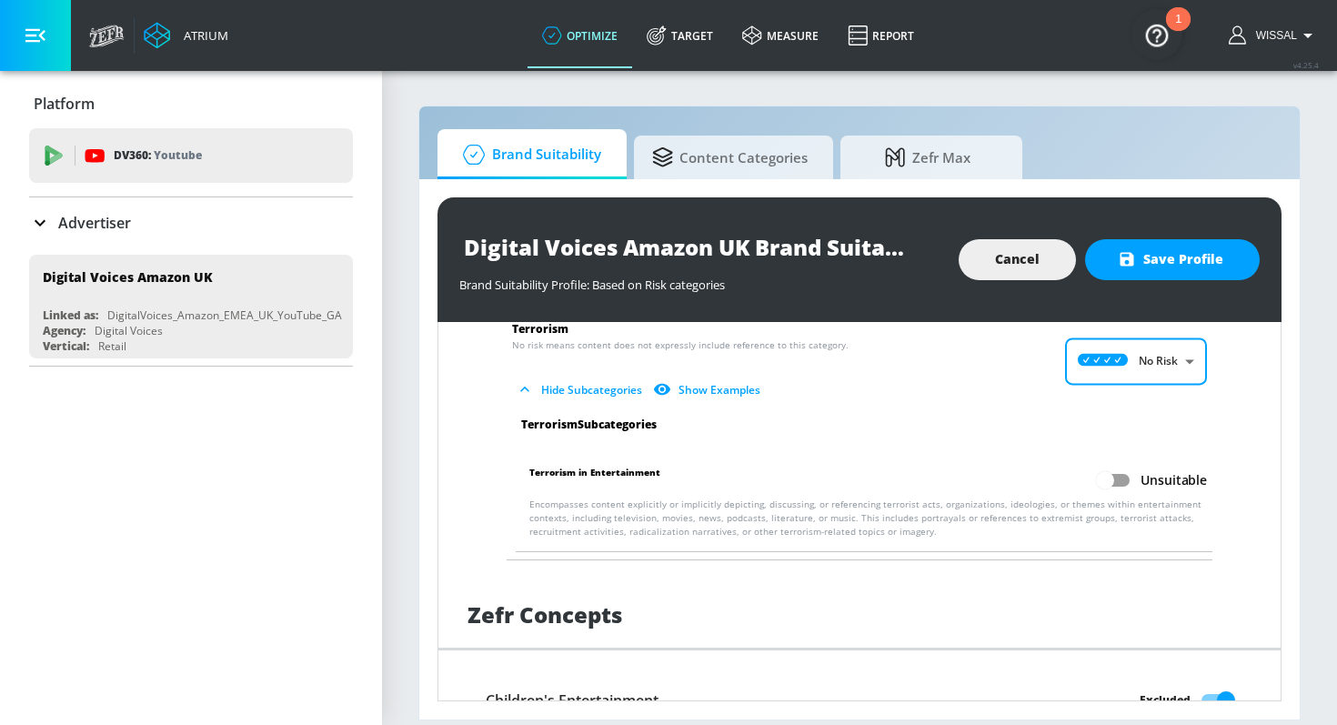
click at [1116, 450] on li "Terrorism in Entertainment Unsuitable Encompasses content explicitly or implici…" at bounding box center [864, 500] width 715 height 101
click at [1116, 463] on input "Unsuitable" at bounding box center [1105, 480] width 104 height 35
checkbox input "true"
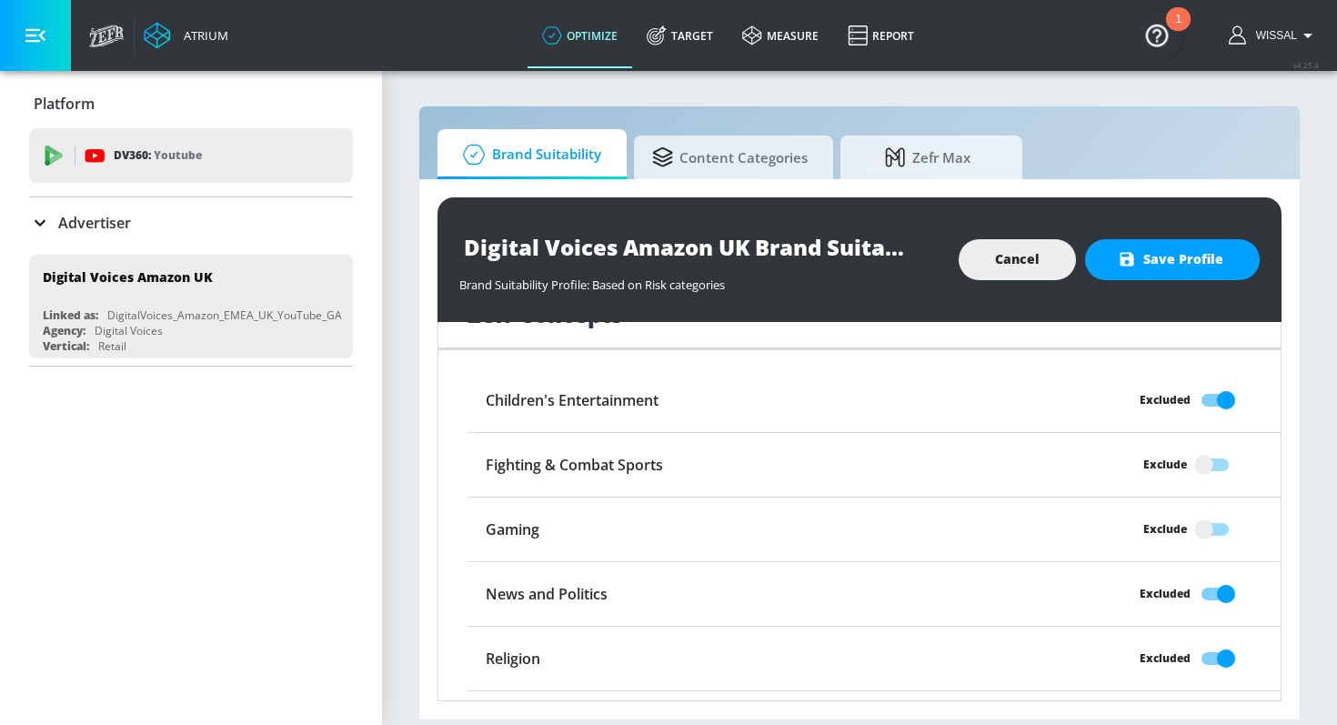
scroll to position [3596, 0]
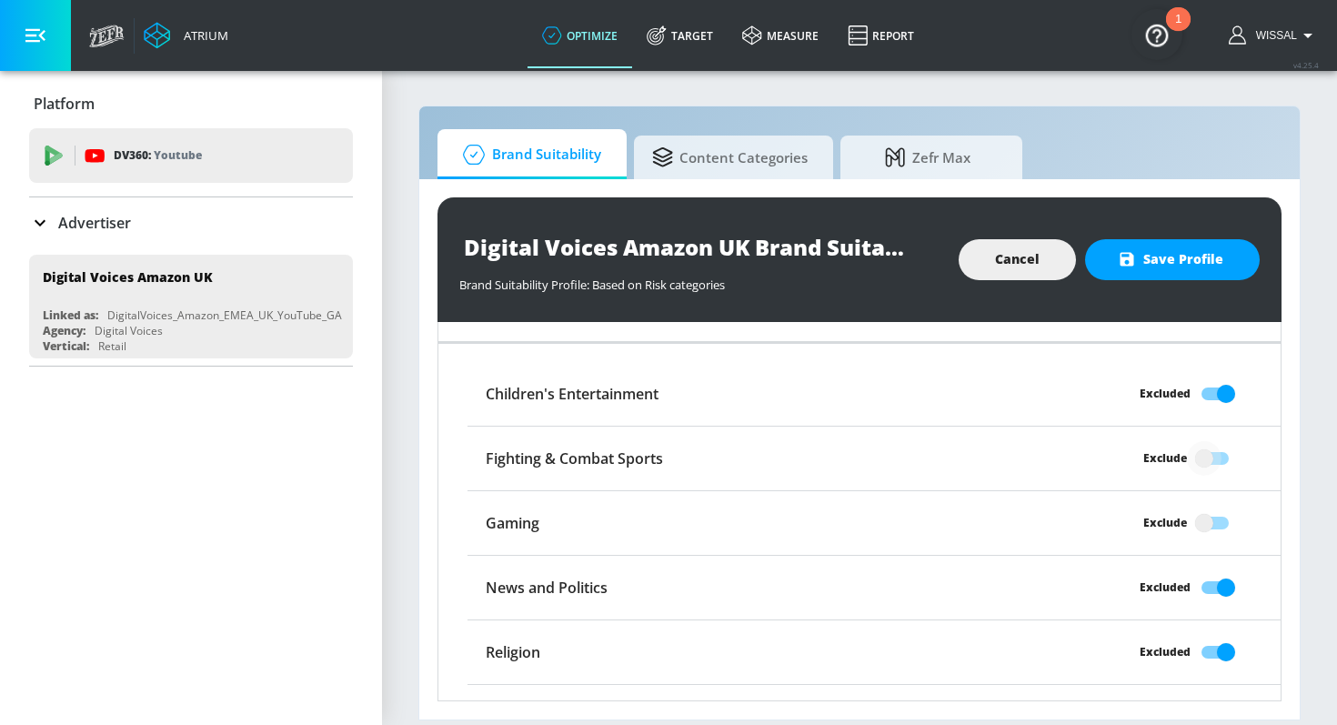
click at [1207, 451] on input "Exclude" at bounding box center [1204, 458] width 104 height 35
checkbox input "true"
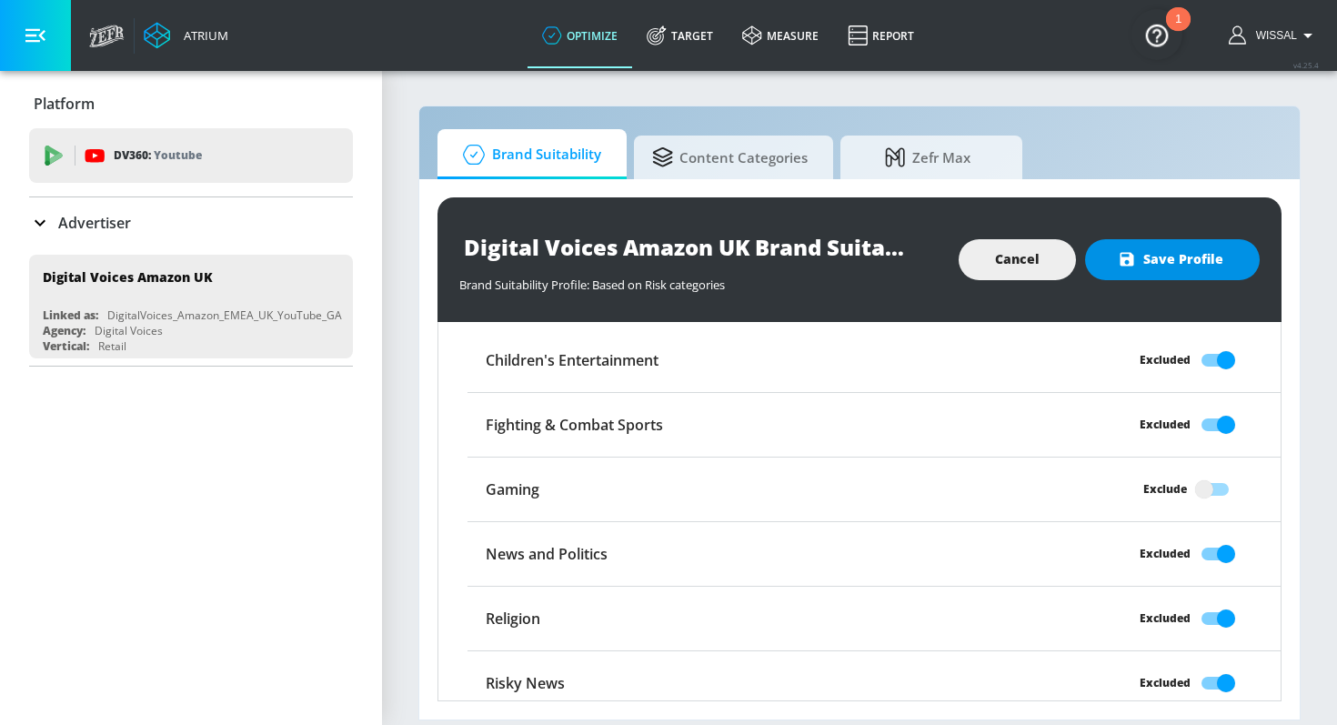
click at [1161, 256] on span "Save Profile" at bounding box center [1172, 259] width 102 height 23
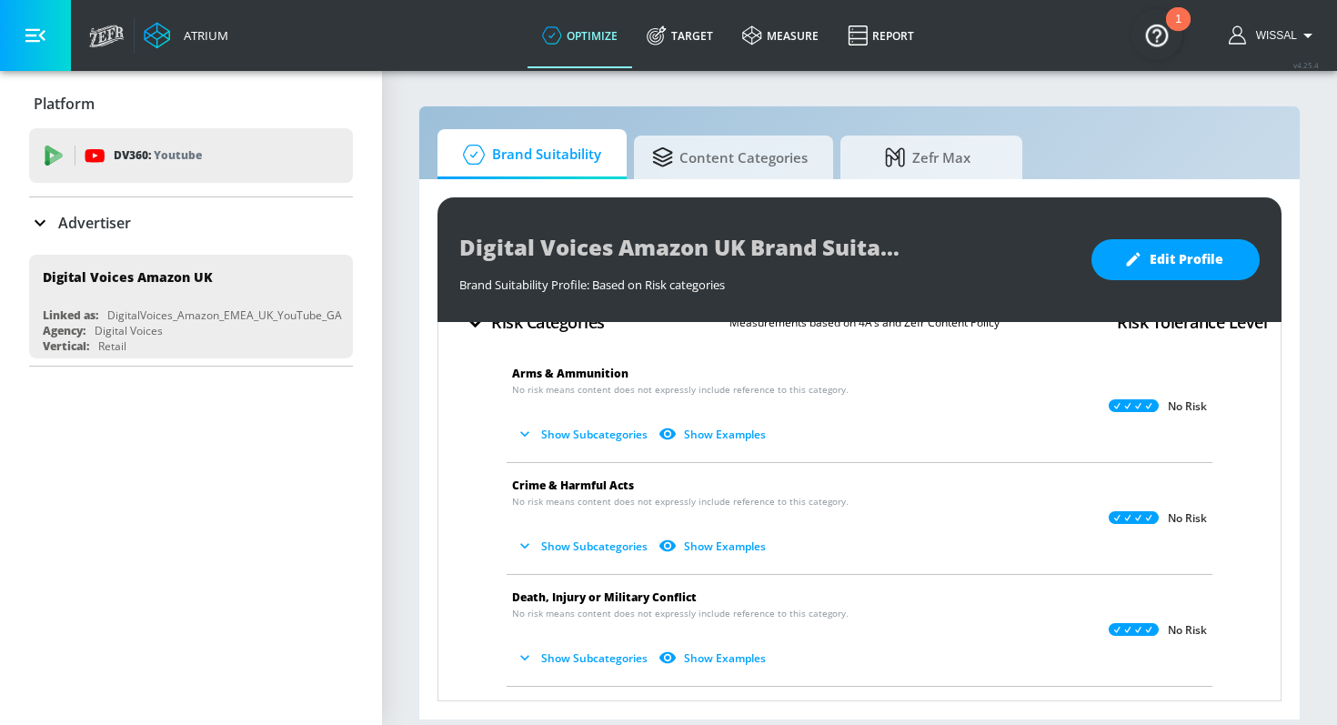
scroll to position [0, 0]
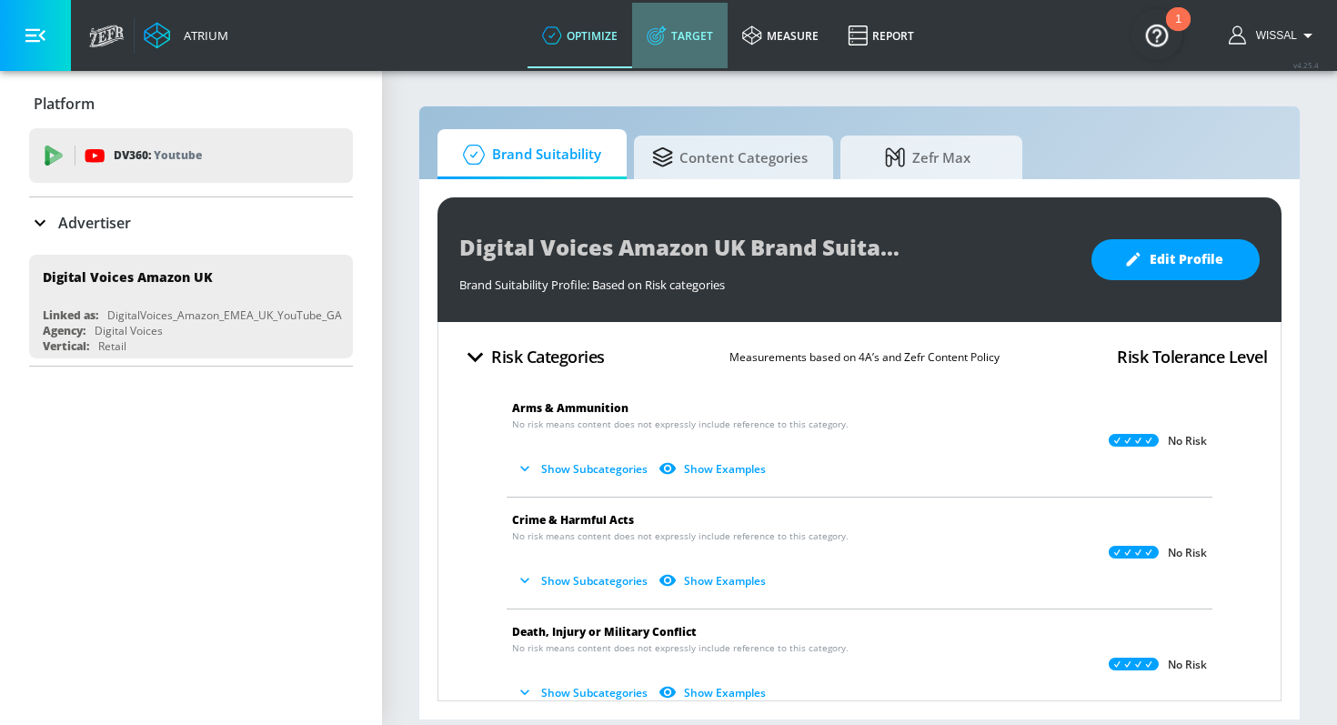
click at [690, 31] on link "Target" at bounding box center [679, 35] width 95 height 65
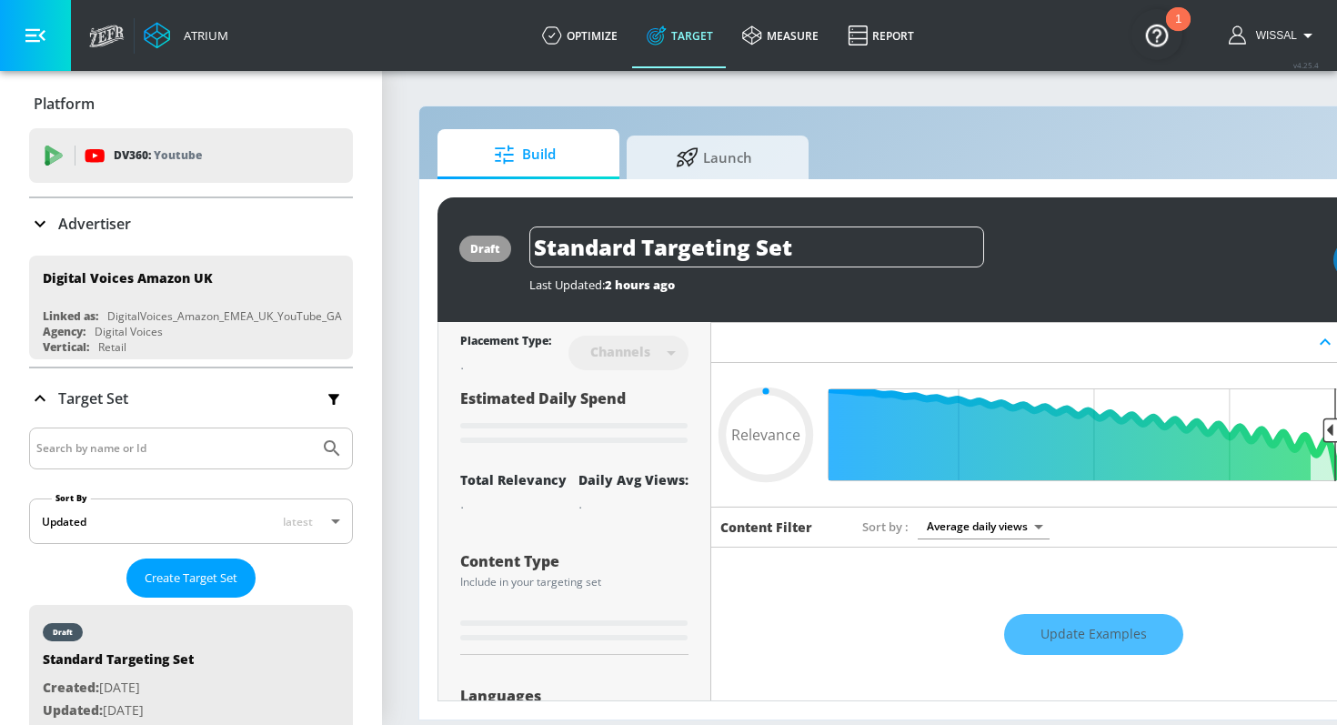
type input "0.05"
click at [708, 156] on span "Launch" at bounding box center [714, 155] width 138 height 44
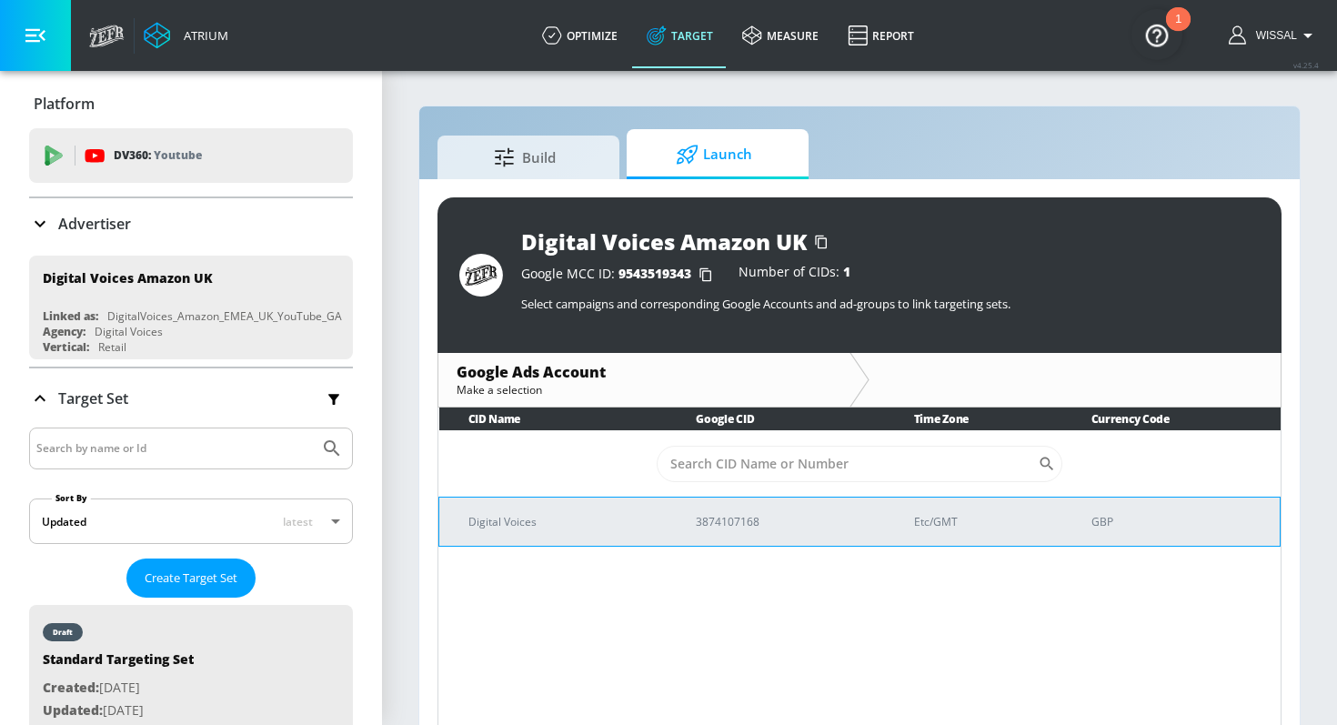
scroll to position [26, 0]
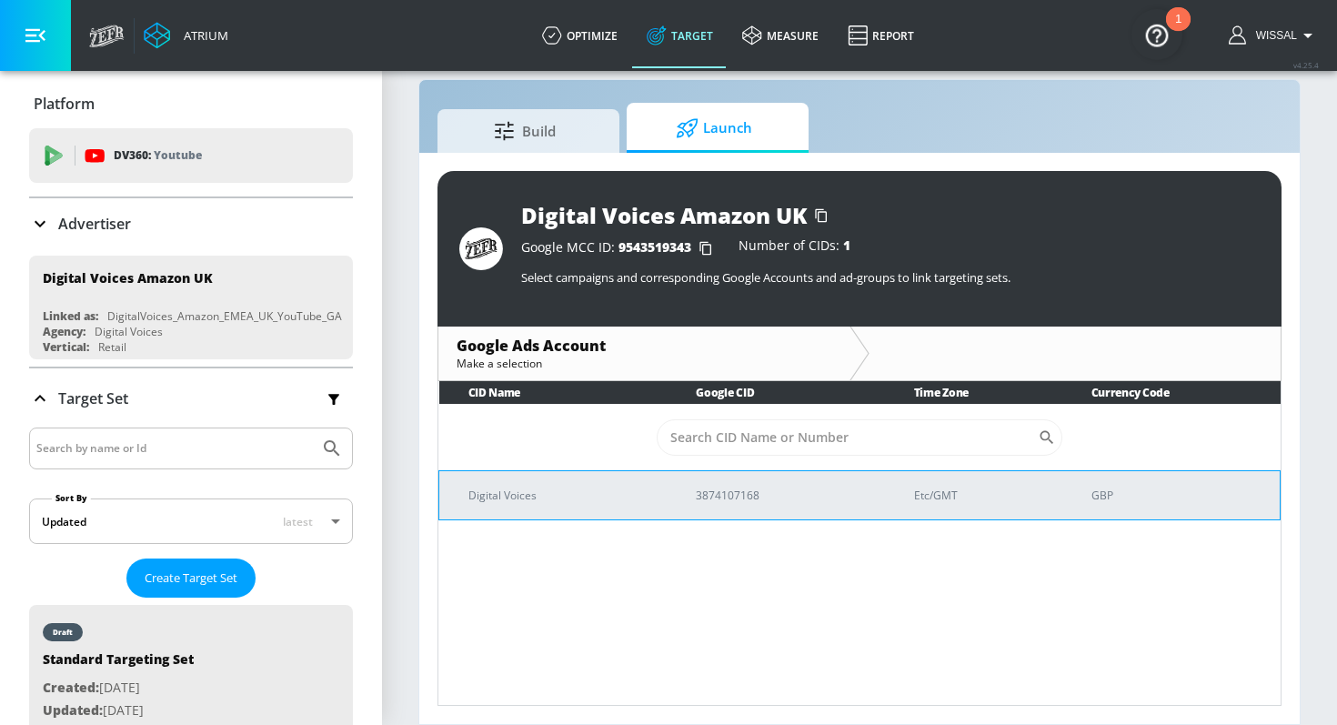
click at [769, 507] on td "3874107168" at bounding box center [776, 494] width 218 height 49
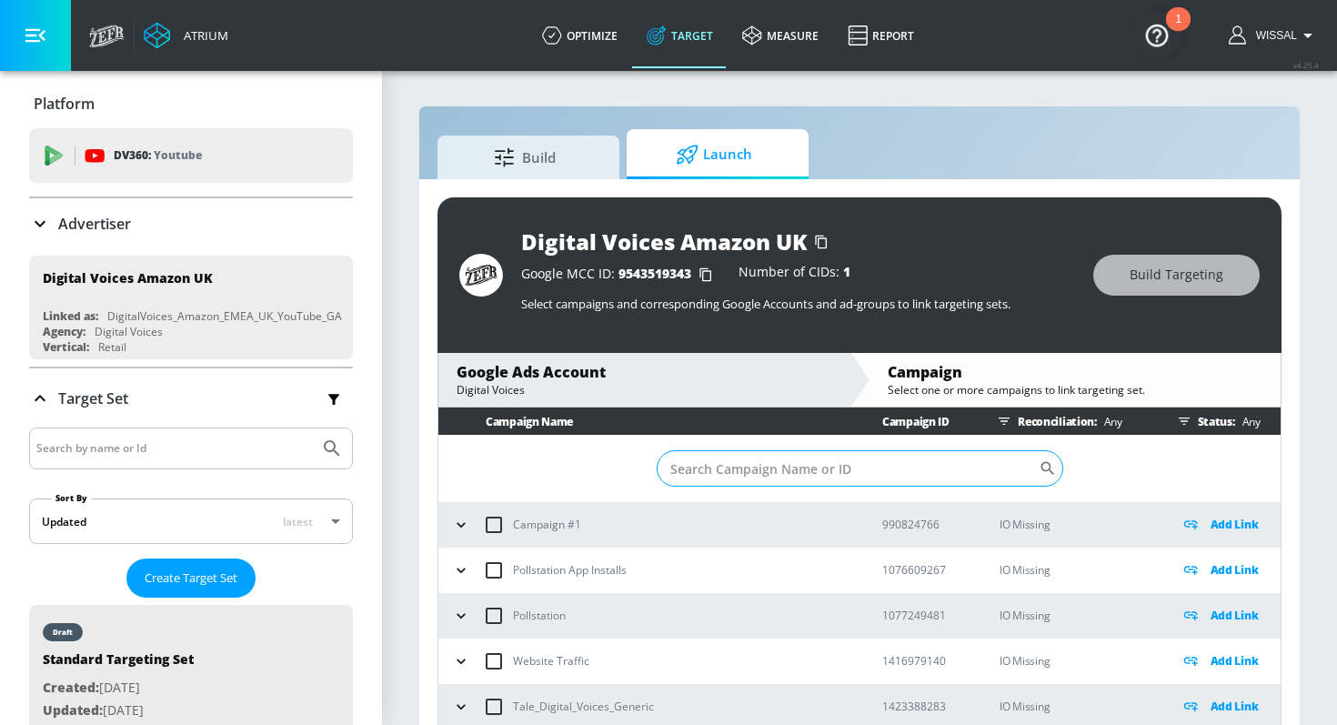
click at [908, 462] on input "Sort By" at bounding box center [848, 468] width 382 height 36
paste input "281497979074482"
type input "281497979074482"
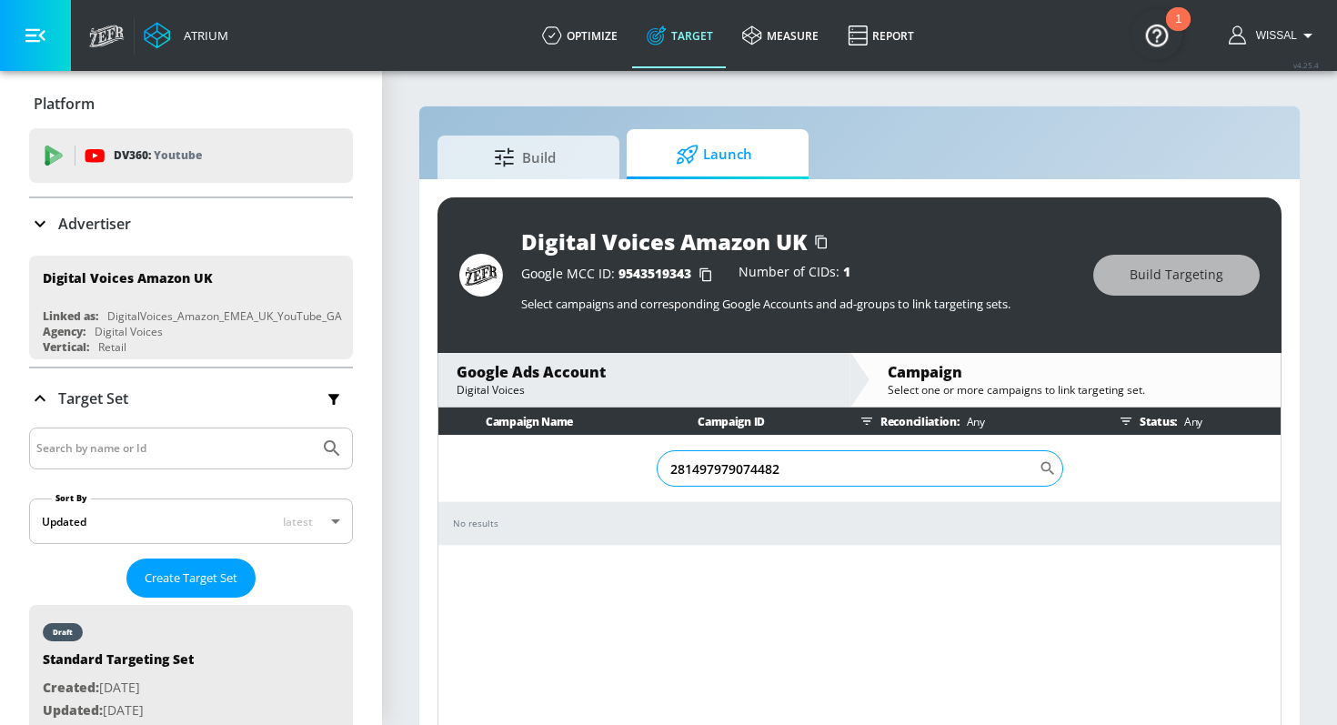
click at [843, 463] on input "281497979074482" at bounding box center [848, 468] width 382 height 36
type input "a"
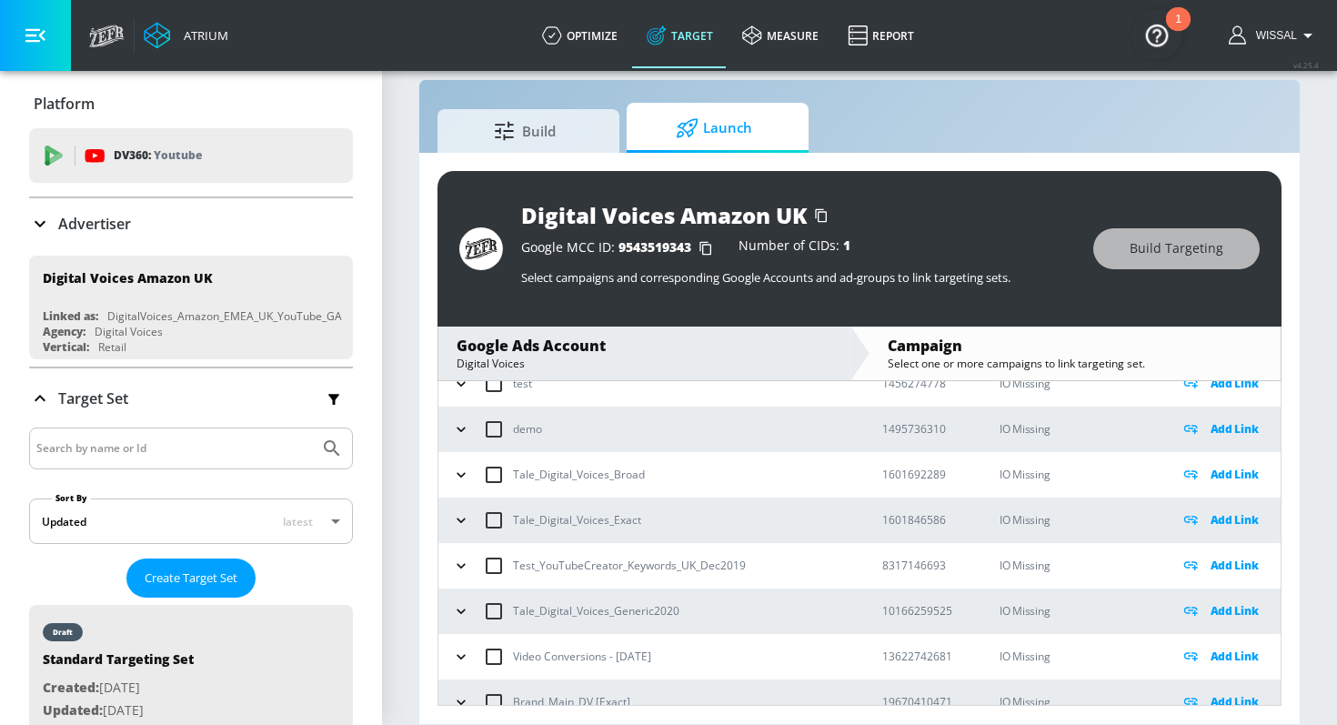
scroll to position [341, 0]
click at [457, 558] on icon "button" at bounding box center [461, 566] width 18 height 18
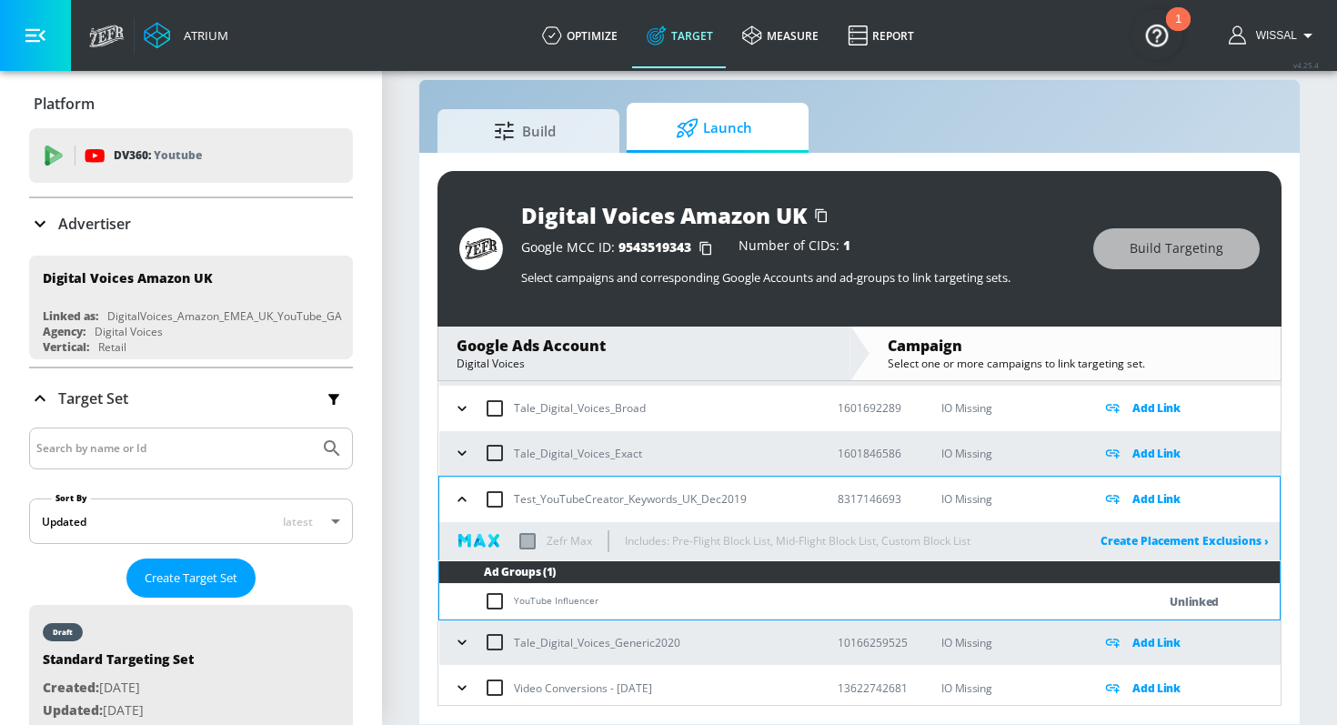
scroll to position [405, 0]
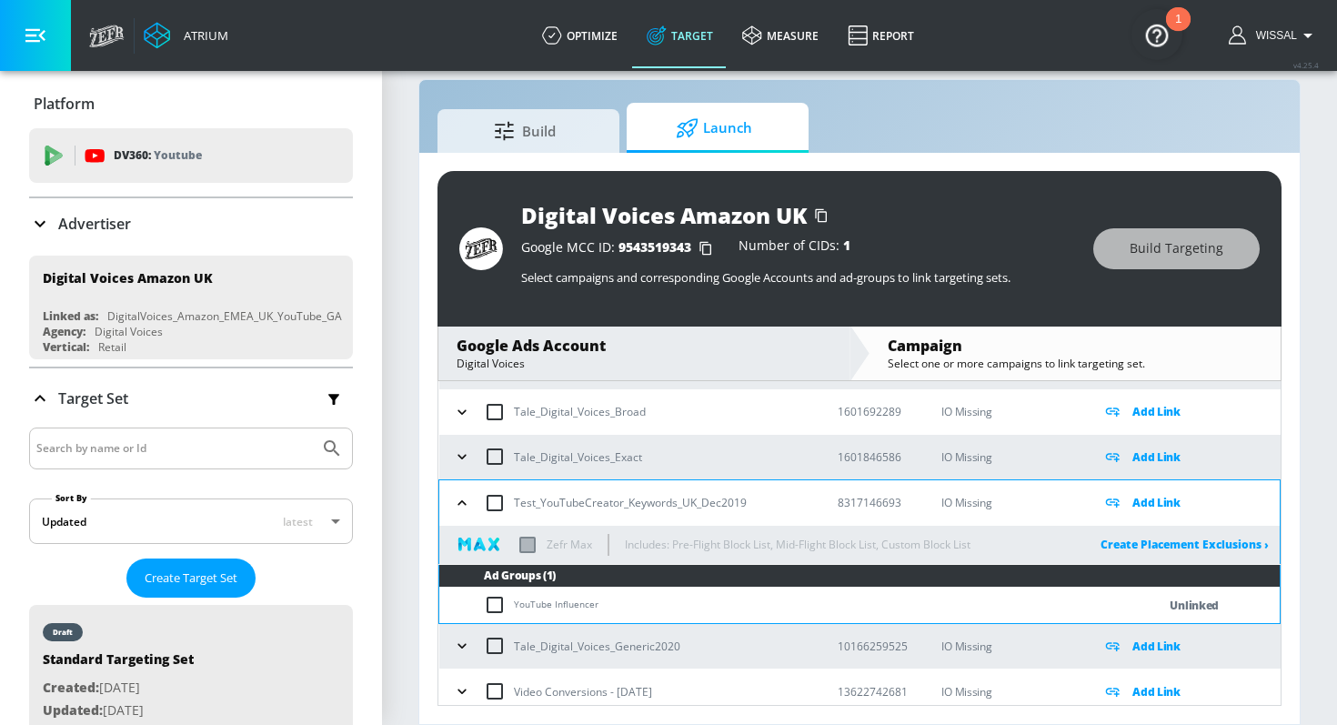
click at [456, 499] on icon "button" at bounding box center [462, 503] width 18 height 18
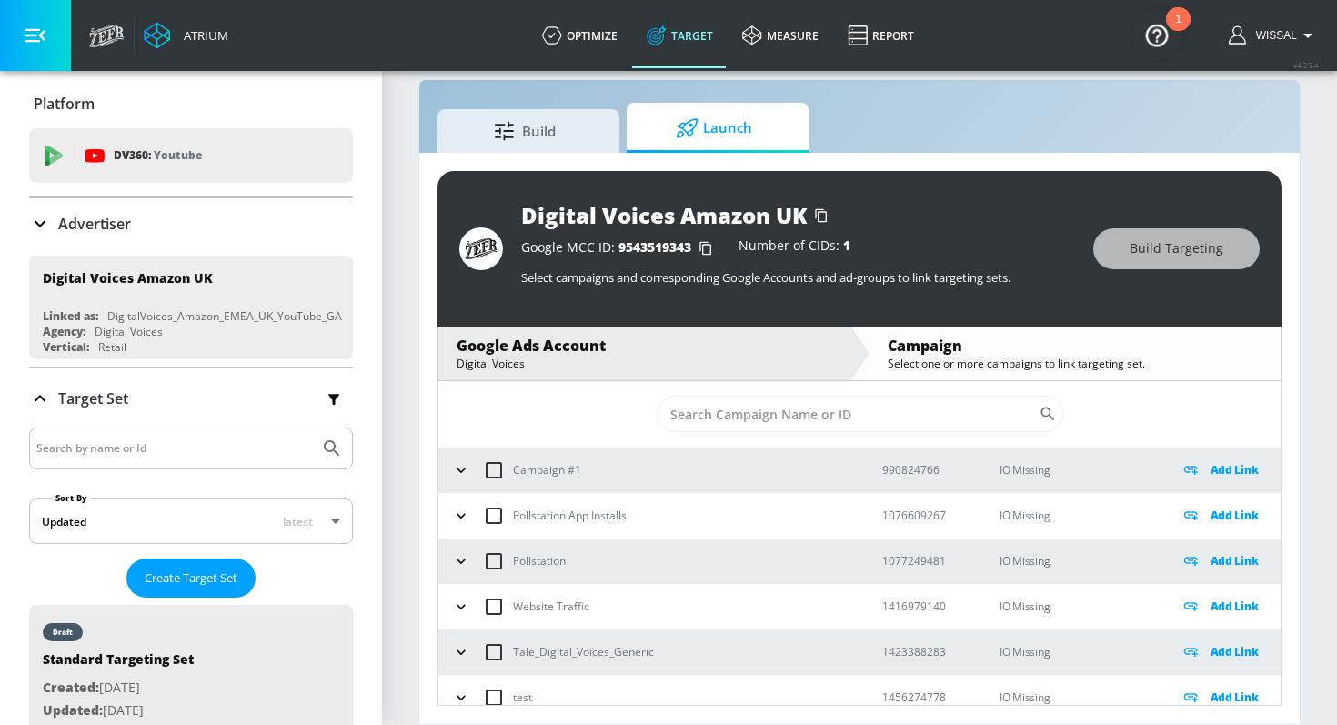
scroll to position [0, 0]
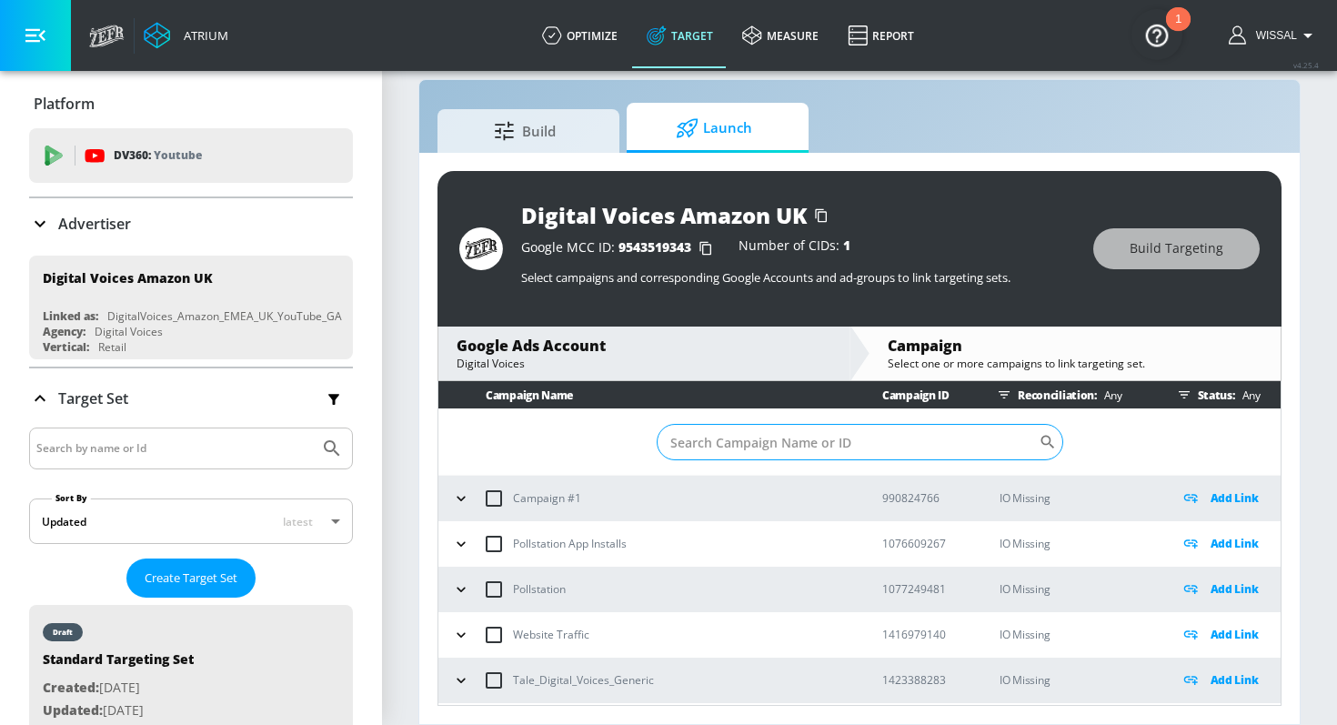
click at [780, 438] on input "Sort By" at bounding box center [848, 442] width 382 height 36
paste input "28149797"
type input "28149797"
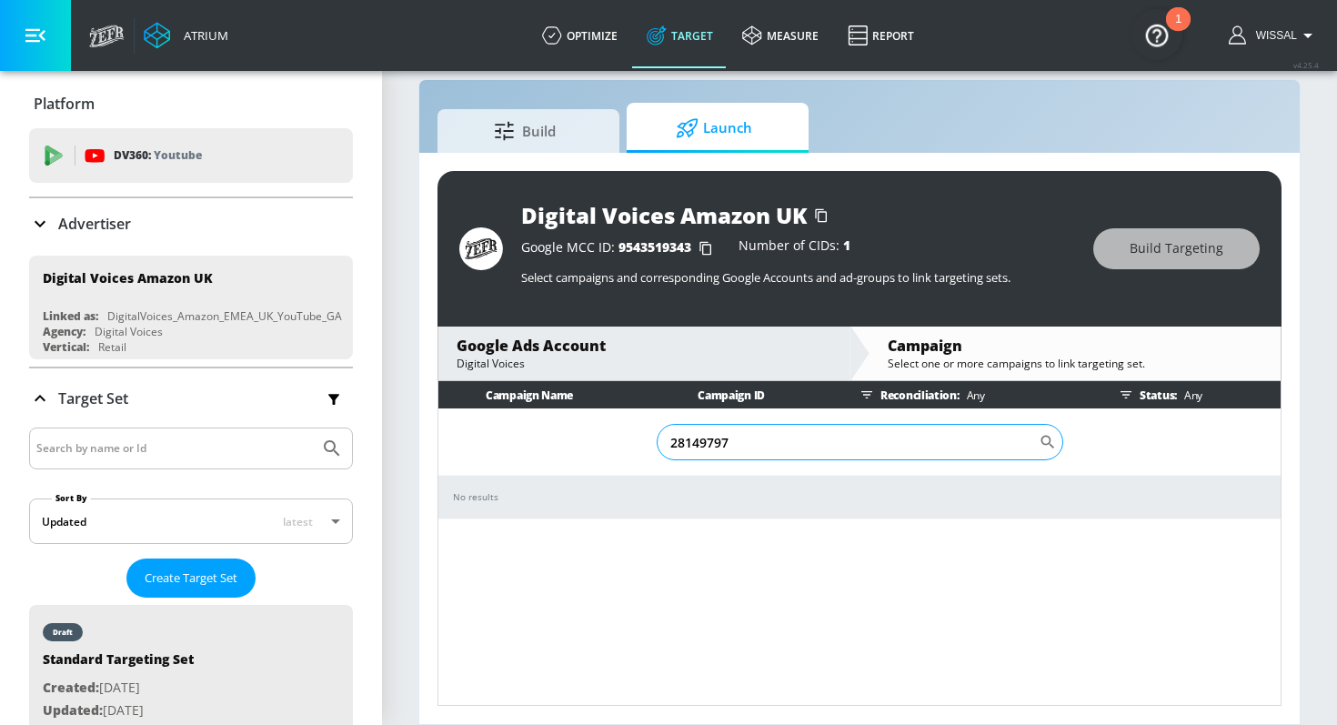
click at [763, 447] on input "28149797" at bounding box center [848, 442] width 382 height 36
type input "a"
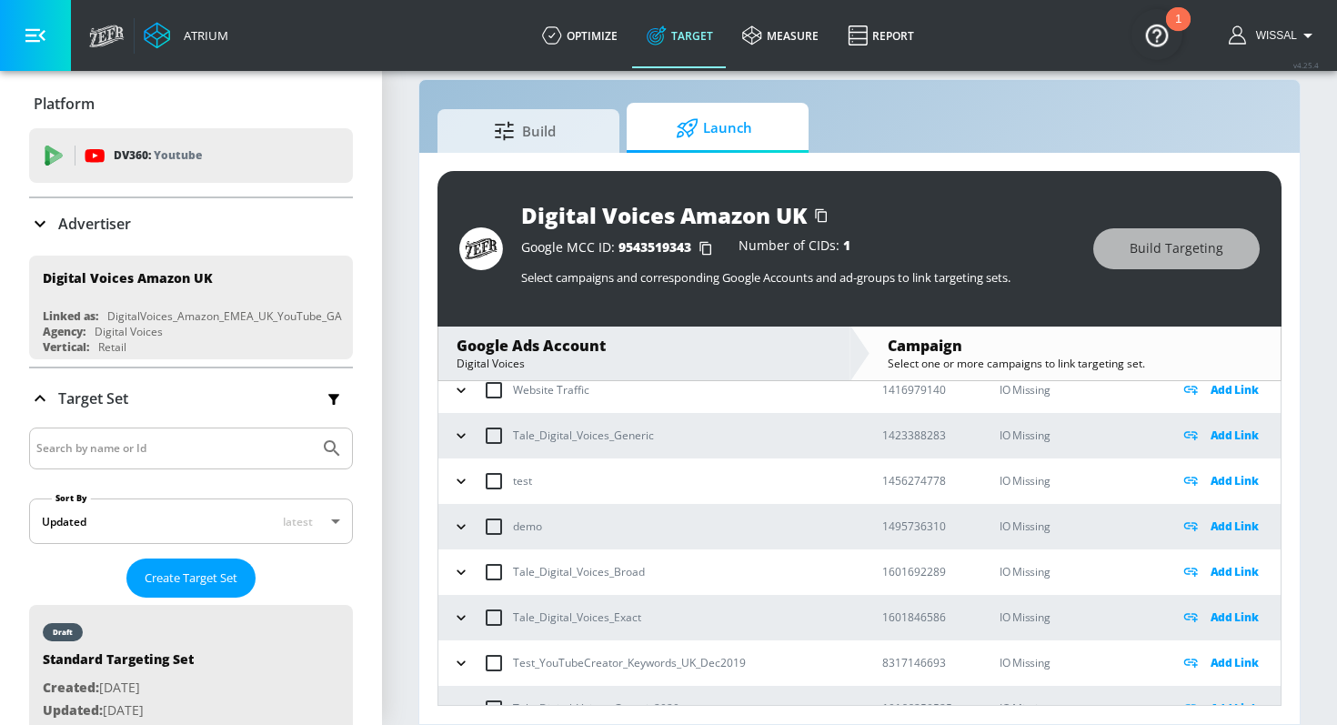
scroll to position [252, 0]
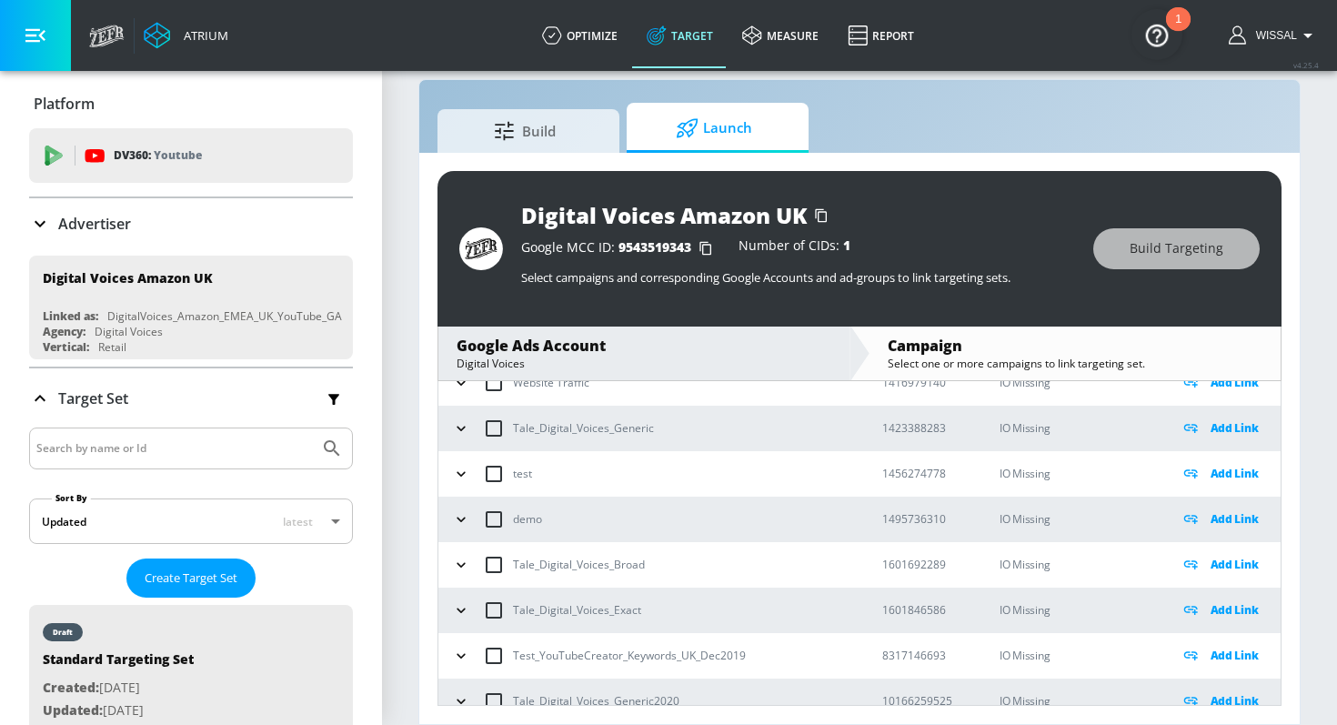
click at [458, 517] on icon "button" at bounding box center [461, 519] width 8 height 5
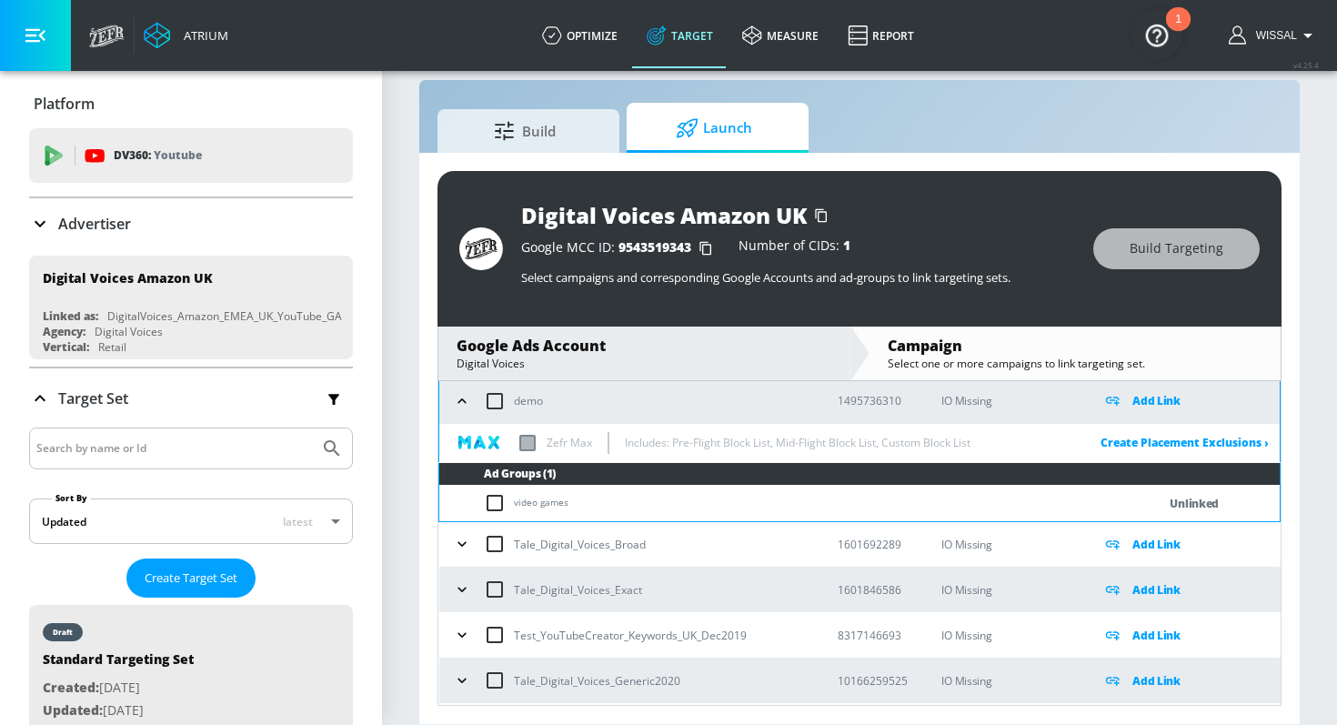
scroll to position [332, 0]
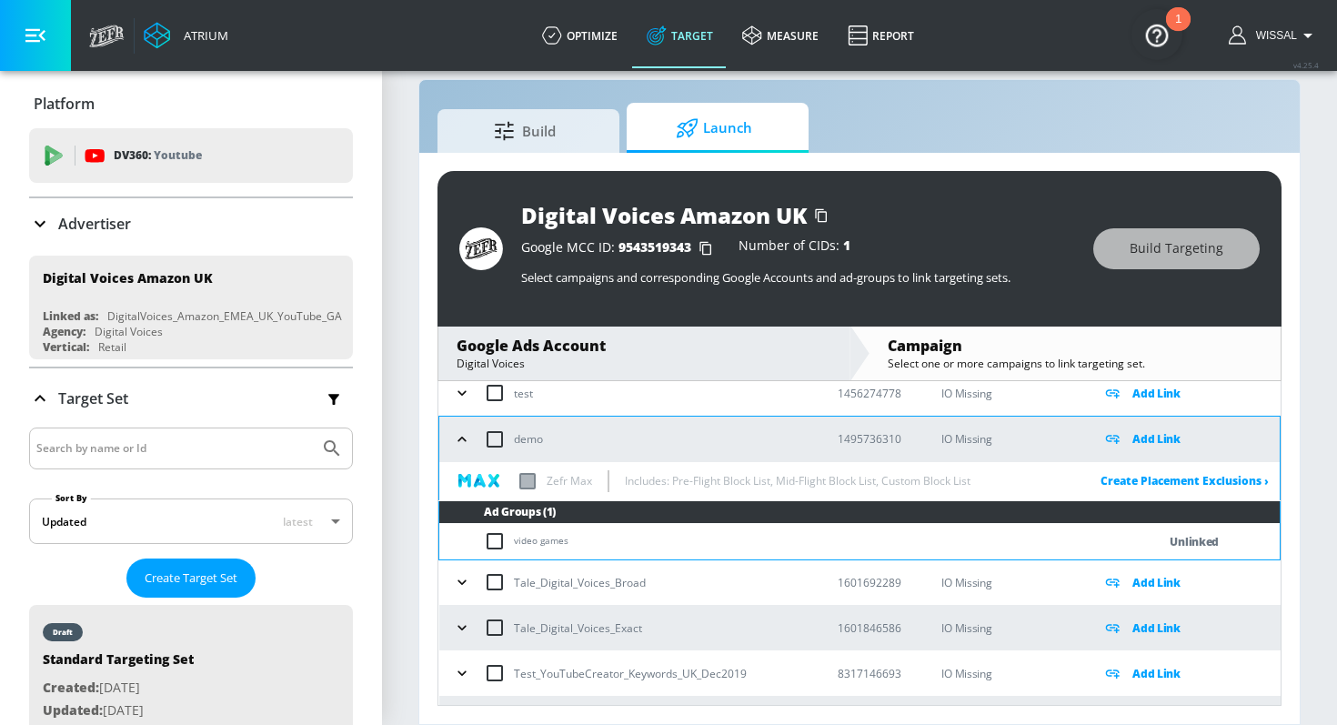
click at [459, 444] on icon "button" at bounding box center [462, 439] width 18 height 18
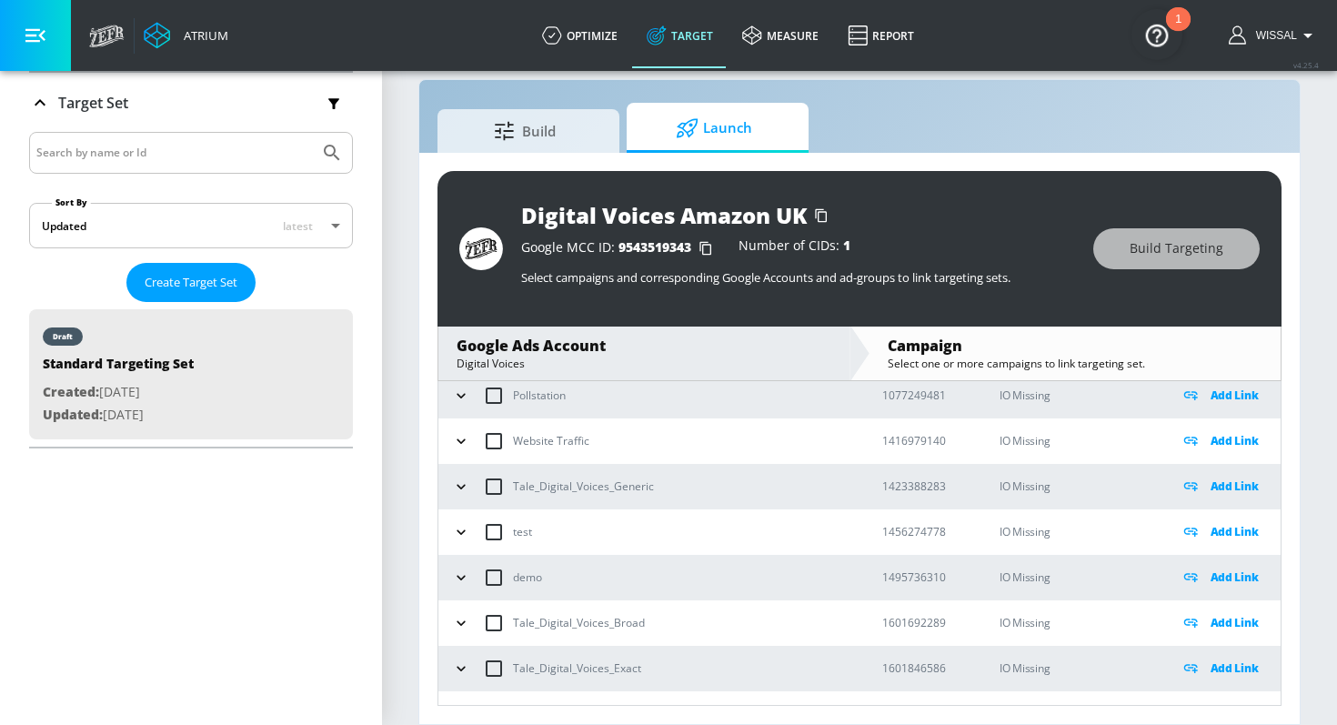
scroll to position [196, 0]
click at [459, 532] on icon "button" at bounding box center [461, 529] width 18 height 18
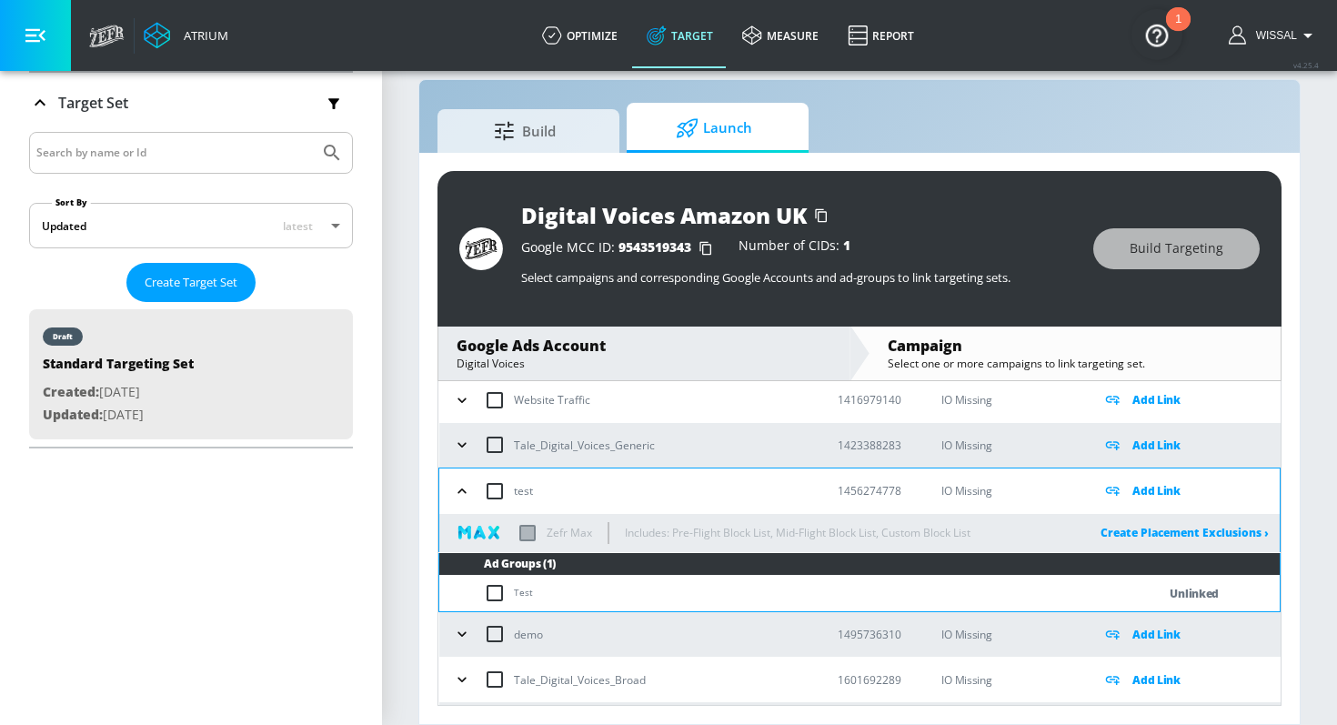
scroll to position [236, 0]
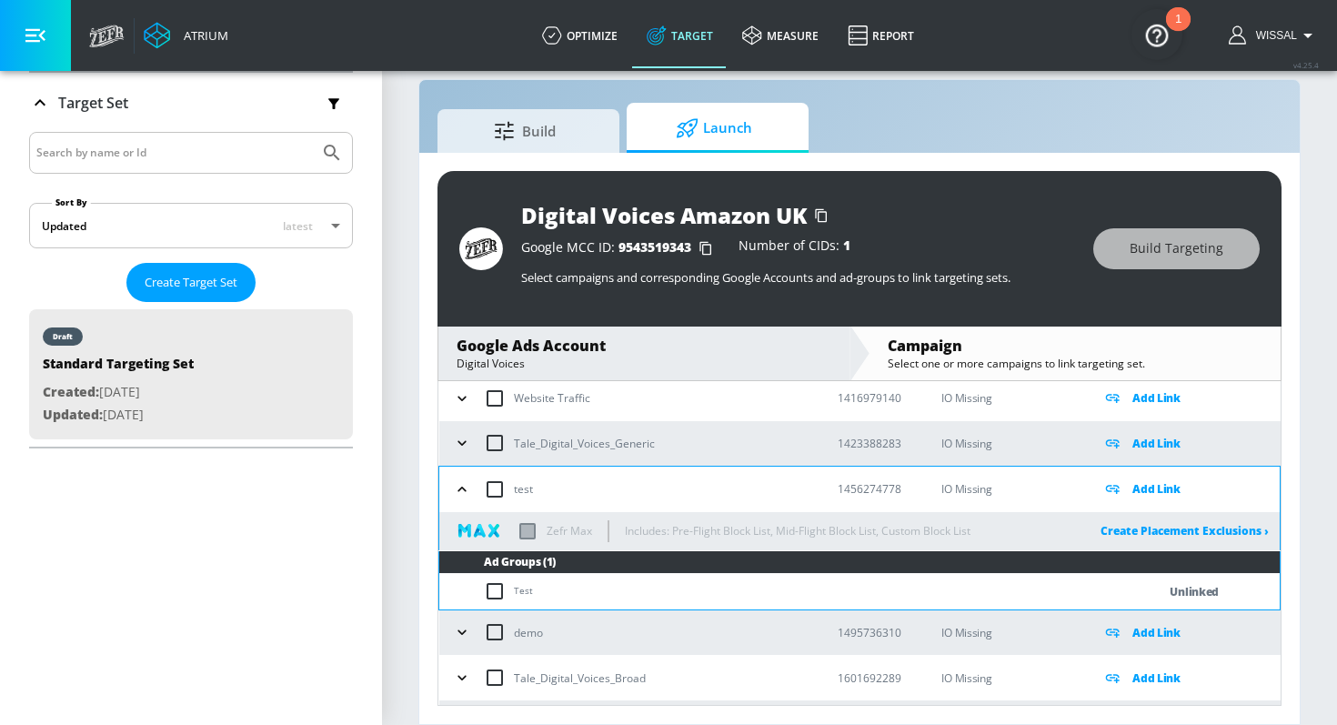
click at [456, 481] on icon "button" at bounding box center [462, 489] width 18 height 18
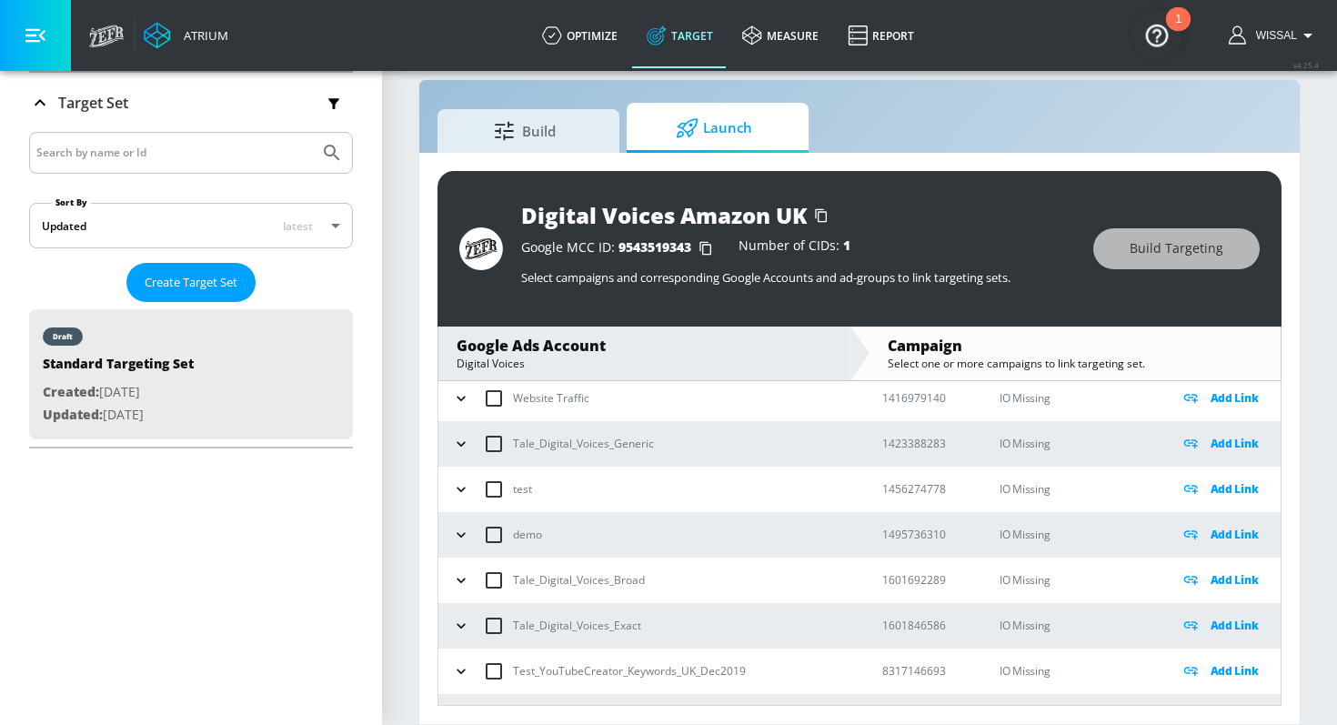
click at [470, 489] on button "button" at bounding box center [460, 489] width 27 height 27
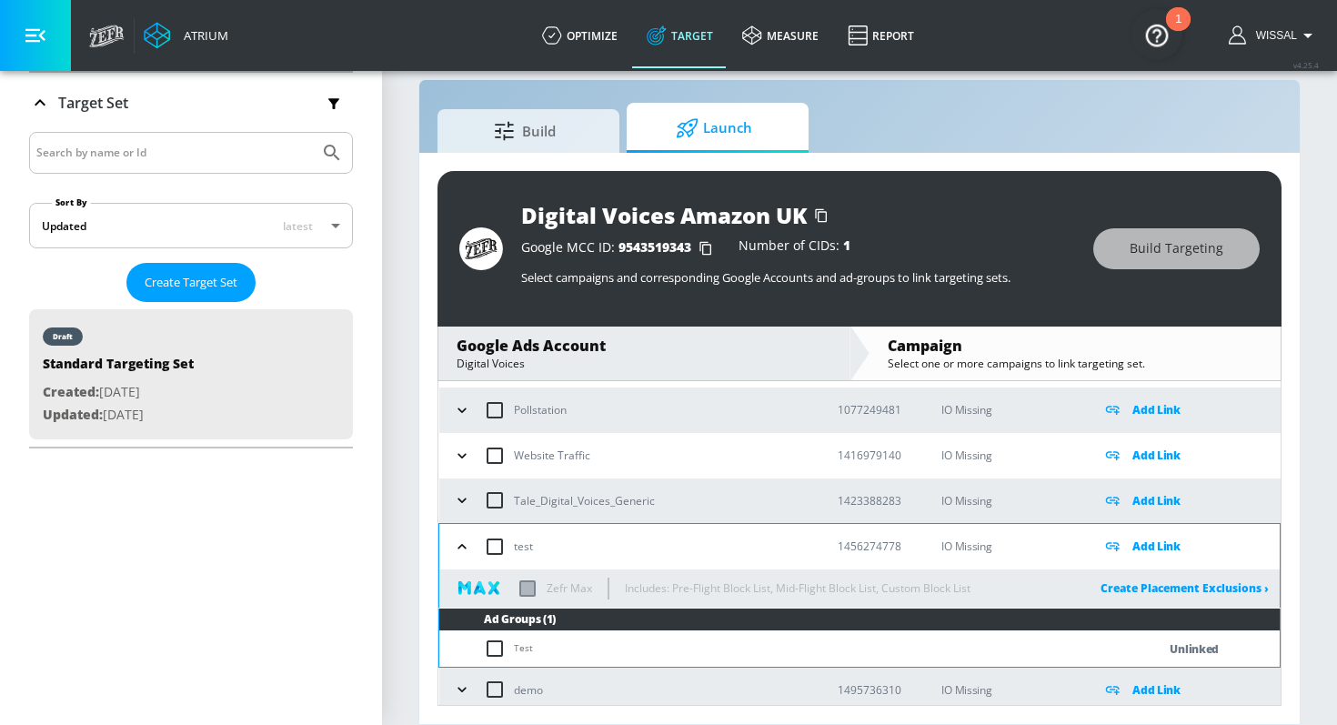
scroll to position [108, 0]
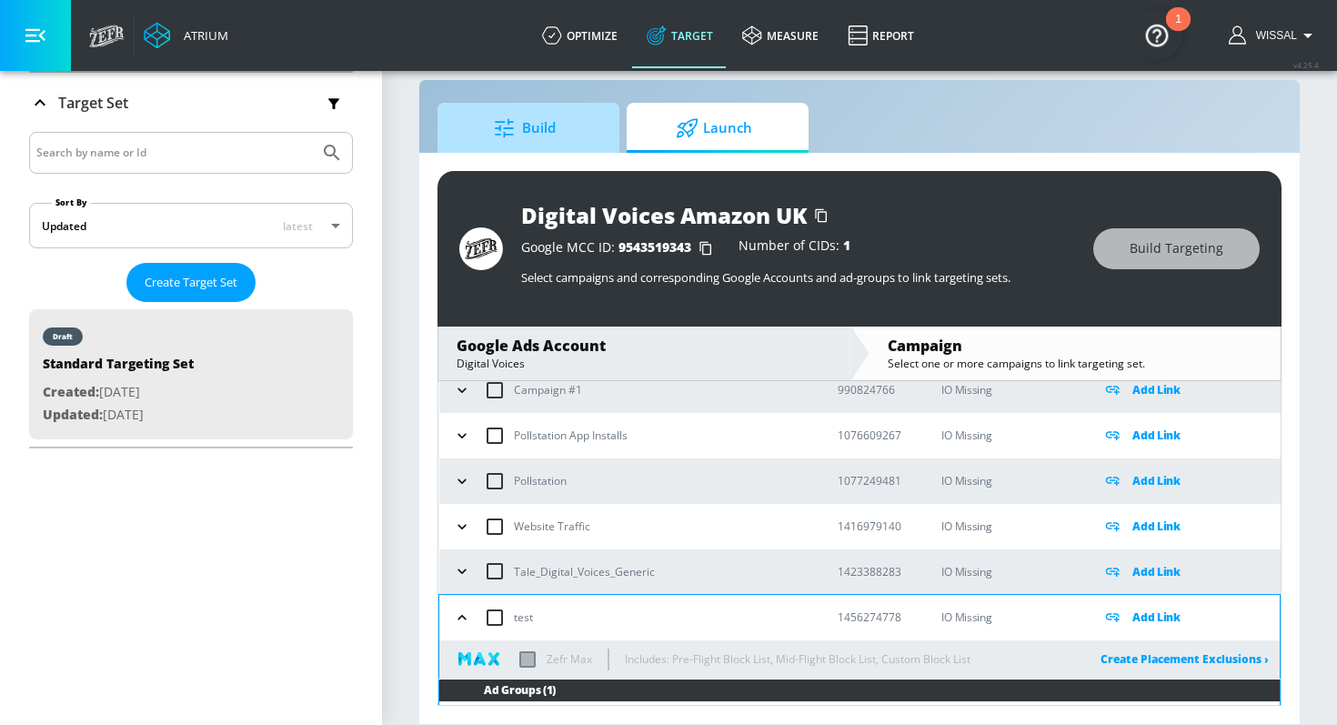
click at [563, 143] on span "Build" at bounding box center [525, 128] width 138 height 44
